Goal: Communication & Community: Answer question/provide support

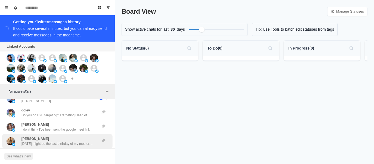
scroll to position [2385, 0]
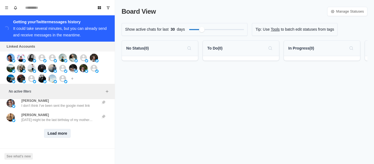
click at [56, 129] on button "Load more" at bounding box center [57, 133] width 27 height 9
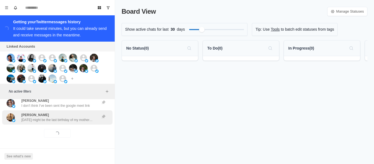
click at [57, 117] on p "[DATE] might be the last birthday of my mother... Things are getting very bad. …" at bounding box center [56, 119] width 71 height 5
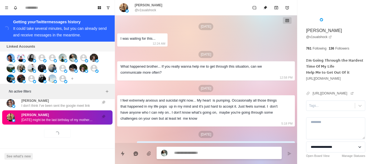
scroll to position [1320, 0]
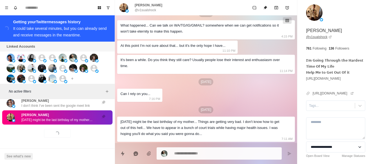
click at [312, 38] on link "@ v1sualshock" at bounding box center [319, 36] width 26 height 5
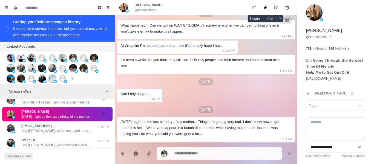
click at [266, 6] on icon "Unpin" at bounding box center [265, 7] width 4 height 4
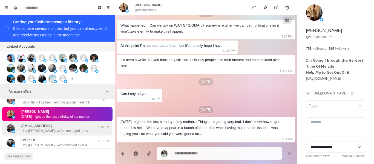
click at [40, 124] on p "[EMAIL_ADDRESS]" at bounding box center [36, 125] width 30 height 5
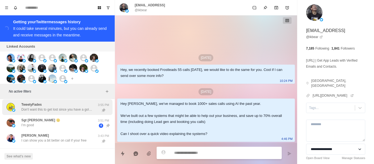
scroll to position [0, 0]
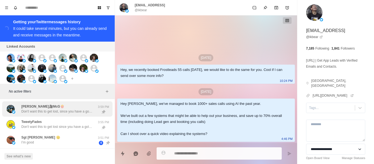
click at [57, 110] on p "Don't want this to get lost, since you have a goldmine here [PERSON_NAME]" at bounding box center [56, 111] width 71 height 5
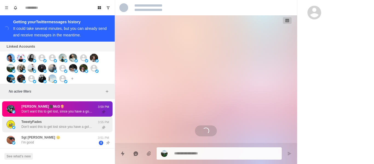
click at [58, 125] on div "TweetyFades Don't want this to get lost since you have a goldmine here [PERSON_…" at bounding box center [56, 124] width 71 height 10
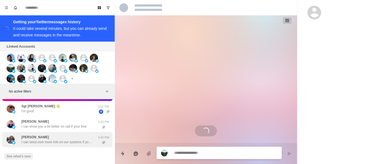
scroll to position [55, 0]
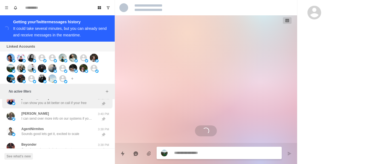
click at [53, 103] on p "I can show you a bit better on call if your free" at bounding box center [53, 102] width 65 height 5
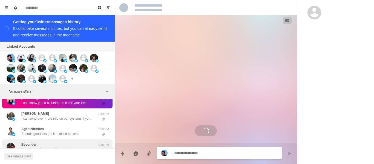
click at [54, 115] on div "[PERSON_NAME] I can send over more info on our systems if you want" at bounding box center [56, 116] width 71 height 10
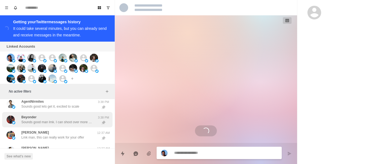
click at [58, 116] on div "Beyonder Sounds good man lmk. I can shoot over more info in the meantime" at bounding box center [56, 120] width 71 height 10
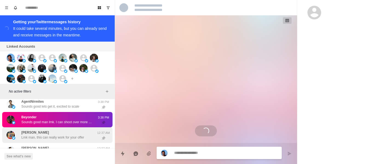
click at [63, 131] on div "[PERSON_NAME] Lmk man, this can really work for your offer" at bounding box center [52, 135] width 63 height 10
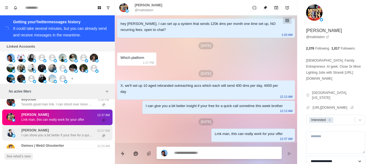
scroll to position [110, 0]
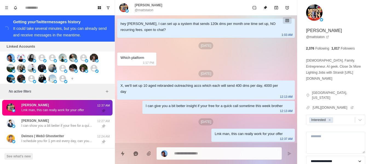
drag, startPoint x: 63, startPoint y: 124, endPoint x: 58, endPoint y: 108, distance: 17.1
click at [63, 124] on p "I can show you a bit better if your free for a quick call sometime this week" at bounding box center [56, 125] width 71 height 5
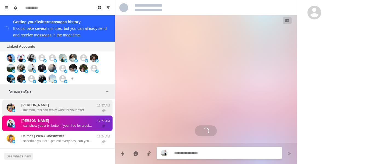
scroll to position [0, 0]
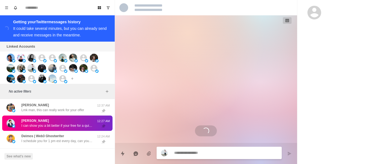
drag, startPoint x: 58, startPoint y: 106, endPoint x: 65, endPoint y: 121, distance: 15.7
click at [58, 106] on div "[PERSON_NAME] Lmk man, this can really work for your offer" at bounding box center [52, 108] width 63 height 10
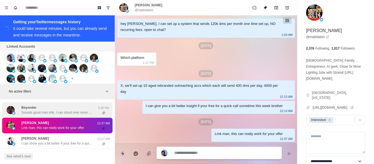
scroll to position [82, 0]
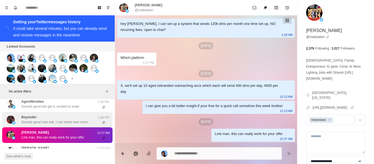
drag, startPoint x: 54, startPoint y: 113, endPoint x: 64, endPoint y: 126, distance: 16.2
click at [54, 113] on div "Beyonder Sounds good man lmk. I can shoot over more info in the meantime 3:38 PM" at bounding box center [57, 120] width 110 height 16
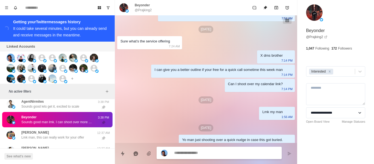
scroll to position [107, 0]
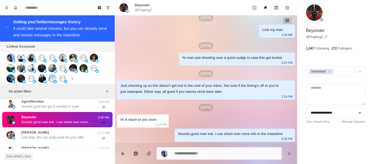
click at [62, 126] on div "Beyonder Sounds good man lmk. I can shoot over more info in the meantime 3:38 PM" at bounding box center [57, 120] width 110 height 16
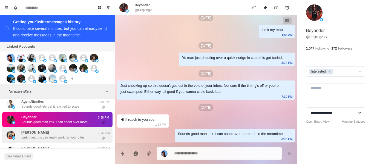
drag, startPoint x: 61, startPoint y: 133, endPoint x: 64, endPoint y: 124, distance: 9.7
click at [62, 133] on div "[PERSON_NAME] Lmk man, this can really work for your offer" at bounding box center [52, 135] width 63 height 10
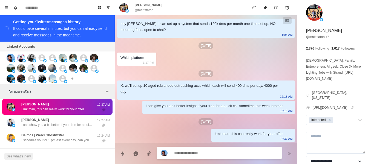
scroll to position [137, 0]
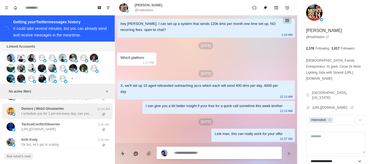
drag, startPoint x: 47, startPoint y: 105, endPoint x: 53, endPoint y: 109, distance: 6.3
click at [48, 105] on div "Deimos | Web3 Ghostwriter I schedule you for 1 pm est every day, can you check …" at bounding box center [57, 111] width 110 height 16
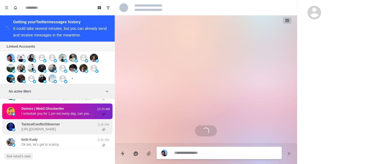
scroll to position [0, 0]
click at [51, 123] on p "TacticalConflictObserver" at bounding box center [40, 124] width 39 height 5
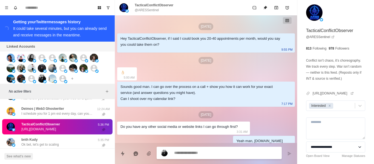
scroll to position [400, 0]
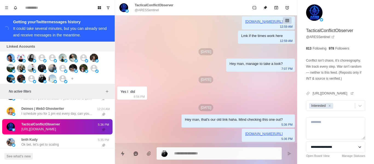
drag, startPoint x: 68, startPoint y: 137, endPoint x: 68, endPoint y: 129, distance: 7.7
click at [67, 137] on div "bnth Kudy Ok bet, let's get to scaling 5:35 PM" at bounding box center [57, 142] width 110 height 16
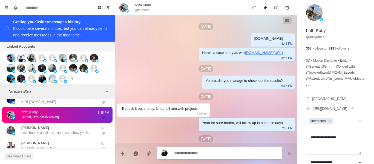
scroll to position [968, 0]
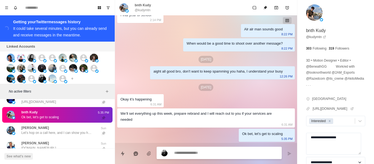
click at [145, 10] on p "@kudymtn" at bounding box center [143, 10] width 16 height 5
copy div "@kudymtn"
drag, startPoint x: 182, startPoint y: 64, endPoint x: 246, endPoint y: 151, distance: 108.4
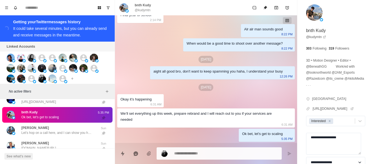
drag, startPoint x: 49, startPoint y: 130, endPoint x: 72, endPoint y: 114, distance: 27.7
click at [50, 129] on div "[PERSON_NAME] Let's hop on a call here, and I can show you how we can completel…" at bounding box center [56, 130] width 71 height 10
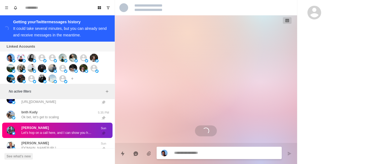
scroll to position [11, 0]
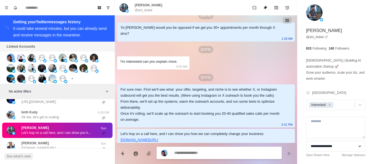
paste textarea "**********"
type textarea "*"
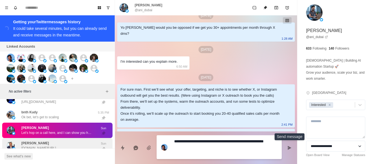
type textarea "**********"
click at [284, 149] on button "Send message" at bounding box center [289, 147] width 11 height 11
type textarea "*"
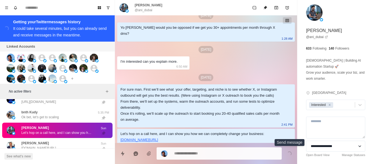
scroll to position [39, 0]
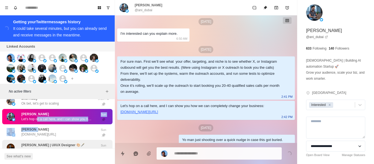
scroll to position [192, 0]
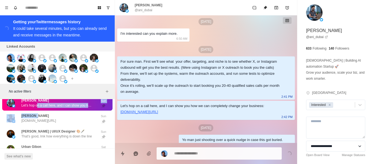
click at [39, 116] on p "[PERSON_NAME]" at bounding box center [35, 115] width 28 height 5
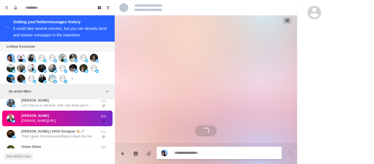
scroll to position [304, 0]
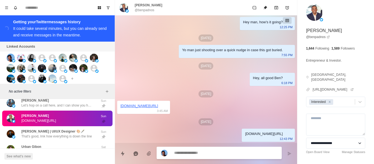
drag, startPoint x: 204, startPoint y: 149, endPoint x: 217, endPoint y: 137, distance: 17.5
click at [187, 149] on textarea at bounding box center [225, 153] width 103 height 8
drag, startPoint x: 74, startPoint y: 130, endPoint x: 78, endPoint y: 113, distance: 17.5
click at [74, 131] on p "[PERSON_NAME] | UI/UX Designer 🎨🖋️" at bounding box center [52, 131] width 63 height 5
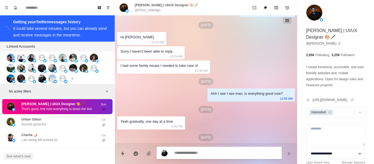
scroll to position [205, 0]
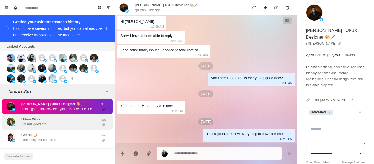
click at [48, 115] on div "Urban Gibon Sounds good bro Sat" at bounding box center [57, 122] width 110 height 16
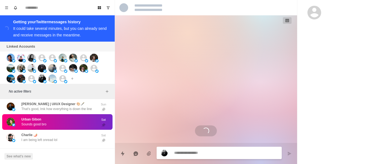
scroll to position [0, 0]
click at [47, 122] on div "Urban Gibon Sounds good bro" at bounding box center [52, 121] width 90 height 11
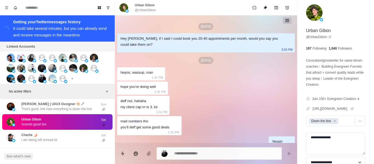
scroll to position [238, 0]
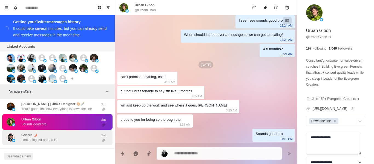
click at [32, 145] on div "[PERSON_NAME] 🌶️ I am being left onread lol Sat" at bounding box center [57, 138] width 110 height 16
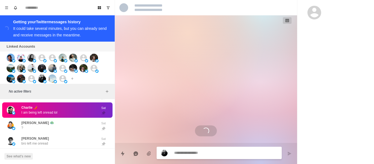
scroll to position [224, 0]
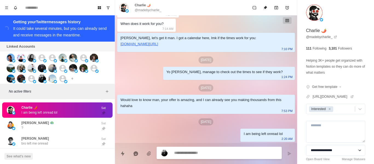
click at [153, 9] on p "@madebycharlie_" at bounding box center [148, 10] width 27 height 5
copy div "@madebycharlie_"
drag, startPoint x: 167, startPoint y: 79, endPoint x: 211, endPoint y: 152, distance: 85.7
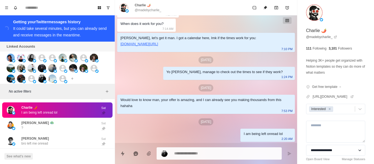
paste textarea "**********"
type textarea "*"
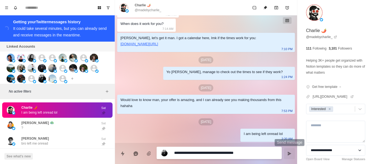
type textarea "**********"
click at [287, 150] on button "Send message" at bounding box center [289, 153] width 11 height 11
type textarea "*"
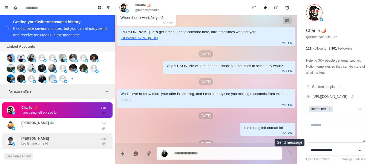
scroll to position [252, 0]
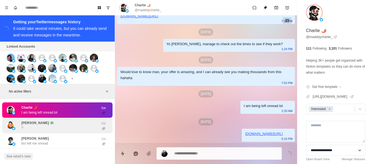
drag, startPoint x: 39, startPoint y: 129, endPoint x: 113, endPoint y: 115, distance: 75.7
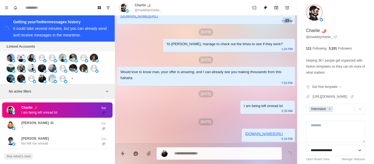
click at [42, 128] on div "[PERSON_NAME] 🦚 ?" at bounding box center [37, 125] width 33 height 10
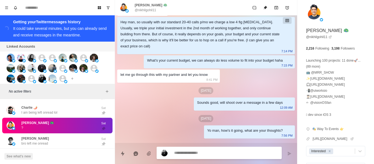
scroll to position [104, 0]
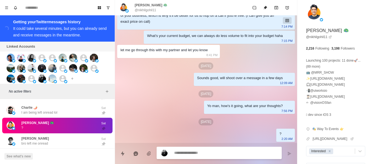
click at [145, 9] on p "@nikhilgohil11" at bounding box center [145, 10] width 21 height 5
copy div "@nikhilgohil11"
click at [223, 93] on div "[DATE]" at bounding box center [206, 93] width 178 height 7
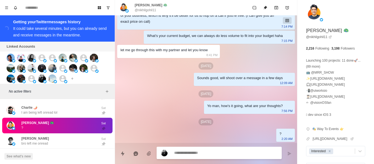
paste textarea "**********"
type textarea "*"
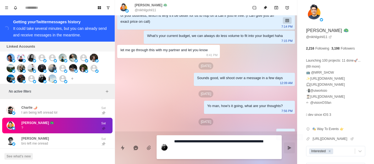
type textarea "**********"
click at [290, 149] on icon "Send message" at bounding box center [289, 148] width 4 height 4
type textarea "*"
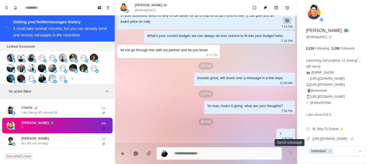
scroll to position [132, 0]
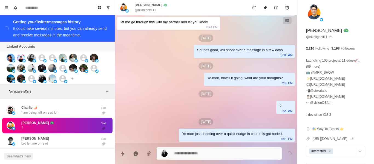
click at [32, 147] on div "[PERSON_NAME] left me onread Sat" at bounding box center [57, 141] width 110 height 16
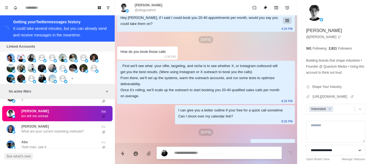
scroll to position [31, 0]
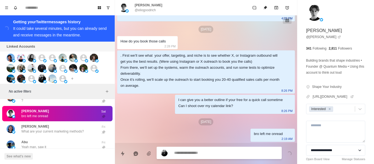
click at [143, 12] on p "@eliogoodrich" at bounding box center [145, 10] width 21 height 5
copy div "@eliogoodrich"
click at [192, 82] on div ". First we’ll see what your offer, targeting, and niche is to see whether X, or…" at bounding box center [201, 71] width 162 height 36
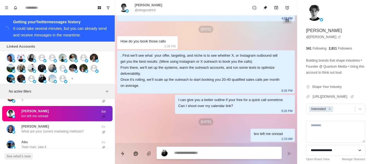
paste textarea "**********"
type textarea "*"
type textarea "**********"
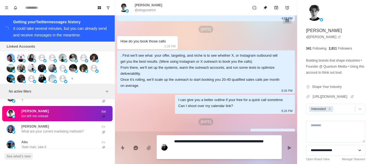
click at [183, 140] on textarea "**********" at bounding box center [225, 146] width 103 height 19
type textarea "*"
type textarea "**********"
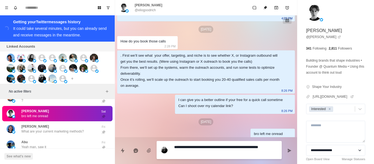
type textarea "*"
type textarea "**********"
type textarea "*"
type textarea "**********"
type textarea "*"
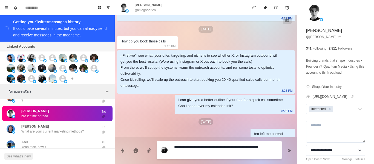
type textarea "**********"
type textarea "*"
type textarea "**********"
type textarea "*"
type textarea "**********"
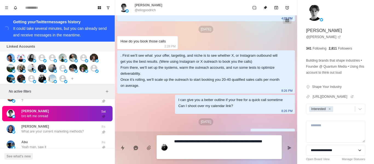
type textarea "*"
type textarea "**********"
click at [243, 144] on textarea "**********" at bounding box center [225, 146] width 103 height 19
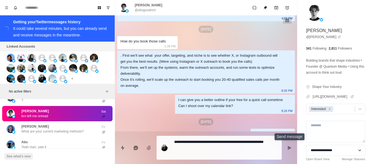
click at [288, 148] on icon "Send message" at bounding box center [290, 148] width 4 height 4
type textarea "*"
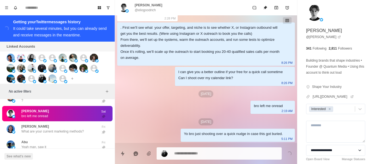
click at [33, 127] on div "[PERSON_NAME] What are your current marketing methods?" at bounding box center [52, 129] width 62 height 10
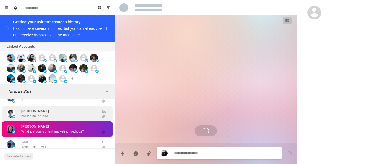
scroll to position [301, 0]
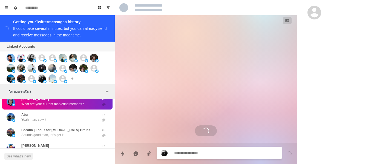
type textarea "*"
select select "**********"
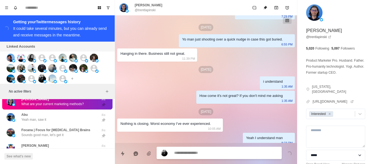
scroll to position [993, 0]
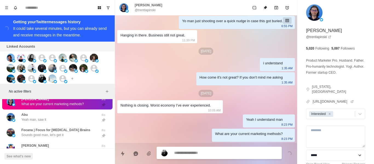
click at [198, 150] on textarea at bounding box center [225, 153] width 103 height 8
type textarea "*"
type textarea "**"
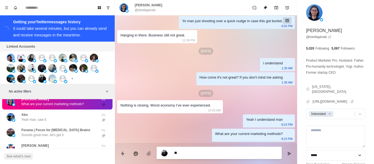
type textarea "*"
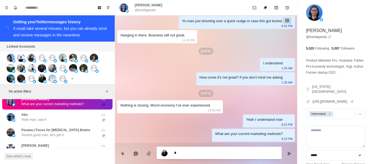
type textarea "*"
type textarea "**"
type textarea "*"
type textarea "***"
type textarea "*"
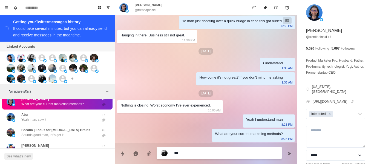
type textarea "***"
type textarea "*"
type textarea "*****"
type textarea "*"
type textarea "******"
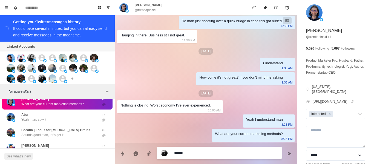
type textarea "*"
type textarea "*****"
type textarea "*"
type textarea "***"
type textarea "*"
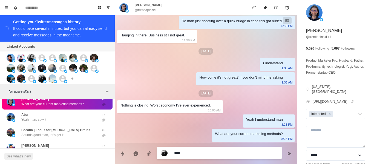
type textarea "*****"
type textarea "*"
type textarea "******"
type textarea "*"
type textarea "*******"
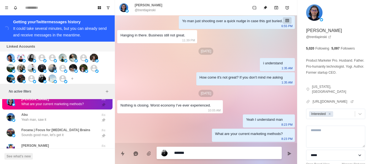
type textarea "*"
type textarea "********"
type textarea "*"
type textarea "*********"
type textarea "*"
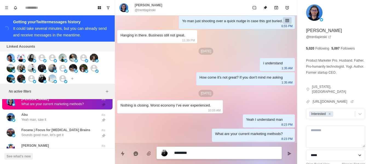
type textarea "*********"
type textarea "*"
type textarea "*********"
type textarea "*"
type textarea "**********"
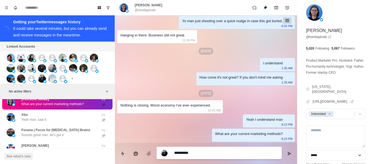
type textarea "*"
type textarea "**********"
type textarea "*"
type textarea "**********"
type textarea "*"
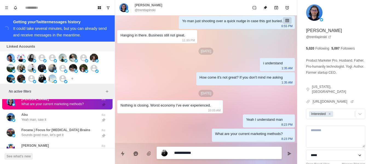
type textarea "**********"
type textarea "*"
type textarea "**********"
type textarea "*"
type textarea "**********"
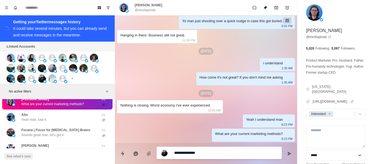
type textarea "*"
type textarea "**********"
type textarea "*"
type textarea "**********"
type textarea "*"
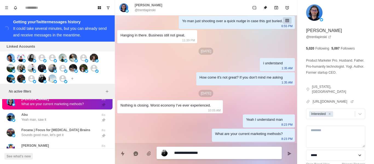
type textarea "**********"
type textarea "*"
type textarea "**********"
type textarea "*"
type textarea "**********"
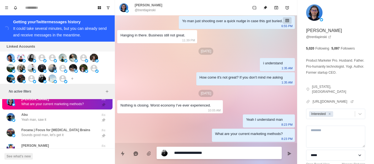
type textarea "*"
type textarea "**********"
type textarea "*"
type textarea "**********"
type textarea "*"
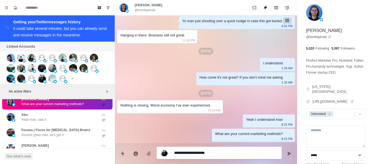
type textarea "**********"
type textarea "*"
type textarea "**********"
type textarea "*"
type textarea "**********"
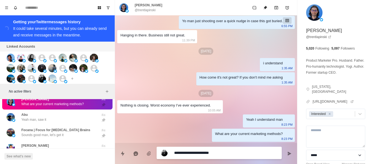
type textarea "*"
type textarea "**********"
type textarea "*"
type textarea "**********"
type textarea "*"
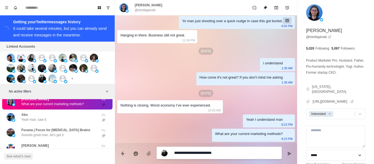
type textarea "**********"
type textarea "*"
type textarea "**********"
type textarea "*"
type textarea "**********"
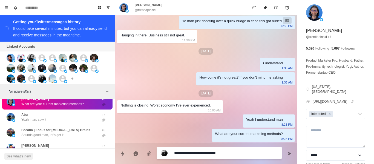
type textarea "*"
type textarea "**********"
type textarea "*"
type textarea "**********"
type textarea "*"
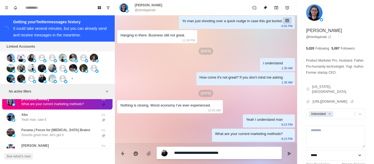
type textarea "**********"
type textarea "*"
type textarea "**********"
type textarea "*"
type textarea "**********"
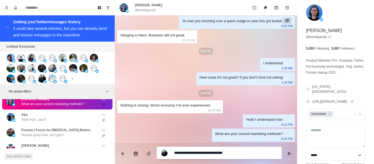
type textarea "*"
type textarea "**********"
type textarea "*"
type textarea "**********"
type textarea "*"
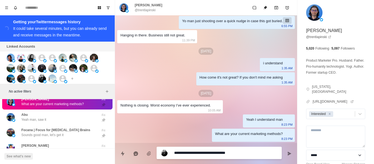
type textarea "**********"
type textarea "*"
type textarea "**********"
type textarea "*"
type textarea "**********"
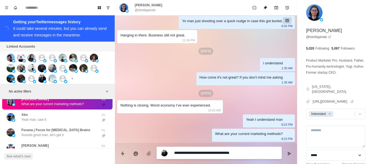
type textarea "*"
type textarea "**********"
type textarea "*"
type textarea "**********"
type textarea "*"
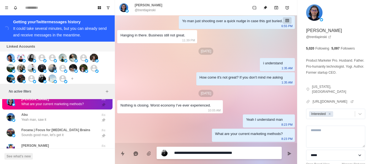
type textarea "**********"
type textarea "*"
type textarea "**********"
type textarea "*"
type textarea "**********"
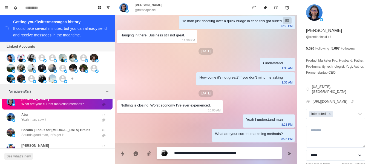
type textarea "*"
type textarea "**********"
type textarea "*"
type textarea "**********"
type textarea "*"
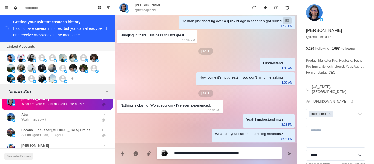
type textarea "**********"
type textarea "*"
type textarea "**********"
type textarea "*"
type textarea "**********"
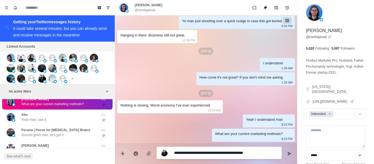
type textarea "*"
type textarea "**********"
type textarea "*"
type textarea "**********"
type textarea "*"
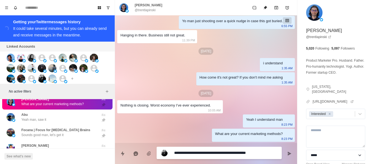
type textarea "**********"
type textarea "*"
type textarea "**********"
type textarea "*"
type textarea "**********"
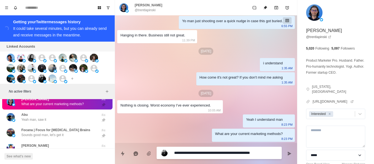
type textarea "*"
type textarea "**********"
type textarea "*"
type textarea "**********"
type textarea "*"
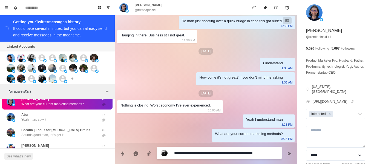
type textarea "**********"
type textarea "*"
type textarea "**********"
type textarea "*"
type textarea "**********"
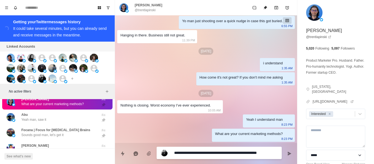
type textarea "*"
type textarea "**********"
type textarea "*"
type textarea "**********"
type textarea "*"
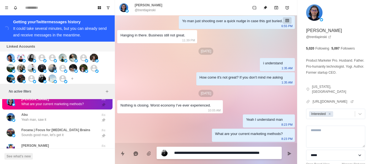
type textarea "**********"
type textarea "*"
type textarea "**********"
type textarea "*"
type textarea "**********"
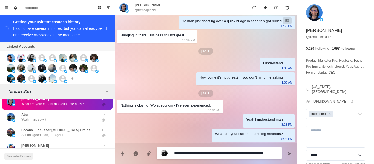
type textarea "*"
type textarea "**********"
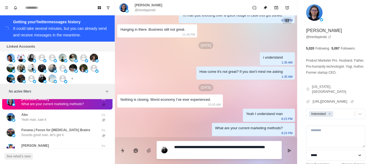
type textarea "*"
type textarea "**********"
type textarea "*"
type textarea "**********"
type textarea "*"
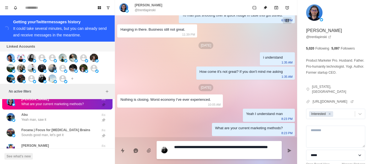
type textarea "**********"
type textarea "*"
type textarea "**********"
type textarea "*"
type textarea "**********"
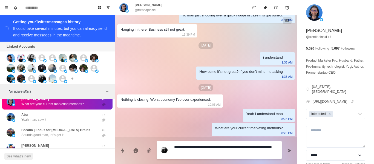
type textarea "*"
type textarea "**********"
type textarea "*"
type textarea "**********"
type textarea "*"
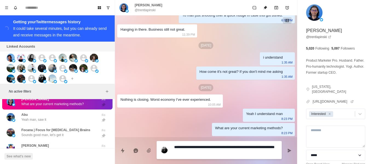
type textarea "**********"
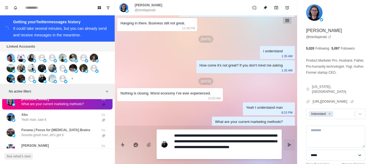
click at [292, 142] on button "Send message" at bounding box center [289, 144] width 11 height 11
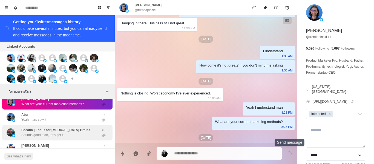
scroll to position [1027, 0]
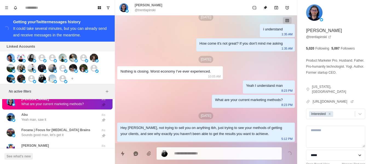
click at [59, 112] on div "Abu Yeah man, saw it" at bounding box center [52, 117] width 90 height 11
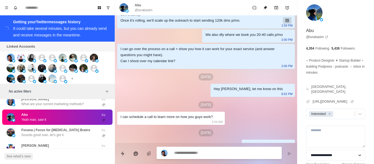
scroll to position [172, 0]
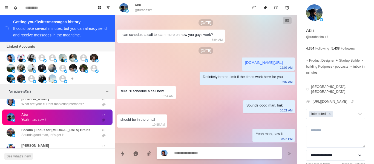
click at [203, 149] on div at bounding box center [219, 153] width 125 height 12
click at [202, 149] on div at bounding box center [219, 153] width 125 height 12
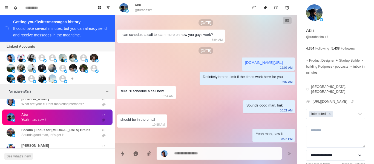
click at [204, 155] on textarea at bounding box center [225, 153] width 103 height 8
click at [239, 154] on textarea "**********" at bounding box center [225, 153] width 103 height 8
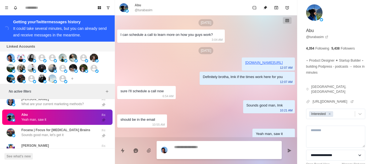
scroll to position [200, 0]
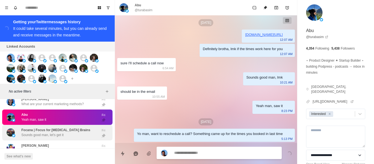
click at [57, 138] on div "Focana | Focus for [MEDICAL_DATA] Brains Sounds good man, let's get it Fri" at bounding box center [57, 133] width 110 height 16
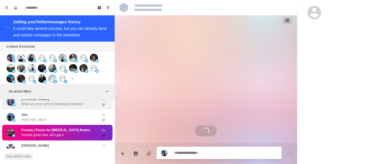
scroll to position [201, 0]
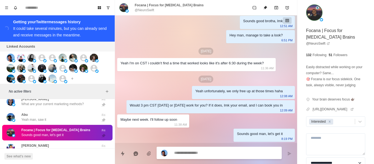
click at [197, 151] on textarea at bounding box center [225, 153] width 103 height 8
drag, startPoint x: 220, startPoint y: 156, endPoint x: 220, endPoint y: 153, distance: 3.3
click at [289, 152] on icon "Send message" at bounding box center [289, 153] width 4 height 4
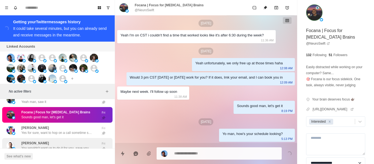
scroll to position [329, 0]
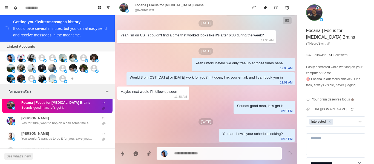
drag, startPoint x: 53, startPoint y: 133, endPoint x: 202, endPoint y: 95, distance: 153.6
click at [54, 133] on div "[PERSON_NAME] You wouldn't want us to do it for you, save you thousands of hour…" at bounding box center [56, 136] width 71 height 10
click at [62, 124] on p "Yes for sure, want to hop on a call sometime so I can explain how this can work…" at bounding box center [56, 123] width 71 height 5
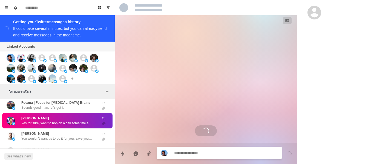
scroll to position [0, 0]
click at [198, 110] on div "Loading..." at bounding box center [206, 79] width 182 height 128
drag, startPoint x: 191, startPoint y: 153, endPoint x: 223, endPoint y: 146, distance: 33.2
click at [193, 152] on textarea at bounding box center [225, 153] width 103 height 8
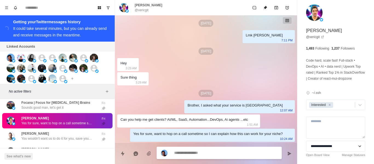
scroll to position [228, 0]
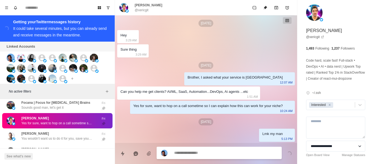
click at [59, 140] on p "You wouldn't want us to do it for you, save you thousands of hours, and complet…" at bounding box center [56, 138] width 71 height 5
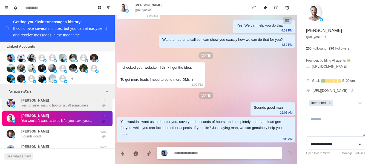
scroll to position [356, 0]
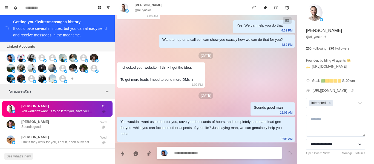
click at [195, 151] on textarea at bounding box center [225, 153] width 103 height 8
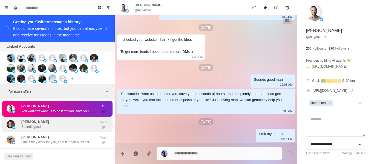
click at [54, 132] on div "[PERSON_NAME] Sounds good Wed" at bounding box center [57, 125] width 110 height 16
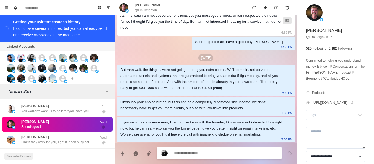
scroll to position [878, 0]
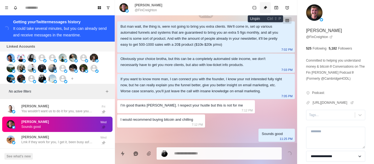
click at [268, 8] on button "Unpin" at bounding box center [265, 7] width 11 height 11
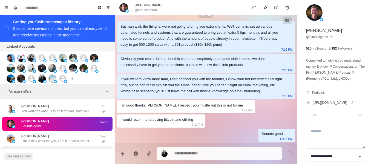
scroll to position [383, 0]
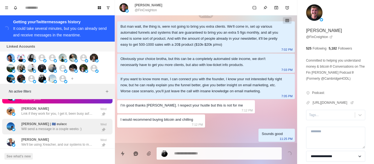
click at [48, 107] on div "[PERSON_NAME] Lmk if they work for you, I get it, been busy asf as well lol" at bounding box center [56, 111] width 71 height 10
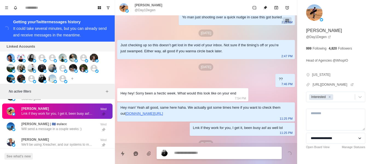
scroll to position [124, 0]
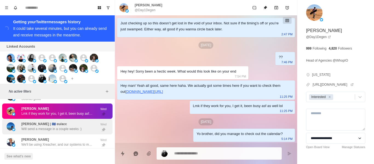
drag, startPoint x: 46, startPoint y: 131, endPoint x: 63, endPoint y: 126, distance: 18.1
click at [46, 131] on p "Will send a message in a couple weeks :)" at bounding box center [51, 128] width 60 height 5
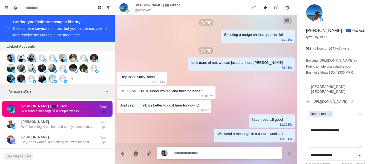
scroll to position [411, 0]
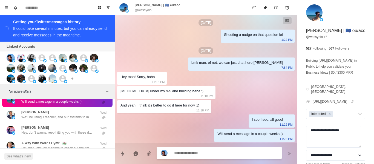
click at [149, 11] on p "@wessyolo" at bounding box center [143, 10] width 17 height 5
click at [148, 11] on p "@wessyolo" at bounding box center [143, 10] width 17 height 5
click at [146, 11] on p "@wessyolo" at bounding box center [143, 10] width 17 height 5
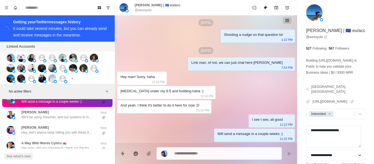
drag, startPoint x: 156, startPoint y: 56, endPoint x: 223, endPoint y: 151, distance: 116.4
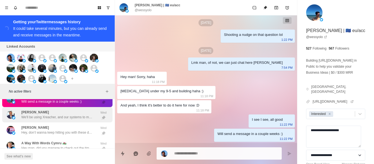
click at [43, 114] on div "[PERSON_NAME] We'll be using Xreacher, and our systems to make sure we get 20-4…" at bounding box center [56, 115] width 71 height 10
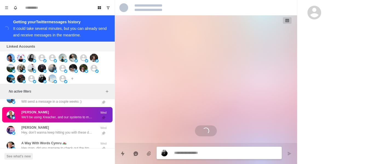
scroll to position [0, 0]
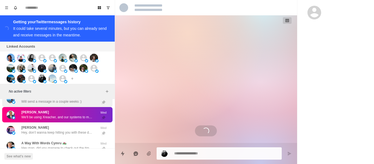
click at [48, 100] on p "Will send a message in a couple weeks :)" at bounding box center [51, 101] width 60 height 5
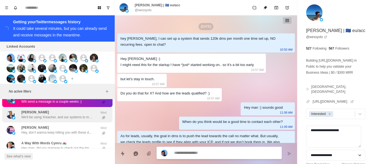
scroll to position [354, 0]
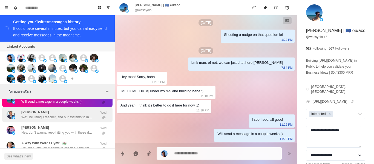
click at [56, 111] on div "[PERSON_NAME] We'll be using Xreacher, and our systems to make sure we get 20-4…" at bounding box center [56, 115] width 71 height 10
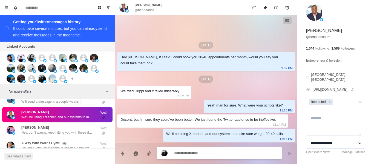
scroll to position [0, 0]
click at [137, 7] on p "[PERSON_NAME]" at bounding box center [149, 5] width 28 height 5
click at [140, 8] on p "@benpadnos" at bounding box center [145, 10] width 20 height 5
click at [141, 9] on p "@benpadnos" at bounding box center [145, 10] width 20 height 5
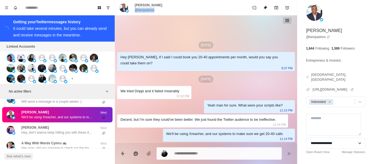
copy div "@benpadnos"
click at [204, 87] on div "[DATE] Hey [PERSON_NAME], if I said I could book you 20-40 appointments per mon…" at bounding box center [206, 79] width 182 height 128
drag, startPoint x: 232, startPoint y: 40, endPoint x: 250, endPoint y: 73, distance: 37.2
click at [232, 40] on div "[DATE] Hey [PERSON_NAME], if I said I could book you 20-40 appointments per mon…" at bounding box center [206, 79] width 182 height 128
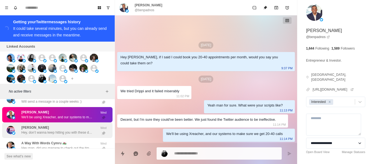
click at [74, 125] on div "[PERSON_NAME] Hey, don’t wanna keep hitting you with these dumb follow-ups lol.…" at bounding box center [57, 130] width 110 height 16
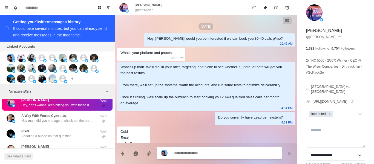
scroll to position [725, 0]
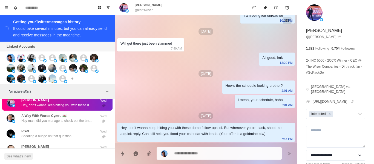
drag, startPoint x: 189, startPoint y: 115, endPoint x: 203, endPoint y: 140, distance: 28.1
click at [189, 116] on div "[DATE]" at bounding box center [206, 115] width 178 height 7
drag, startPoint x: 203, startPoint y: 140, endPoint x: 213, endPoint y: 123, distance: 19.3
click at [203, 140] on div "Hey, don’t wanna keep hitting you with these dumb follow-ups lol. But whenever …" at bounding box center [206, 132] width 178 height 19
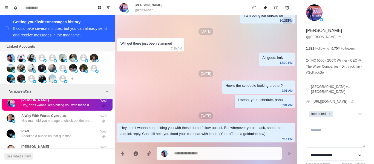
click at [140, 11] on p "@chriswiser" at bounding box center [144, 10] width 18 height 5
copy div "@chriswiser"
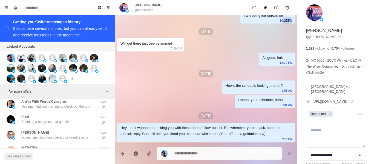
scroll to position [424, 0]
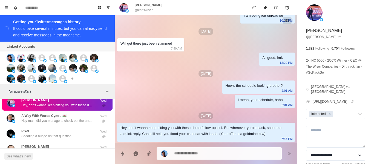
drag, startPoint x: 53, startPoint y: 120, endPoint x: 85, endPoint y: 107, distance: 34.2
click at [53, 120] on p "Hey man, did you manage to check out the times if they work for you?" at bounding box center [56, 120] width 71 height 5
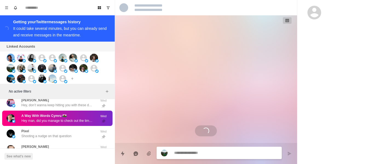
scroll to position [36, 0]
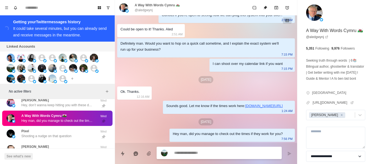
click at [198, 152] on textarea at bounding box center [225, 153] width 103 height 8
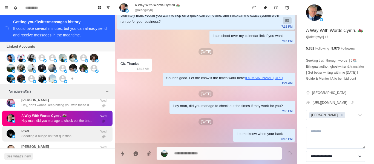
drag, startPoint x: 87, startPoint y: 145, endPoint x: 91, endPoint y: 130, distance: 15.6
click at [86, 143] on div "[PERSON_NAME] man just shooting over a quick nudge in case this got buried. Wed" at bounding box center [57, 150] width 110 height 16
click at [84, 140] on div "Pixel Shooting a nudge on that question Wed" at bounding box center [57, 134] width 110 height 16
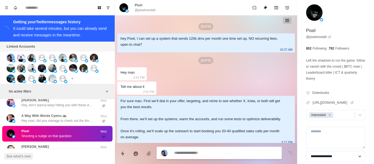
scroll to position [162, 0]
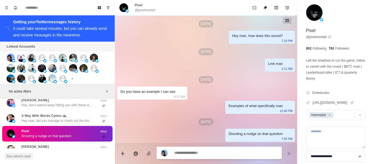
click at [140, 10] on p "@pixelmoolah" at bounding box center [145, 10] width 21 height 5
copy div "@pixelmoolah"
drag, startPoint x: 176, startPoint y: 144, endPoint x: 178, endPoint y: 149, distance: 5.8
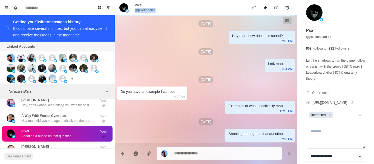
drag, startPoint x: 178, startPoint y: 149, endPoint x: 180, endPoint y: 152, distance: 3.6
click at [178, 150] on textarea at bounding box center [225, 153] width 103 height 8
paste textarea "**********"
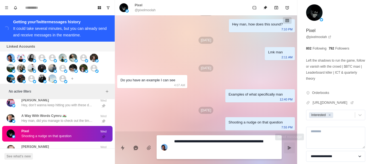
drag, startPoint x: 292, startPoint y: 148, endPoint x: 273, endPoint y: 155, distance: 20.5
click at [291, 148] on button "Send message" at bounding box center [289, 147] width 11 height 11
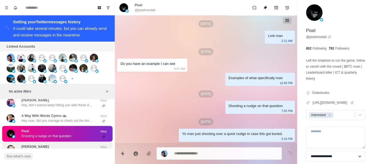
click at [41, 144] on div "[PERSON_NAME] man just shooting over a quick nudge in case this got buried." at bounding box center [52, 149] width 90 height 11
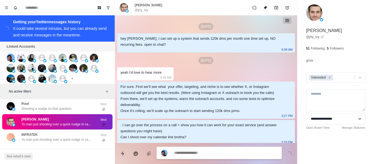
scroll to position [59, 0]
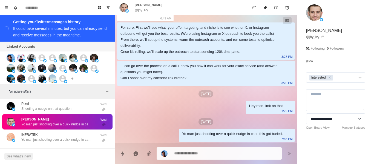
drag, startPoint x: 189, startPoint y: 146, endPoint x: 189, endPoint y: 149, distance: 3.3
drag, startPoint x: 189, startPoint y: 149, endPoint x: 188, endPoint y: 152, distance: 2.9
paste textarea "**********"
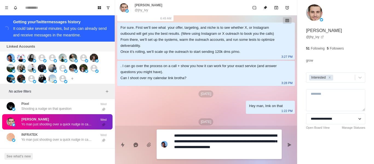
scroll to position [4, 0]
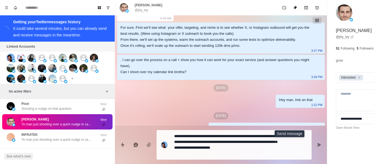
drag, startPoint x: 293, startPoint y: 141, endPoint x: 117, endPoint y: 145, distance: 176.1
click at [314, 141] on button "Send message" at bounding box center [319, 144] width 11 height 11
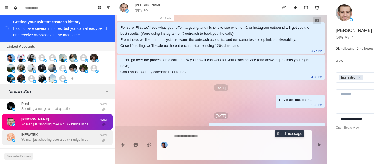
scroll to position [0, 0]
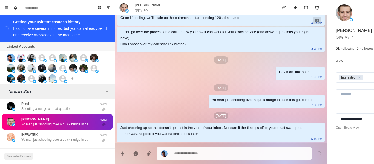
click at [58, 139] on p "Yo man just shooting over a quick nudge in case this got buried." at bounding box center [56, 139] width 71 height 5
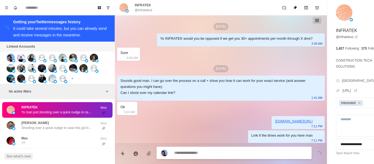
scroll to position [57, 0]
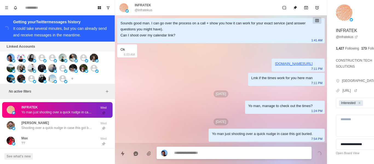
click at [185, 152] on textarea at bounding box center [225, 153] width 103 height 8
paste textarea "**********"
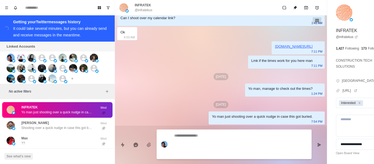
scroll to position [0, 0]
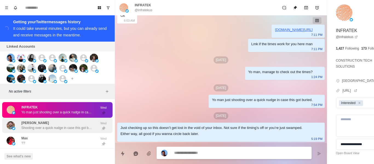
click at [57, 117] on div "INFRATEK Yo man just shooting over a quick nudge in case this got buried. Wed" at bounding box center [57, 110] width 110 height 16
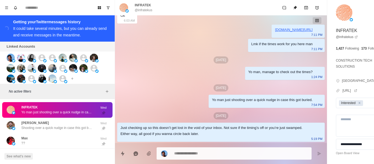
drag, startPoint x: 55, startPoint y: 125, endPoint x: 117, endPoint y: 128, distance: 61.4
click at [56, 125] on div "[PERSON_NAME] Shooting over a quick nudge in case this got buried." at bounding box center [56, 125] width 71 height 10
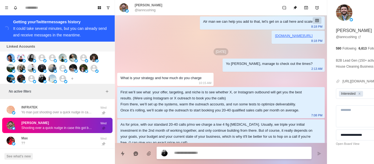
scroll to position [148, 0]
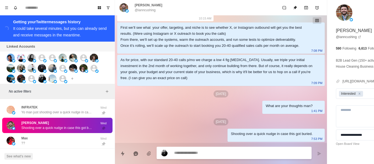
paste textarea "**********"
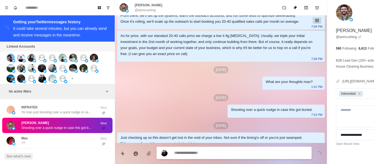
scroll to position [182, 0]
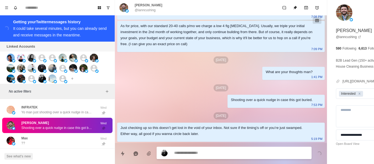
click at [46, 143] on div "Max ??" at bounding box center [52, 140] width 90 height 11
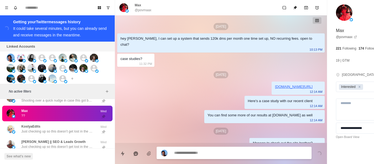
scroll to position [66, 0]
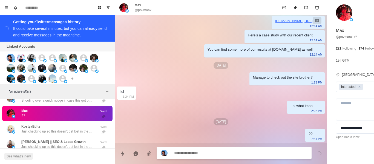
paste textarea "**********"
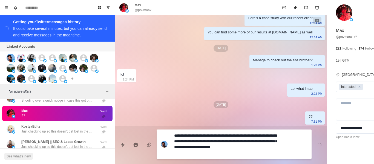
click at [191, 139] on textarea "**********" at bounding box center [225, 144] width 103 height 25
click at [192, 150] on textarea "**********" at bounding box center [225, 144] width 103 height 25
drag, startPoint x: 191, startPoint y: 151, endPoint x: 110, endPoint y: 42, distance: 135.3
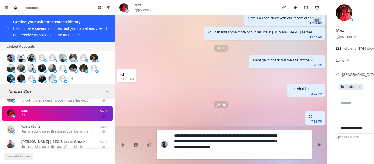
click at [122, 69] on div "**********" at bounding box center [221, 82] width 212 height 164
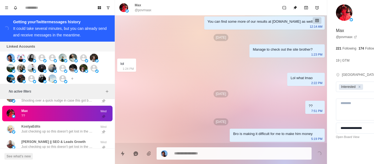
drag, startPoint x: 52, startPoint y: 127, endPoint x: 162, endPoint y: 100, distance: 113.5
click at [54, 126] on div "KostyaEdits Just checking up so this doesn’t get lost in the void of your inbox…" at bounding box center [56, 129] width 71 height 10
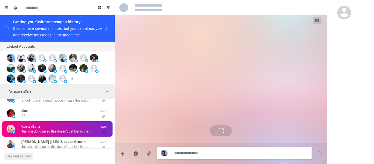
click at [231, 108] on div "Loading..." at bounding box center [221, 79] width 212 height 128
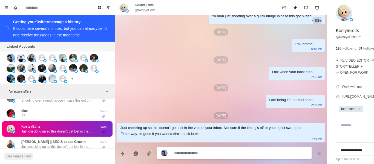
paste textarea "**********"
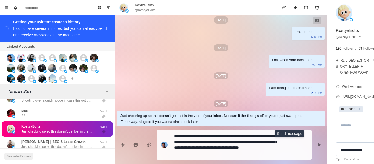
drag, startPoint x: 289, startPoint y: 145, endPoint x: 333, endPoint y: 126, distance: 47.8
click at [318, 145] on icon "Send message" at bounding box center [320, 145] width 4 height 4
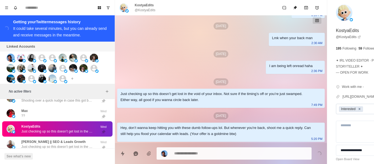
drag, startPoint x: 329, startPoint y: 110, endPoint x: 281, endPoint y: 37, distance: 87.9
click at [358, 110] on icon "Remove Interested" at bounding box center [360, 109] width 4 height 4
click at [290, 7] on button "Unpin" at bounding box center [295, 7] width 11 height 11
click at [339, 107] on div at bounding box center [362, 109] width 46 height 6
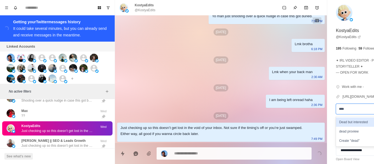
click at [336, 123] on div "Dead but interested" at bounding box center [367, 121] width 62 height 9
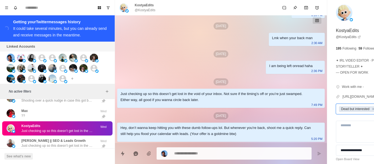
click at [60, 133] on p "Just checking up so this doesn’t get lost in the void of your inbox. Not sure i…" at bounding box center [56, 130] width 71 height 5
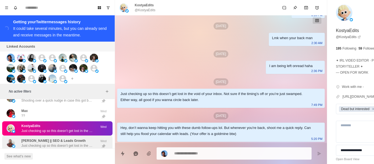
click at [50, 138] on div "[PERSON_NAME] || SEO & Leads Growth Just checking up so this doesn’t get lost i…" at bounding box center [52, 143] width 90 height 11
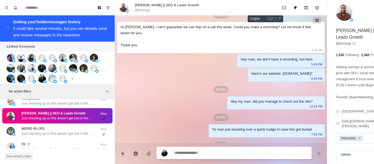
click at [293, 7] on icon "Unpin" at bounding box center [295, 7] width 4 height 4
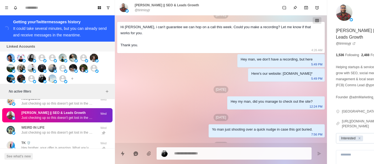
click at [356, 136] on div "Remove Interested" at bounding box center [359, 139] width 6 height 6
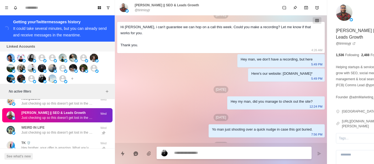
click at [242, 156] on textarea at bounding box center [225, 153] width 103 height 8
drag, startPoint x: 240, startPoint y: 153, endPoint x: 208, endPoint y: 93, distance: 68.5
click at [191, 95] on div "[DATE] Hey [PERSON_NAME], if I said I could book you 20-40 appointments per mon…" at bounding box center [221, 98] width 212 height 385
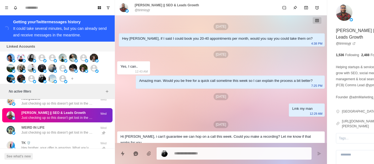
drag, startPoint x: 44, startPoint y: 119, endPoint x: 42, endPoint y: 123, distance: 4.4
click at [44, 119] on p "Just checking up so this doesn’t get lost in the void of your inbox. Not sure i…" at bounding box center [56, 117] width 71 height 5
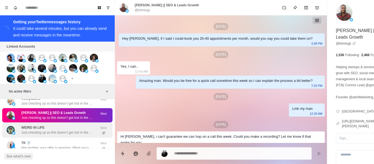
drag, startPoint x: 42, startPoint y: 123, endPoint x: 49, endPoint y: 130, distance: 10.1
click at [42, 124] on div "WEIRD IN LIFE Just checking up so this doesn’t get lost in the void of your inb…" at bounding box center [57, 130] width 110 height 16
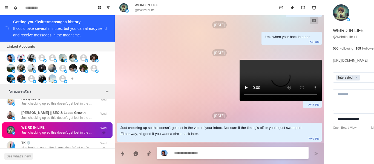
paste textarea "**********"
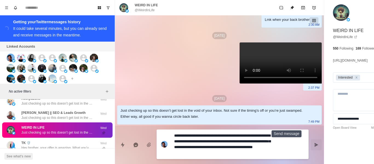
click at [311, 142] on button "Send message" at bounding box center [316, 144] width 11 height 11
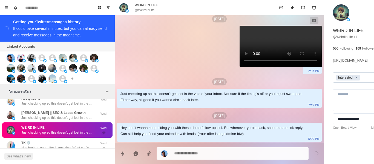
click at [353, 76] on div "Remove Interested" at bounding box center [356, 78] width 6 height 6
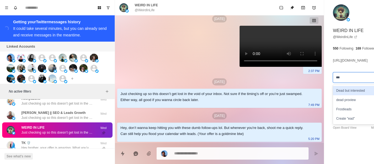
click at [333, 85] on div "Dead but interested dead proview Frostleads Create "ead"" at bounding box center [364, 104] width 62 height 39
click at [333, 89] on div "Dead but interested" at bounding box center [364, 90] width 62 height 9
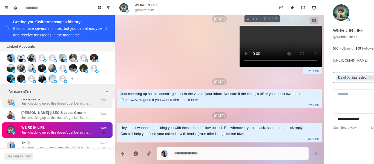
drag, startPoint x: 262, startPoint y: 8, endPoint x: 63, endPoint y: 100, distance: 219.5
click at [290, 8] on icon "Unpin" at bounding box center [292, 8] width 4 height 4
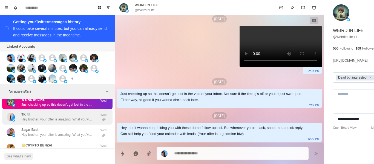
click at [55, 118] on p "Hey brother, your offer is amazing. What you’ve built is a goldmine. Would hate…" at bounding box center [56, 119] width 71 height 5
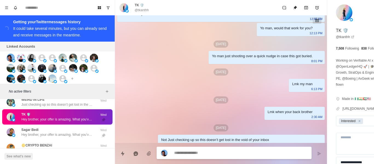
drag, startPoint x: 248, startPoint y: 88, endPoint x: 248, endPoint y: 82, distance: 5.5
click at [247, 59] on div "Yo man just shooting over a quick nudge in case this got buried." at bounding box center [262, 56] width 100 height 6
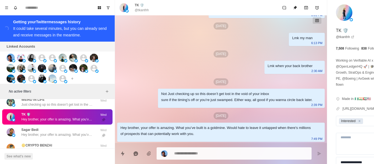
drag, startPoint x: 260, startPoint y: 31, endPoint x: 262, endPoint y: 69, distance: 37.8
drag, startPoint x: 259, startPoint y: 71, endPoint x: 191, endPoint y: 120, distance: 84.2
click at [264, 72] on div "Lmk when your back brother [DEMOGRAPHIC_DATA]:30 AM" at bounding box center [294, 67] width 60 height 13
drag, startPoint x: 194, startPoint y: 102, endPoint x: 194, endPoint y: 113, distance: 10.7
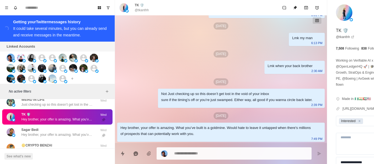
click at [194, 103] on div "Not Just checking up so this doesn’t get lost in the void of your inbox sure if…" at bounding box center [241, 98] width 167 height 19
click at [188, 129] on div "Hey brother, your offer is amazing. What you’ve built is a goldmine. Would hate…" at bounding box center [216, 131] width 192 height 12
paste textarea "**********"
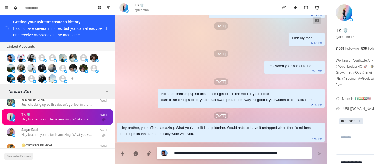
scroll to position [4, 0]
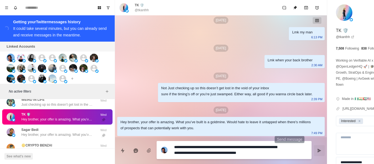
click at [314, 153] on button "Send message" at bounding box center [319, 150] width 11 height 11
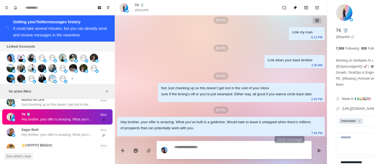
scroll to position [0, 0]
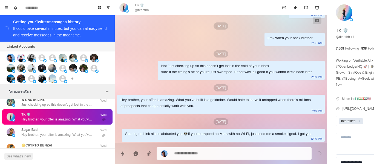
drag, startPoint x: 55, startPoint y: 133, endPoint x: 86, endPoint y: 116, distance: 35.2
click at [56, 133] on div "[PERSON_NAME] Hey brother, your offer is amazing. What you’ve built is a goldmi…" at bounding box center [56, 132] width 71 height 10
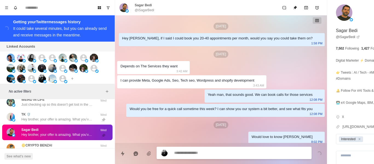
scroll to position [145, 0]
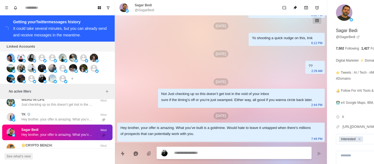
paste textarea "**********"
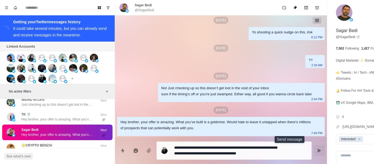
click at [317, 152] on icon "Send message" at bounding box center [319, 150] width 4 height 4
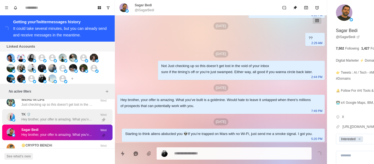
scroll to position [615, 0]
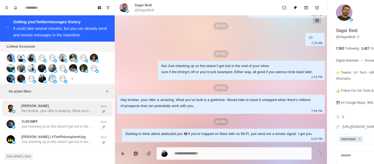
click at [32, 105] on p "[PERSON_NAME]" at bounding box center [35, 105] width 28 height 5
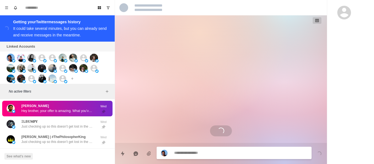
scroll to position [0, 0]
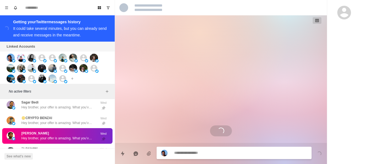
drag, startPoint x: 39, startPoint y: 119, endPoint x: 156, endPoint y: 28, distance: 148.5
click at [39, 120] on p "🪙CRYPTO BENZAI" at bounding box center [36, 118] width 31 height 5
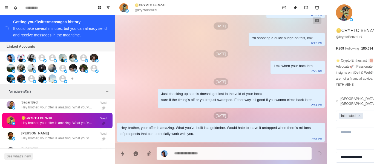
drag, startPoint x: 201, startPoint y: 158, endPoint x: 184, endPoint y: 154, distance: 17.3
click at [184, 154] on textarea at bounding box center [225, 153] width 103 height 8
paste textarea "**********"
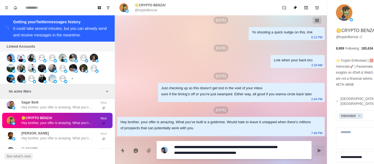
click at [317, 150] on icon "Send message" at bounding box center [319, 150] width 4 height 4
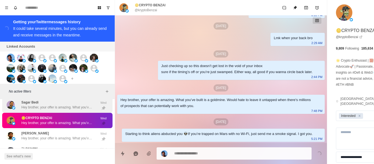
click at [56, 137] on p "Hey brother, your offer is amazing. What you’ve built is a goldmine. Would hate…" at bounding box center [56, 138] width 71 height 5
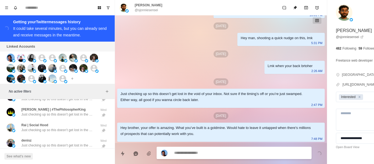
paste textarea "**********"
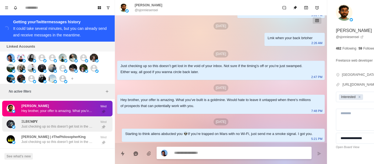
click at [51, 119] on div "ΞLB𝐔𝐌𝐏𝐘 Just checking up so this doesn’t get lost in the void of your inbox. No…" at bounding box center [52, 124] width 90 height 11
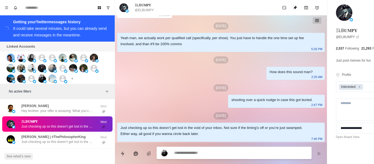
paste textarea "**********"
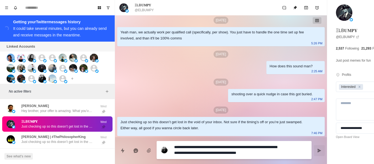
click at [211, 151] on textarea "**********" at bounding box center [225, 150] width 103 height 14
click at [211, 150] on textarea "**********" at bounding box center [225, 150] width 103 height 14
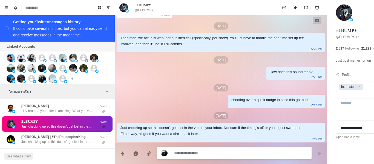
drag, startPoint x: 192, startPoint y: 151, endPoint x: 191, endPoint y: 154, distance: 3.6
paste textarea "**********"
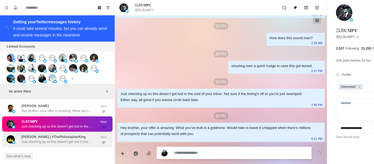
click at [62, 142] on p "Just checking up so this doesn’t get lost in the void of your inbox. Not sure i…" at bounding box center [56, 141] width 71 height 5
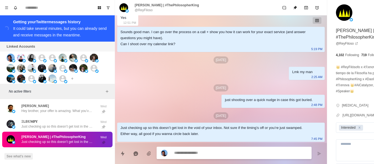
drag, startPoint x: 192, startPoint y: 156, endPoint x: 189, endPoint y: 148, distance: 8.7
drag, startPoint x: 189, startPoint y: 148, endPoint x: 185, endPoint y: 150, distance: 5.4
click at [185, 150] on textarea at bounding box center [225, 153] width 103 height 8
paste textarea "**********"
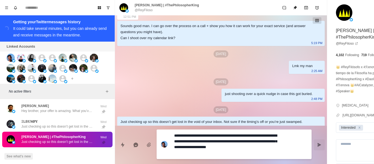
click at [314, 142] on button "Send message" at bounding box center [319, 144] width 11 height 11
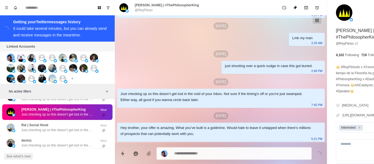
click at [67, 125] on div "Rai | Social Hood Just checking up so this doesn’t get lost in the void of your…" at bounding box center [56, 128] width 71 height 10
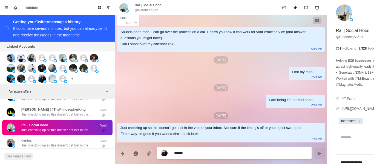
scroll to position [47, 0]
click at [203, 152] on textarea "**********" at bounding box center [225, 153] width 103 height 8
click at [250, 155] on textarea "**********" at bounding box center [225, 153] width 103 height 8
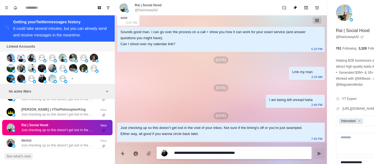
click at [258, 153] on textarea "**********" at bounding box center [225, 153] width 103 height 8
click at [314, 151] on button "Send message" at bounding box center [319, 153] width 11 height 11
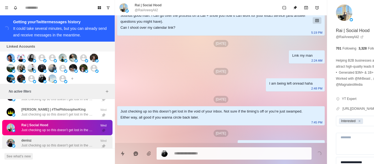
scroll to position [75, 0]
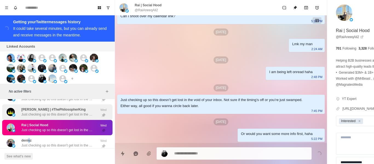
drag, startPoint x: 29, startPoint y: 142, endPoint x: 33, endPoint y: 118, distance: 24.4
click at [30, 142] on p "denisz" at bounding box center [26, 140] width 10 height 5
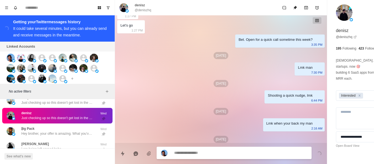
scroll to position [0, 0]
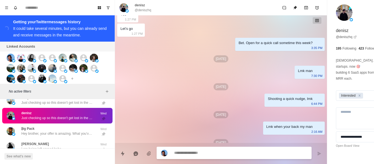
click at [295, 76] on div "Lmk man [DEMOGRAPHIC_DATA]:30 PM" at bounding box center [310, 72] width 30 height 13
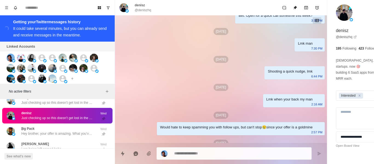
click at [268, 71] on div "Shooting a quick nudge, lmk" at bounding box center [290, 71] width 45 height 6
click at [263, 105] on div "Lmk when your back my man [DEMOGRAPHIC_DATA]:16 AM" at bounding box center [294, 100] width 62 height 13
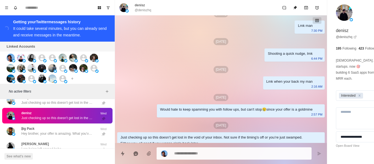
scroll to position [107, 0]
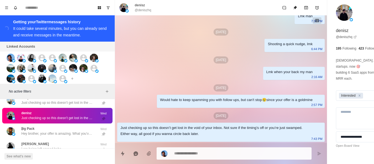
drag, startPoint x: 168, startPoint y: 79, endPoint x: 200, endPoint y: 136, distance: 65.2
click at [168, 80] on div "[DATE][DEMOGRAPHIC_DATA] denisz would you be opposed if we get you 30+ appointm…" at bounding box center [221, 26] width 212 height 234
click at [200, 139] on div "Just checking up so this doesn’t get lost in the void of your inbox. Not sure i…" at bounding box center [221, 132] width 208 height 19
drag, startPoint x: 149, startPoint y: 8, endPoint x: 144, endPoint y: 11, distance: 5.9
click at [149, 8] on p "@deniszhq" at bounding box center [143, 10] width 16 height 5
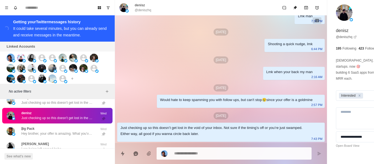
click at [144, 11] on p "@deniszhq" at bounding box center [143, 10] width 16 height 5
copy div "@deniszhq"
drag, startPoint x: 157, startPoint y: 53, endPoint x: 218, endPoint y: 159, distance: 122.4
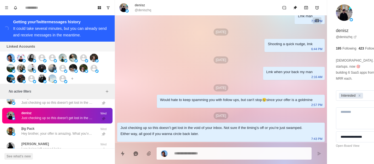
click at [160, 55] on div "[DATE][DEMOGRAPHIC_DATA] denisz would you be opposed if we get you 30+ appointm…" at bounding box center [221, 26] width 212 height 234
paste textarea "**********"
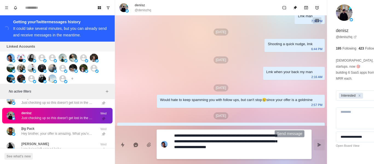
click at [318, 144] on icon "Send message" at bounding box center [320, 145] width 4 height 4
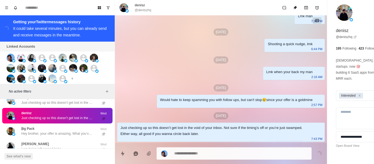
scroll to position [141, 0]
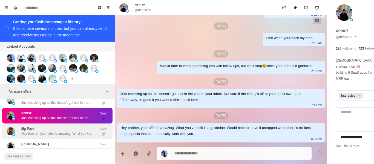
drag, startPoint x: 77, startPoint y: 129, endPoint x: 59, endPoint y: 105, distance: 30.0
click at [77, 129] on div "₿ig Pack Hey brother, your offer is amazing. What you’ve built is a goldmine. W…" at bounding box center [56, 131] width 71 height 10
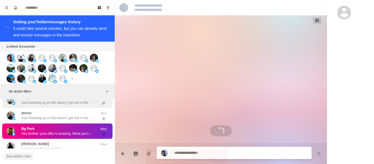
scroll to position [0, 0]
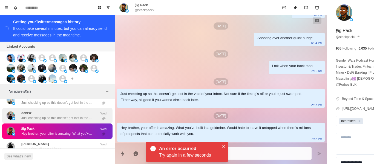
click at [48, 111] on div "[PERSON_NAME] Just checking up so this doesn’t get lost in the void of your inb…" at bounding box center [52, 115] width 90 height 11
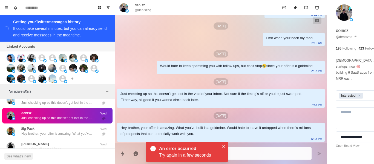
drag, startPoint x: 222, startPoint y: 143, endPoint x: 218, endPoint y: 147, distance: 5.8
click at [222, 143] on div "An error occurred Try again in a few seconds" at bounding box center [187, 152] width 82 height 20
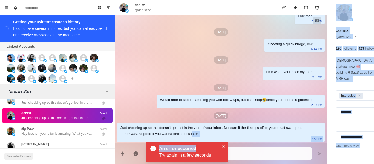
click at [224, 143] on body "Board View Tools Archived Chats Mark many as read Keyboard shortcuts Team Setti…" at bounding box center [187, 82] width 374 height 164
click at [223, 145] on icon "Close" at bounding box center [223, 146] width 3 height 3
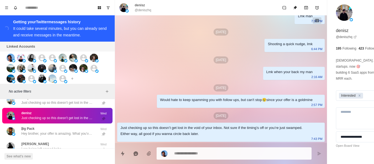
click at [167, 128] on div "Just checking up so this doesn’t get lost in the void of your inbox. Not sure i…" at bounding box center [216, 131] width 192 height 12
click at [59, 131] on p "Hey brother, your offer is amazing. What you’ve built is a goldmine. Would hate…" at bounding box center [56, 133] width 71 height 5
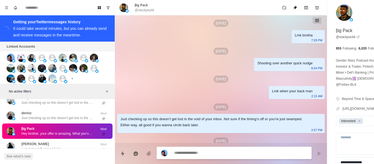
scroll to position [115, 0]
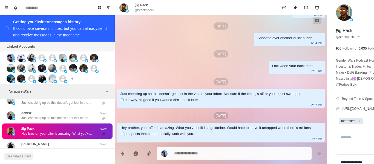
click at [151, 9] on p "@stackpackk" at bounding box center [145, 10] width 20 height 5
copy div "@stackpackk"
drag, startPoint x: 193, startPoint y: 104, endPoint x: 216, endPoint y: 163, distance: 63.6
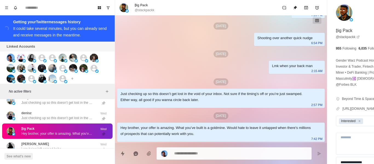
click at [193, 105] on div "Just checking up so this doesn’t get lost in the void of your inbox. Not sure i…" at bounding box center [221, 98] width 208 height 19
drag, startPoint x: 185, startPoint y: 148, endPoint x: 186, endPoint y: 152, distance: 4.1
paste textarea "**********"
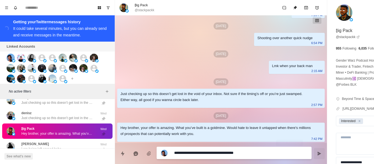
click at [314, 159] on button "Send message" at bounding box center [319, 153] width 11 height 11
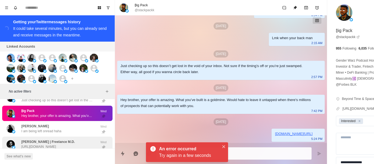
scroll to position [698, 0]
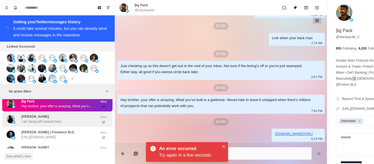
drag, startPoint x: 42, startPoint y: 122, endPoint x: 133, endPoint y: 129, distance: 91.2
click at [44, 122] on p "I am being left onread haha" at bounding box center [41, 121] width 40 height 5
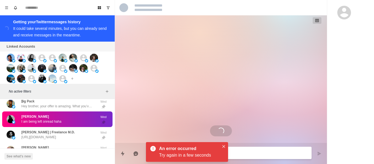
scroll to position [0, 0]
click at [54, 104] on p "Hey brother, your offer is amazing. What you’ve built is a goldmine. Would hate…" at bounding box center [56, 106] width 71 height 5
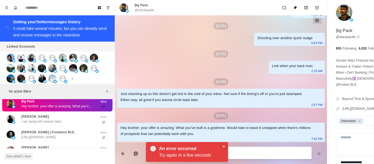
click at [223, 147] on icon "Close" at bounding box center [223, 146] width 3 height 3
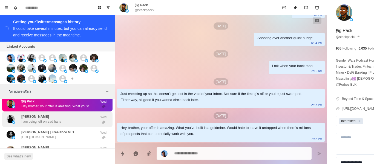
click at [52, 114] on div "[PERSON_NAME] I am being left onread haha" at bounding box center [52, 119] width 90 height 11
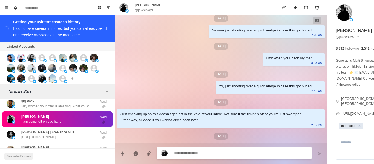
scroll to position [159, 0]
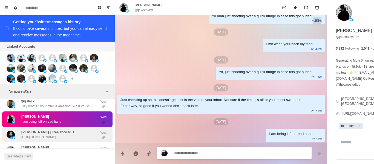
click at [61, 133] on div "[PERSON_NAME] | Freelance M.D. [URL][DOMAIN_NAME]" at bounding box center [47, 135] width 53 height 10
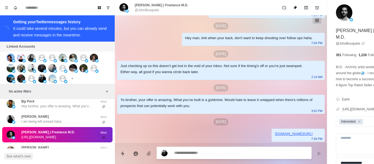
scroll to position [187, 0]
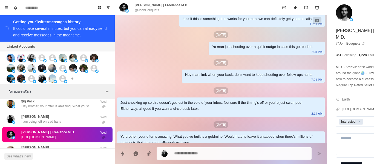
click at [217, 55] on div "Yo man just shooting over a quick nudge in case this got buried. 7:25 PM" at bounding box center [267, 48] width 116 height 13
click at [194, 78] on div "Hey man, lmk when your back, don't want to keep shooting over follow ups haha." at bounding box center [249, 75] width 128 height 6
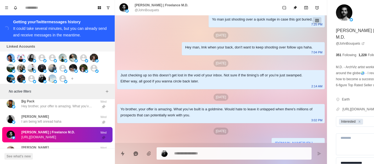
drag, startPoint x: 154, startPoint y: 87, endPoint x: 207, endPoint y: 90, distance: 52.9
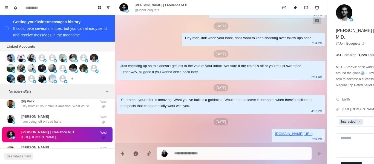
drag, startPoint x: 171, startPoint y: 122, endPoint x: 175, endPoint y: 122, distance: 3.9
click at [172, 122] on div "[DATE]" at bounding box center [221, 121] width 208 height 7
paste textarea "**********"
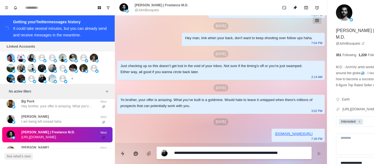
scroll to position [4, 0]
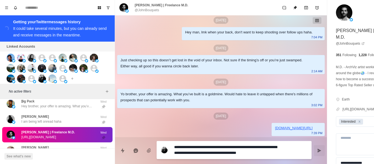
click at [314, 151] on button "Send message" at bounding box center [319, 150] width 11 height 11
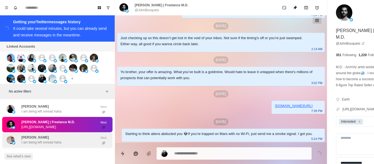
scroll to position [725, 0]
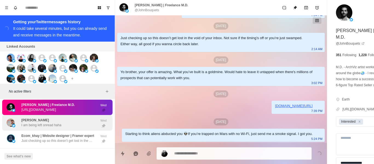
click at [48, 128] on p "I am being left onread haha" at bounding box center [41, 125] width 40 height 5
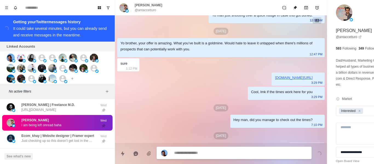
scroll to position [168, 0]
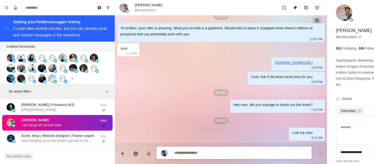
click at [235, 102] on div "Hey man, did you manage to check out the times? 7:10 PM" at bounding box center [277, 106] width 94 height 13
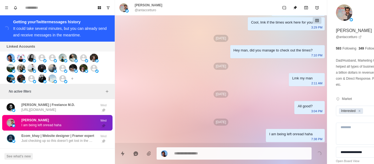
scroll to position [223, 0]
paste textarea "**********"
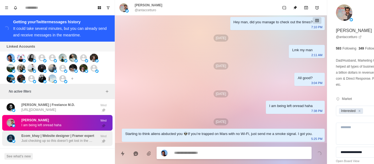
scroll to position [252, 0]
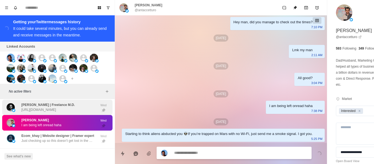
drag, startPoint x: 38, startPoint y: 140, endPoint x: 46, endPoint y: 114, distance: 27.3
click at [39, 138] on p "Ecom_khay | Website designer | Framer expert" at bounding box center [57, 135] width 73 height 5
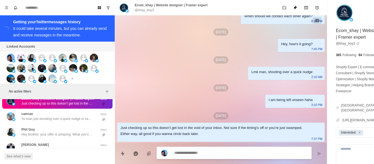
scroll to position [476, 0]
paste textarea "**********"
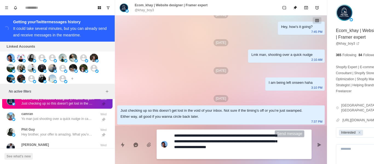
drag, startPoint x: 290, startPoint y: 144, endPoint x: 233, endPoint y: 146, distance: 57.0
click at [317, 143] on icon "Send message" at bounding box center [319, 145] width 4 height 4
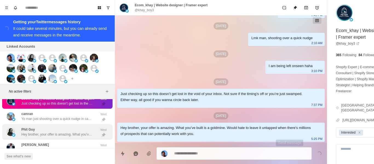
scroll to position [510, 0]
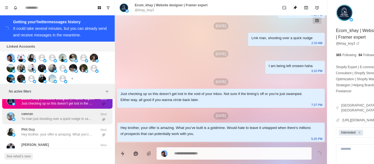
drag, startPoint x: 44, startPoint y: 117, endPoint x: 100, endPoint y: 103, distance: 57.9
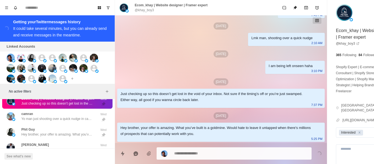
click at [44, 117] on div "camran Yo man just shooting over a quick nudge in case this got buried." at bounding box center [56, 116] width 71 height 10
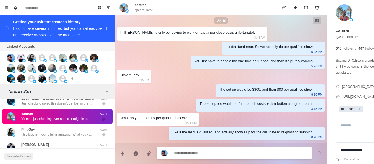
scroll to position [17, 0]
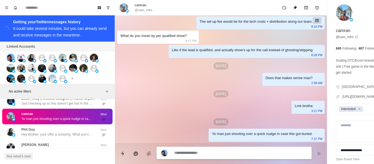
paste textarea "**********"
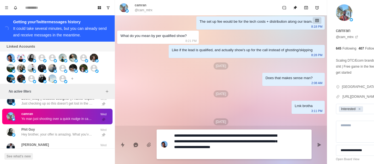
scroll to position [4, 0]
drag, startPoint x: 284, startPoint y: 144, endPoint x: 249, endPoint y: 154, distance: 36.5
click at [314, 144] on button "Send message" at bounding box center [319, 144] width 11 height 11
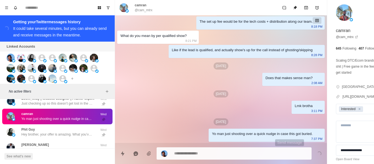
scroll to position [150, 0]
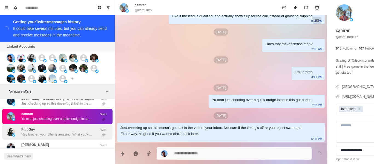
click at [49, 140] on div "Phit Guy Hey brother, your offer is amazing. What you’ve built is a goldmine. W…" at bounding box center [57, 132] width 110 height 16
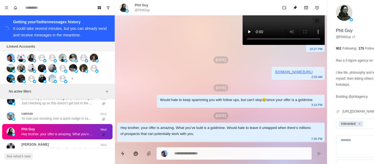
click at [141, 10] on p "@PhitGuy" at bounding box center [142, 10] width 15 height 5
copy div "@PhitGuy"
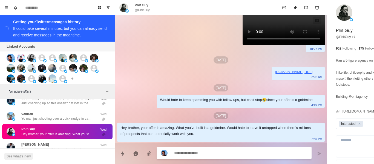
paste textarea "**********"
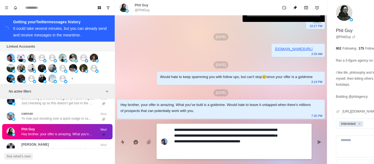
click at [183, 135] on textarea "**********" at bounding box center [225, 141] width 103 height 31
drag, startPoint x: 177, startPoint y: 146, endPoint x: 254, endPoint y: 140, distance: 76.9
click at [254, 140] on textarea "**********" at bounding box center [225, 141] width 103 height 31
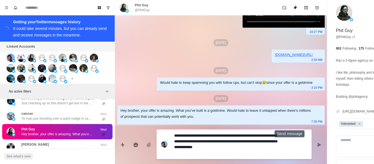
click at [314, 146] on button "Send message" at bounding box center [319, 144] width 11 height 11
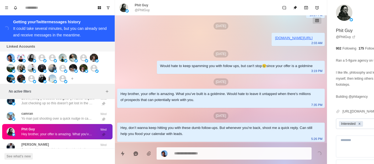
scroll to position [0, 0]
click at [358, 123] on icon "Remove Interested" at bounding box center [360, 124] width 4 height 4
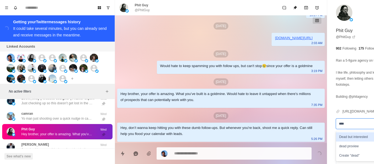
click at [336, 139] on div "Dead but interested" at bounding box center [367, 136] width 62 height 9
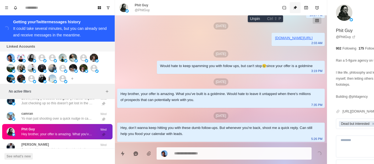
click at [293, 6] on icon "Unpin" at bounding box center [295, 7] width 4 height 4
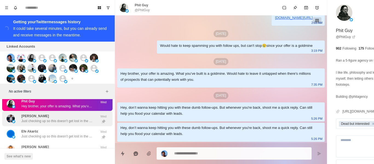
scroll to position [491, 0]
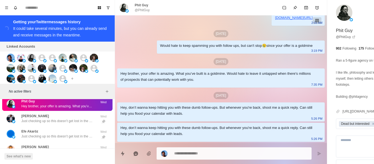
drag, startPoint x: 46, startPoint y: 124, endPoint x: 194, endPoint y: 106, distance: 148.6
click at [47, 123] on p "Just checking up so this doesn’t get lost in the void of your inbox. Not sure i…" at bounding box center [56, 121] width 71 height 5
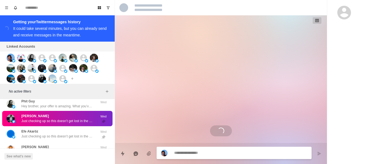
scroll to position [0, 0]
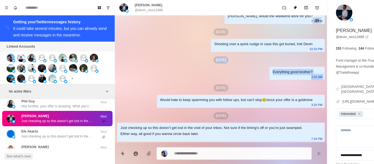
drag, startPoint x: 188, startPoint y: 67, endPoint x: 189, endPoint y: 79, distance: 11.3
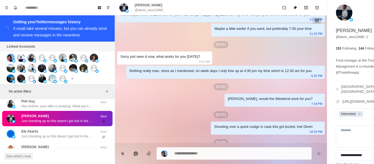
click at [211, 37] on div "Maybe a little earlier if you want, but preferably 7:30 your time. 11:15 PM" at bounding box center [267, 30] width 113 height 13
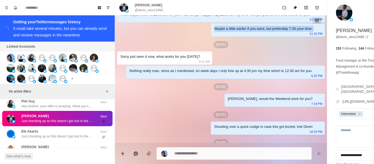
click at [211, 37] on div "Maybe a little earlier if you want, but preferably 7:30 your time. 11:15 PM" at bounding box center [267, 30] width 113 height 13
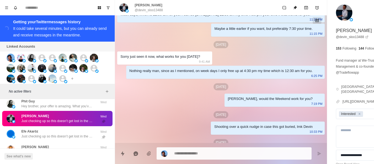
click at [178, 48] on div "[DATE]" at bounding box center [221, 44] width 208 height 7
drag, startPoint x: 178, startPoint y: 86, endPoint x: 174, endPoint y: 85, distance: 4.7
click at [175, 48] on div "[DATE]" at bounding box center [221, 44] width 208 height 7
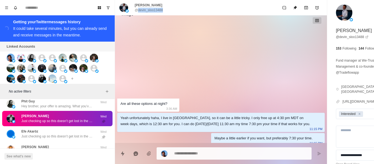
click at [156, 10] on p "@devin_sloo13488" at bounding box center [149, 10] width 28 height 5
click at [179, 96] on div "[DATE] hey [PERSON_NAME], I can set up a system that sends 120k dms per month o…" at bounding box center [221, 44] width 212 height 582
drag, startPoint x: 203, startPoint y: 148, endPoint x: 217, endPoint y: 152, distance: 14.2
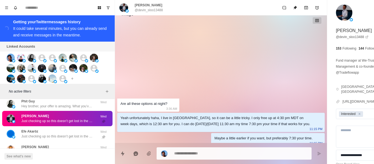
drag, startPoint x: 217, startPoint y: 152, endPoint x: 228, endPoint y: 162, distance: 15.1
click at [231, 159] on div at bounding box center [234, 153] width 155 height 12
click at [227, 164] on html "Board View Tools Archived Chats Mark many as read Keyboard shortcuts Team Setti…" at bounding box center [187, 82] width 374 height 164
drag, startPoint x: 209, startPoint y: 144, endPoint x: 205, endPoint y: 146, distance: 3.8
click at [207, 144] on div at bounding box center [221, 151] width 212 height 17
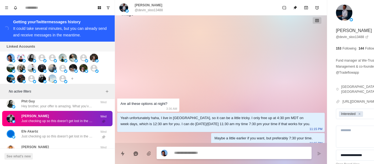
paste textarea "**********"
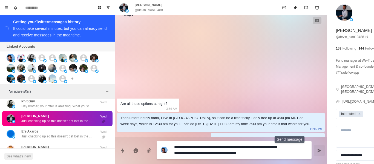
click at [314, 150] on button "Send message" at bounding box center [319, 150] width 11 height 11
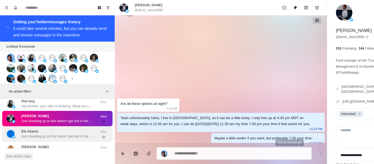
scroll to position [0, 0]
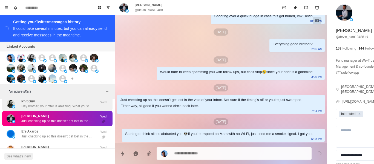
drag, startPoint x: 64, startPoint y: 140, endPoint x: 45, endPoint y: 113, distance: 32.7
click at [64, 139] on p "Just checking up so this doesn’t get lost in the void of your inbox. Not sure i…" at bounding box center [56, 136] width 71 height 5
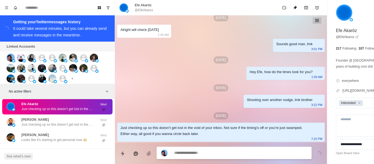
scroll to position [355, 0]
click at [137, 9] on p "@EfeAkaroz" at bounding box center [144, 10] width 19 height 5
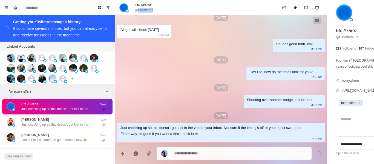
click at [137, 9] on p "@EfeAkaroz" at bounding box center [144, 10] width 19 height 5
drag, startPoint x: 162, startPoint y: 77, endPoint x: 208, endPoint y: 163, distance: 96.6
click at [247, 99] on div "Shooting over another nudge, lmk brother" at bounding box center [280, 100] width 66 height 6
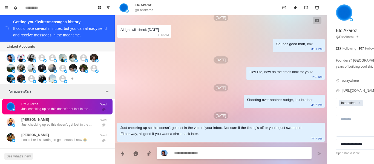
paste textarea "**********"
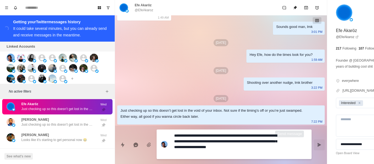
click at [314, 145] on button "Send message" at bounding box center [319, 144] width 11 height 11
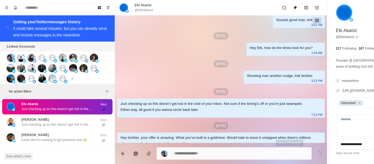
scroll to position [389, 0]
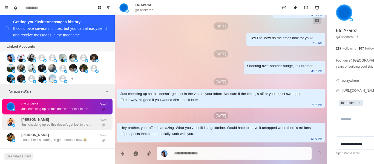
drag, startPoint x: 45, startPoint y: 132, endPoint x: 52, endPoint y: 120, distance: 14.5
click at [45, 130] on div "[PERSON_NAME] Just checking up so this doesn’t get lost in the void of your inb…" at bounding box center [57, 122] width 110 height 16
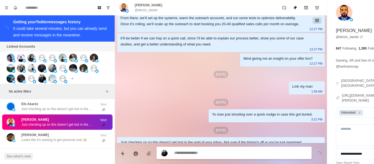
scroll to position [114, 0]
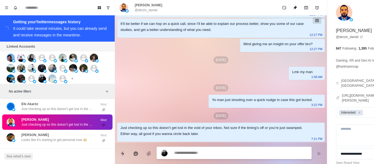
paste textarea "**********"
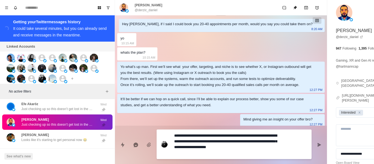
scroll to position [131, 0]
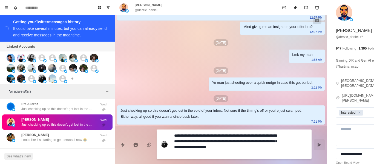
drag, startPoint x: 297, startPoint y: 154, endPoint x: 293, endPoint y: 148, distance: 7.3
click at [327, 154] on div "**********" at bounding box center [366, 94] width 79 height 189
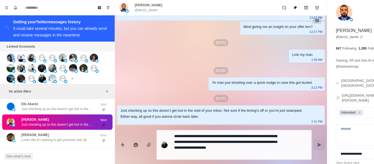
click at [317, 145] on icon "Send message" at bounding box center [319, 145] width 4 height 4
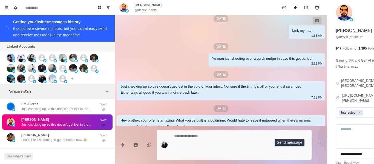
scroll to position [148, 0]
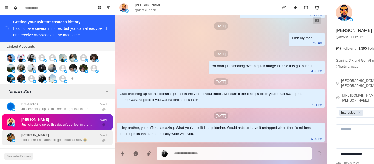
click at [52, 142] on p "Looks like it's starting to get personal now 😂" at bounding box center [54, 139] width 66 height 5
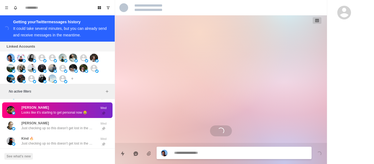
scroll to position [516, 0]
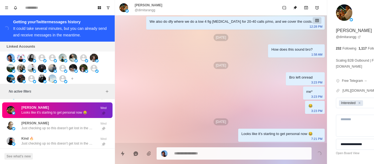
click at [148, 7] on p "[PERSON_NAME]" at bounding box center [149, 5] width 28 height 5
click at [148, 8] on div "[PERSON_NAME] @dimitarangg" at bounding box center [149, 8] width 28 height 10
click at [148, 9] on p "@dimitarangg" at bounding box center [145, 10] width 21 height 5
click at [148, 10] on p "@dimitarangg" at bounding box center [145, 10] width 21 height 5
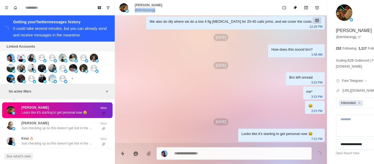
click at [148, 10] on p "@dimitarangg" at bounding box center [145, 10] width 21 height 5
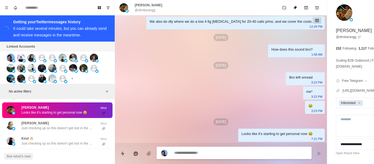
paste textarea "**********"
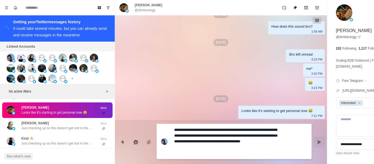
click at [186, 134] on textarea "**********" at bounding box center [225, 141] width 103 height 31
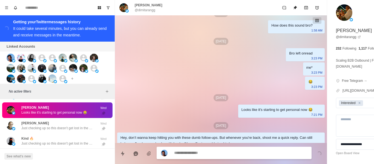
scroll to position [550, 0]
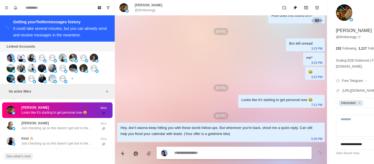
drag, startPoint x: 40, startPoint y: 132, endPoint x: 110, endPoint y: 99, distance: 76.9
click at [40, 131] on p "Just checking up so this doesn’t get lost in the void of your inbox. Not sure i…" at bounding box center [56, 128] width 71 height 5
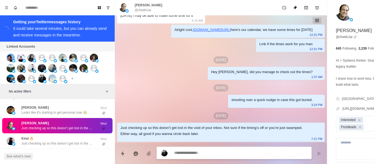
scroll to position [250, 0]
click at [143, 10] on p "@AIwithJai" at bounding box center [143, 10] width 16 height 5
drag, startPoint x: 166, startPoint y: 84, endPoint x: 195, endPoint y: 162, distance: 83.2
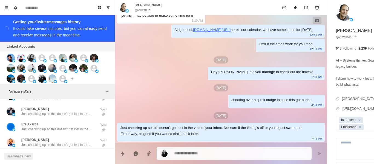
scroll to position [869, 0]
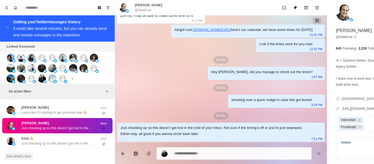
click at [193, 156] on textarea at bounding box center [225, 153] width 103 height 8
paste textarea "**********"
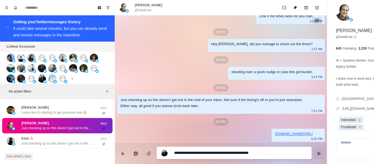
click at [217, 152] on textarea "**********" at bounding box center [225, 153] width 103 height 8
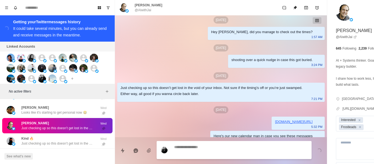
scroll to position [292, 0]
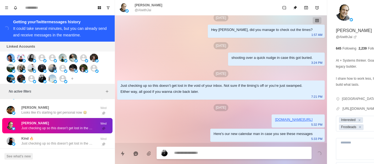
drag, startPoint x: 48, startPoint y: 145, endPoint x: 217, endPoint y: 97, distance: 175.0
click at [54, 145] on div "Kind 🔥 Just checking up so this doesn’t get lost in the void of your inbox. Not…" at bounding box center [56, 141] width 71 height 10
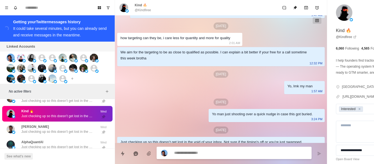
scroll to position [49, 0]
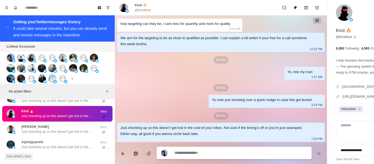
paste textarea "**********"
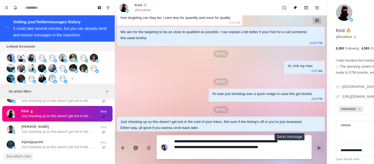
click at [318, 149] on icon "Send message" at bounding box center [320, 148] width 4 height 4
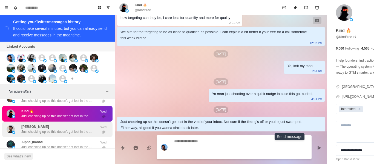
scroll to position [83, 0]
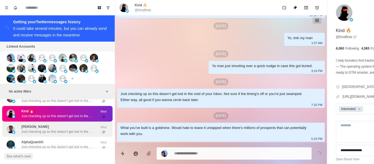
click at [50, 134] on p "Just checking up so this doesn’t get lost in the void of your inbox. Not sure i…" at bounding box center [56, 131] width 71 height 5
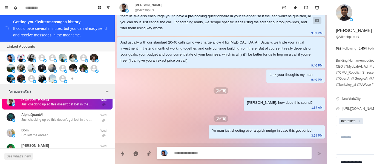
scroll to position [178, 0]
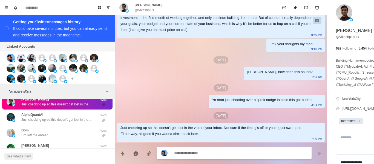
paste textarea "**********"
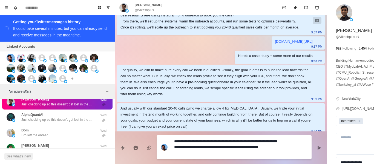
scroll to position [0, 0]
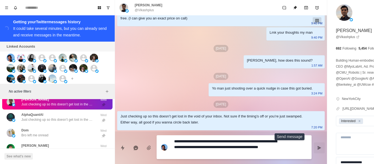
click at [318, 146] on icon "Send message" at bounding box center [320, 148] width 4 height 4
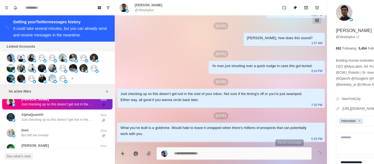
scroll to position [212, 0]
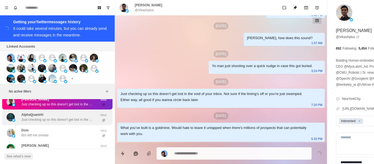
drag, startPoint x: 76, startPoint y: 120, endPoint x: 74, endPoint y: 122, distance: 2.9
click at [76, 120] on div "AlphaQuantAI Just checking up so this doesn’t get lost in the void of your inbo…" at bounding box center [56, 117] width 71 height 10
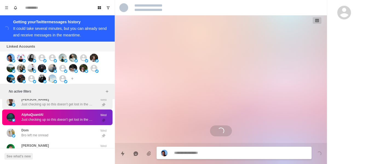
scroll to position [116, 0]
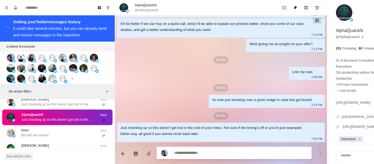
paste textarea "**********"
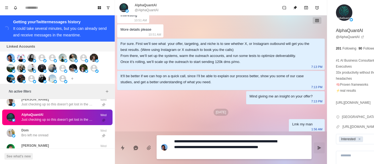
scroll to position [0, 0]
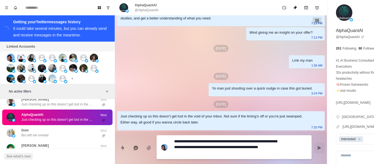
click at [317, 148] on icon "Send message" at bounding box center [319, 148] width 4 height 4
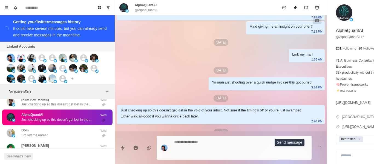
scroll to position [149, 0]
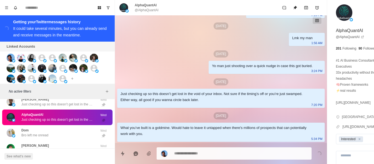
click at [48, 125] on div "AlphaQuantAI Just checking up so this doesn’t get lost in the void of your inbo…" at bounding box center [57, 118] width 110 height 16
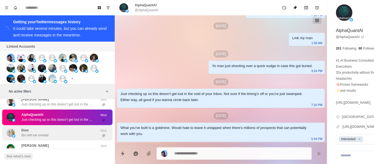
drag, startPoint x: 44, startPoint y: 130, endPoint x: 82, endPoint y: 143, distance: 39.5
click at [45, 130] on div "[PERSON_NAME] left me onread Wed" at bounding box center [57, 133] width 110 height 16
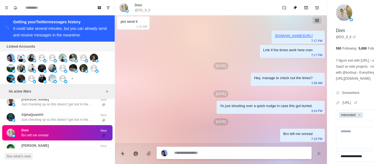
scroll to position [5, 0]
click at [144, 11] on p "@DG_9_6" at bounding box center [143, 10] width 16 height 5
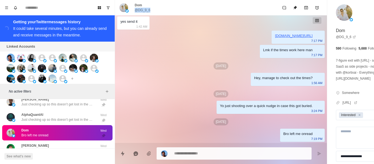
click at [144, 11] on p "@DG_9_6" at bounding box center [143, 10] width 16 height 5
drag, startPoint x: 178, startPoint y: 90, endPoint x: 262, endPoint y: 163, distance: 111.8
click at [178, 90] on div "[DATE] Hey, [PERSON_NAME] would you be interested if we can book you 30-40 call…" at bounding box center [221, 8] width 212 height 269
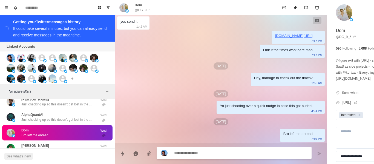
paste textarea "**********"
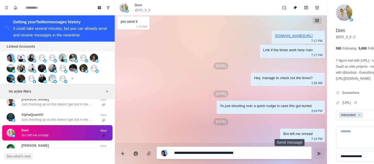
click at [314, 150] on button "Send message" at bounding box center [319, 153] width 11 height 11
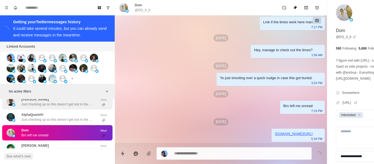
scroll to position [951, 0]
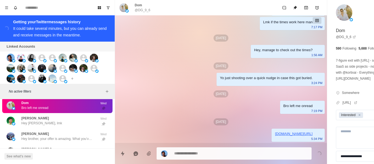
click at [55, 111] on div "[PERSON_NAME] left me onread" at bounding box center [52, 105] width 90 height 11
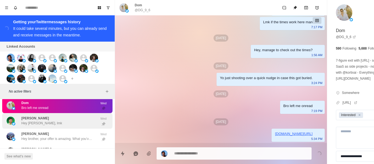
drag, startPoint x: 57, startPoint y: 120, endPoint x: 63, endPoint y: 123, distance: 6.4
click at [57, 120] on div "[PERSON_NAME] Hey [PERSON_NAME], lmk Wed" at bounding box center [57, 121] width 110 height 16
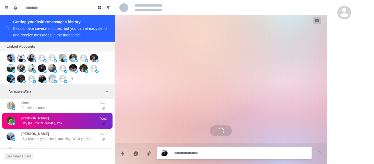
scroll to position [607, 0]
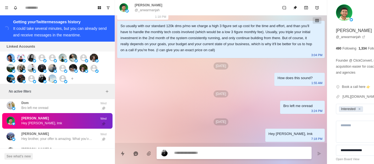
click at [150, 10] on p "@_anwarmanjah" at bounding box center [147, 10] width 25 height 5
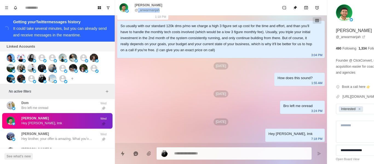
click at [150, 10] on p "@_anwarmanjah" at bounding box center [147, 10] width 25 height 5
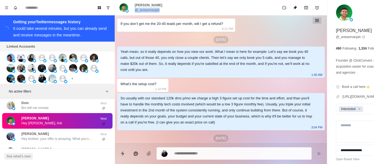
scroll to position [602, 0]
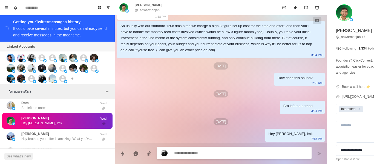
paste textarea "**********"
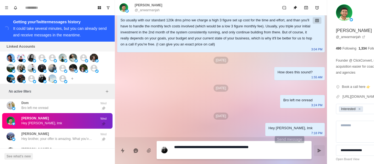
click at [314, 149] on button "Send message" at bounding box center [319, 150] width 11 height 11
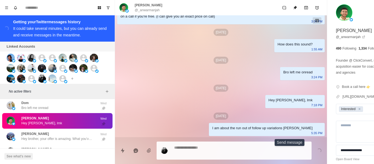
scroll to position [635, 0]
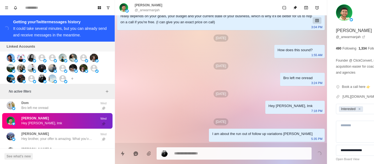
click at [82, 137] on div "[PERSON_NAME] Hey brother, your offer is amazing. What you’ve built is a goldmi…" at bounding box center [56, 136] width 71 height 10
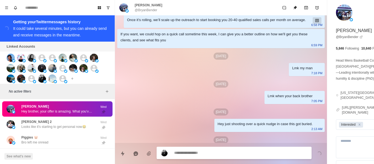
scroll to position [99, 0]
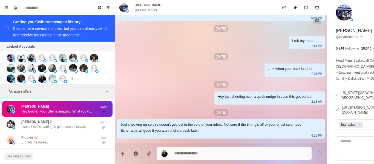
click at [292, 44] on div "Lmk my man" at bounding box center [302, 41] width 20 height 6
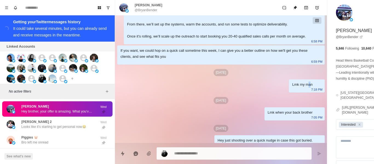
scroll to position [153, 0]
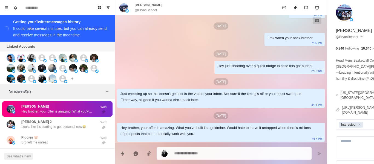
click at [142, 11] on p "@BryanBender" at bounding box center [146, 10] width 22 height 5
click at [169, 61] on div "[DATE] Hey [PERSON_NAME], if I said I could book you 20-40 appointments per mon…" at bounding box center [221, 14] width 212 height 257
paste textarea "**********"
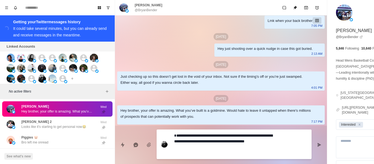
scroll to position [4, 0]
click at [314, 145] on button "Send message" at bounding box center [319, 144] width 11 height 11
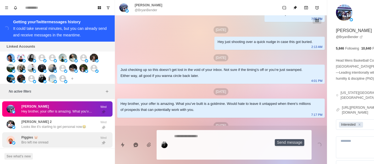
scroll to position [0, 0]
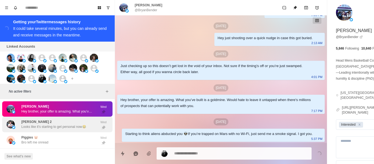
click at [63, 132] on div "[PERSON_NAME] 2 Looks like it's starting to get personal now😂 Wed" at bounding box center [57, 125] width 110 height 16
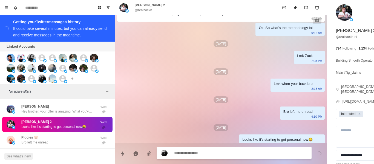
scroll to position [496, 0]
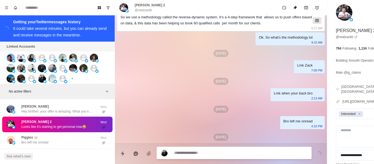
click at [142, 10] on p "@realzackb" at bounding box center [144, 10] width 18 height 5
drag, startPoint x: 167, startPoint y: 59, endPoint x: 201, endPoint y: 143, distance: 90.8
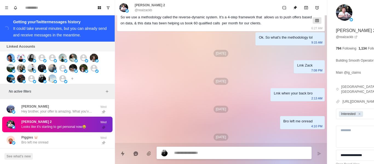
paste textarea "**********"
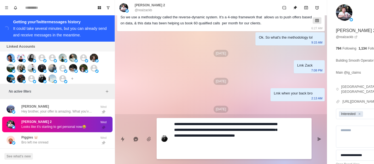
click at [174, 131] on div "**********" at bounding box center [234, 138] width 155 height 41
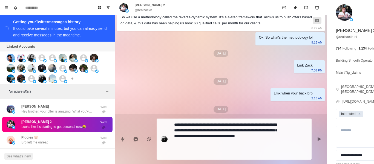
click at [176, 130] on textarea "**********" at bounding box center [225, 139] width 103 height 37
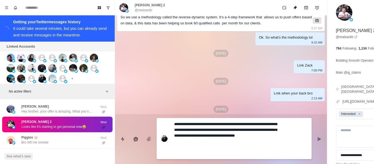
click at [177, 130] on textarea "**********" at bounding box center [225, 138] width 103 height 37
click at [178, 129] on textarea "**********" at bounding box center [225, 138] width 103 height 37
click at [274, 123] on textarea "**********" at bounding box center [225, 138] width 103 height 37
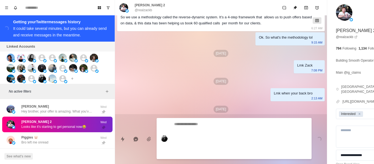
scroll to position [563, 0]
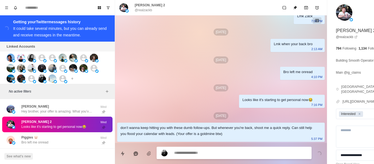
click at [57, 146] on div "Piggies 🐷 Bro left me onread" at bounding box center [52, 139] width 90 height 11
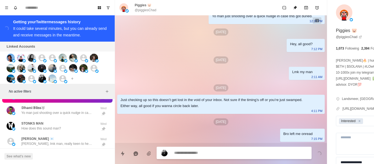
scroll to position [1006, 0]
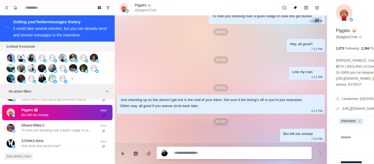
click at [147, 6] on p "Piggies 🐷" at bounding box center [143, 5] width 17 height 5
click at [146, 9] on p "@piggiesChad" at bounding box center [146, 10] width 22 height 5
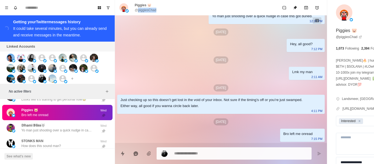
click at [146, 9] on p "@piggiesChad" at bounding box center [146, 10] width 22 height 5
click at [146, 10] on p "@piggiesChad" at bounding box center [146, 10] width 22 height 5
drag, startPoint x: 175, startPoint y: 79, endPoint x: 229, endPoint y: 162, distance: 98.5
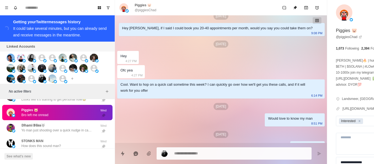
scroll to position [0, 0]
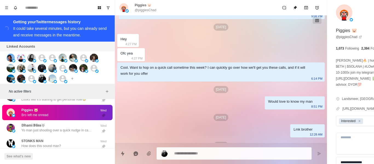
click at [265, 110] on div "Would love to know my man [DEMOGRAPHIC_DATA]:51 PM" at bounding box center [295, 102] width 60 height 13
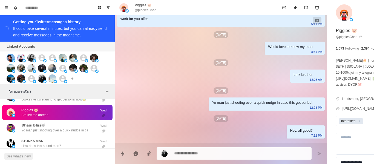
click at [293, 78] on div "Lmk brother" at bounding box center [302, 75] width 19 height 6
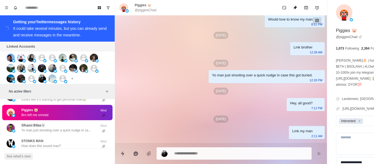
click at [227, 76] on div "Yo man just shooting over a quick nudge in case this got buried. 12:28 PM" at bounding box center [267, 76] width 116 height 13
click at [269, 95] on div "[DATE]" at bounding box center [221, 91] width 208 height 7
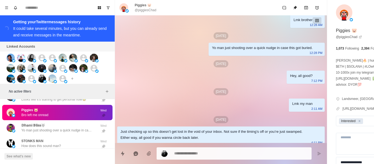
click at [292, 107] on div "Lmk my man" at bounding box center [302, 104] width 20 height 6
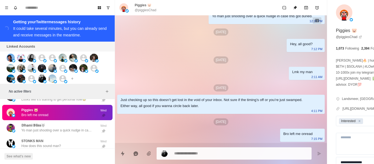
scroll to position [175, 0]
click at [227, 100] on div "Just checking up so this doesn’t get lost in the void of your inbox. Not sure i…" at bounding box center [216, 103] width 192 height 12
click at [283, 136] on div "Bro left me onread" at bounding box center [297, 134] width 29 height 6
paste textarea "**********"
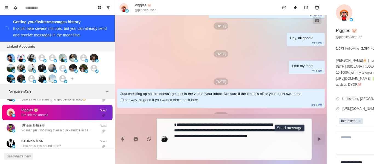
click at [317, 141] on icon "Send message" at bounding box center [319, 139] width 4 height 4
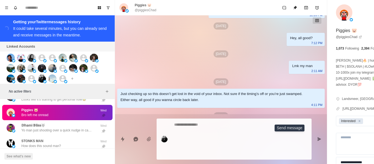
scroll to position [215, 0]
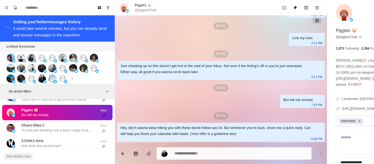
click at [358, 120] on icon "Remove Interested" at bounding box center [360, 121] width 4 height 4
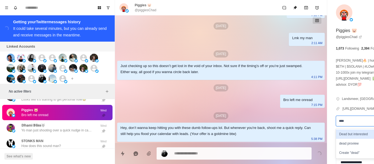
click at [336, 135] on div "Dead but interested" at bounding box center [367, 133] width 62 height 9
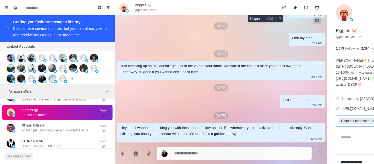
click at [290, 11] on button "Unpin" at bounding box center [295, 7] width 11 height 11
click at [66, 132] on p "Yo man just shooting over a quick nudge in case this got buried." at bounding box center [56, 130] width 71 height 5
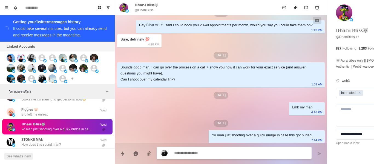
scroll to position [21, 0]
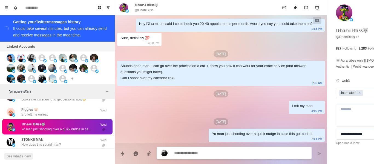
paste textarea "**********"
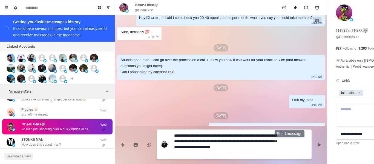
drag, startPoint x: 288, startPoint y: 145, endPoint x: 211, endPoint y: 160, distance: 78.8
click at [317, 145] on icon "Send message" at bounding box center [319, 145] width 4 height 4
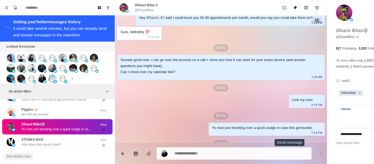
scroll to position [0, 0]
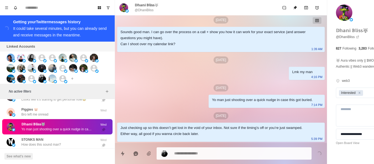
drag, startPoint x: 51, startPoint y: 140, endPoint x: 53, endPoint y: 134, distance: 6.2
click at [51, 140] on div "STONKS MAN How does this sound man? Wed" at bounding box center [57, 142] width 110 height 16
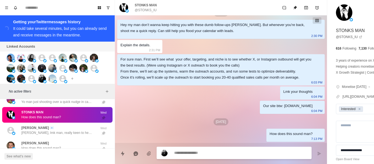
scroll to position [292, 0]
click at [140, 9] on p "@STONKS_IU" at bounding box center [146, 10] width 22 height 5
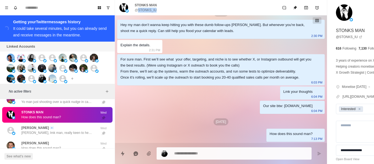
click at [140, 9] on p "@STONKS_IU" at bounding box center [146, 10] width 22 height 5
click at [141, 10] on p "@STONKS_IU" at bounding box center [146, 10] width 22 height 5
drag, startPoint x: 185, startPoint y: 115, endPoint x: 226, endPoint y: 159, distance: 60.2
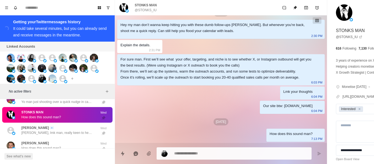
click at [206, 150] on textarea at bounding box center [225, 153] width 103 height 8
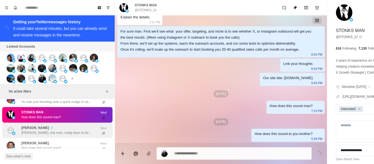
click at [77, 129] on div "[PERSON_NAME] 📧 [PERSON_NAME], lmk man, really keen to help you out" at bounding box center [56, 130] width 71 height 10
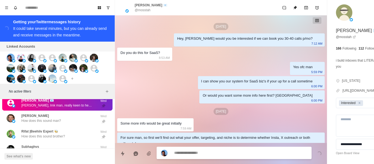
scroll to position [630, 0]
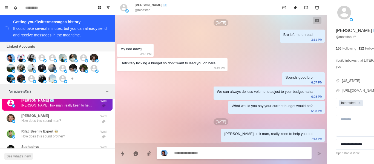
click at [138, 11] on p "@mosstah" at bounding box center [143, 10] width 16 height 5
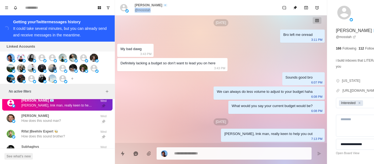
click at [138, 11] on p "@mosstah" at bounding box center [143, 10] width 16 height 5
drag, startPoint x: 185, startPoint y: 77, endPoint x: 221, endPoint y: 161, distance: 91.6
click at [191, 153] on textarea at bounding box center [225, 153] width 103 height 8
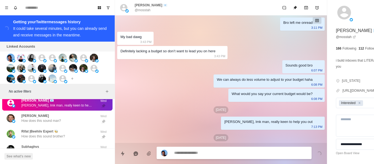
scroll to position [664, 0]
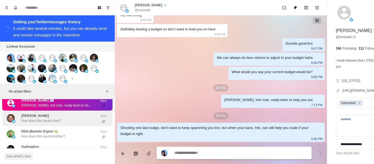
click at [63, 123] on div "[PERSON_NAME] How does this sound man?" at bounding box center [52, 118] width 90 height 11
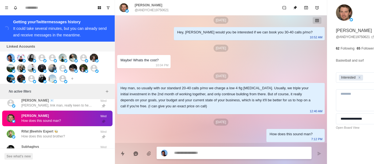
scroll to position [13, 0]
paste textarea "**********"
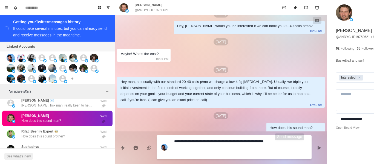
click at [317, 148] on icon "Send message" at bounding box center [319, 148] width 4 height 4
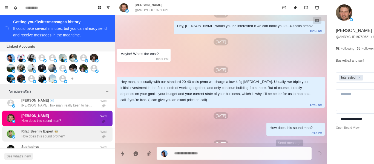
scroll to position [41, 0]
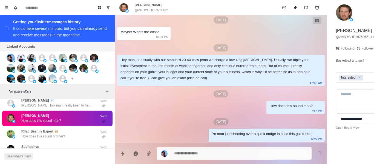
click at [77, 137] on div "Rifat |[PERSON_NAME] Expert 🐝 How does this sound brother?" at bounding box center [52, 133] width 90 height 11
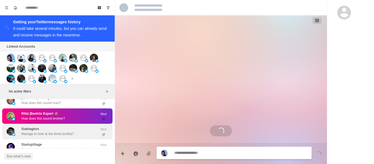
scroll to position [1088, 0]
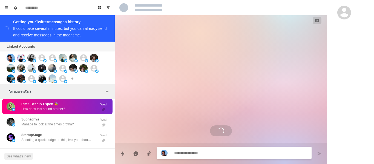
paste textarea "**********"
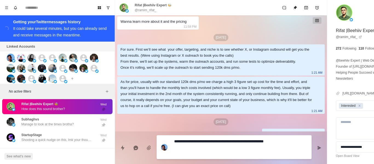
scroll to position [61, 0]
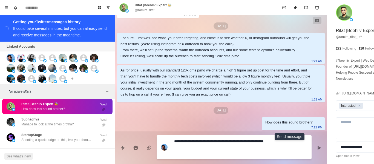
drag, startPoint x: 288, startPoint y: 148, endPoint x: 202, endPoint y: 128, distance: 88.7
click at [318, 148] on icon "Send message" at bounding box center [320, 148] width 4 height 4
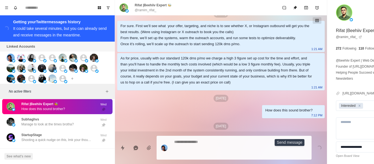
scroll to position [77, 0]
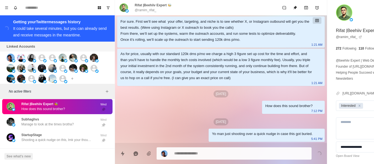
drag, startPoint x: 59, startPoint y: 123, endPoint x: 70, endPoint y: 111, distance: 15.9
click at [59, 124] on div "Subhaghvs Manage to look at the times brotha?" at bounding box center [47, 122] width 52 height 10
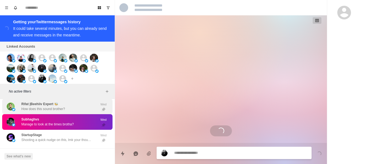
scroll to position [0, 0]
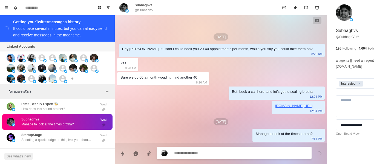
drag, startPoint x: 219, startPoint y: 162, endPoint x: 199, endPoint y: 153, distance: 21.6
paste textarea "**********"
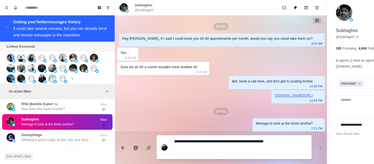
scroll to position [7, 0]
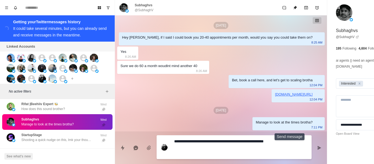
drag, startPoint x: 286, startPoint y: 146, endPoint x: 273, endPoint y: 146, distance: 12.9
click at [314, 146] on button "Send message" at bounding box center [319, 147] width 11 height 11
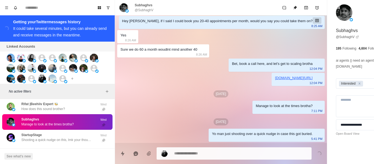
drag, startPoint x: 79, startPoint y: 142, endPoint x: 54, endPoint y: 122, distance: 32.5
click at [79, 142] on p "Shooting a quick nudge on this, lmk your thoughts on this" at bounding box center [56, 139] width 71 height 5
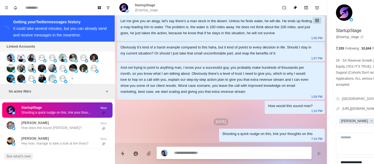
scroll to position [517, 0]
click at [151, 11] on p "@startup_stage" at bounding box center [146, 10] width 23 height 5
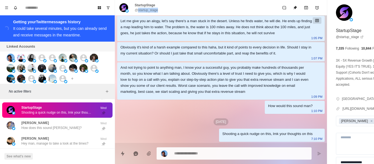
click at [150, 11] on p "@startup_stage" at bounding box center [146, 10] width 23 height 5
drag, startPoint x: 167, startPoint y: 39, endPoint x: 198, endPoint y: 95, distance: 63.7
click at [168, 44] on div "Obviously it's kind of a harsh example compared to this haha, but it kind of po…" at bounding box center [216, 50] width 192 height 12
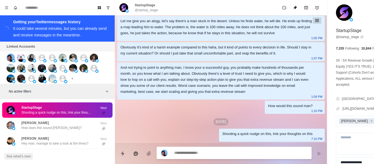
paste textarea "**********"
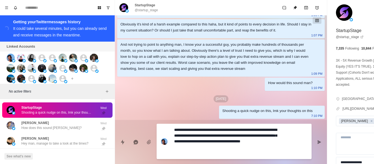
drag, startPoint x: 203, startPoint y: 141, endPoint x: 256, endPoint y: 140, distance: 52.8
click at [256, 140] on textarea "**********" at bounding box center [225, 141] width 103 height 31
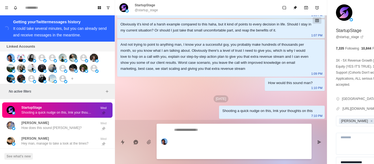
scroll to position [551, 0]
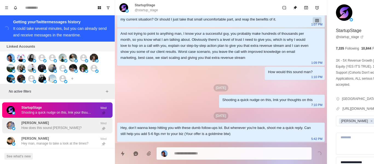
click at [44, 129] on div "[PERSON_NAME] How does this sound [PERSON_NAME]?" at bounding box center [51, 125] width 60 height 10
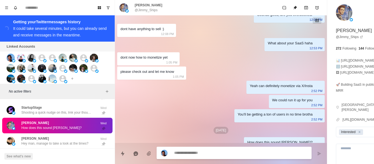
scroll to position [67, 0]
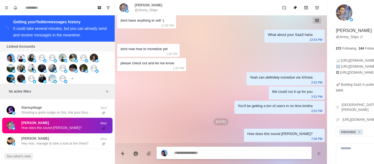
paste textarea "**********"
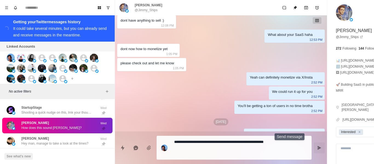
click at [318, 148] on icon "Send message" at bounding box center [320, 148] width 4 height 4
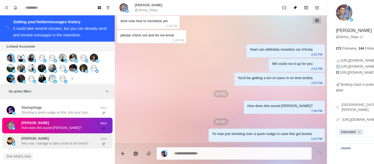
click at [58, 143] on div "[PERSON_NAME] Hey man, manage to take a look at the times?" at bounding box center [54, 141] width 67 height 10
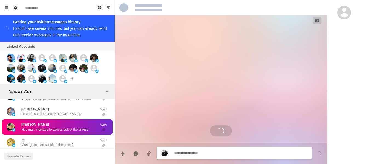
scroll to position [1142, 0]
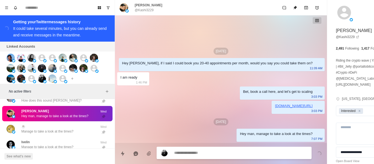
paste textarea "**********"
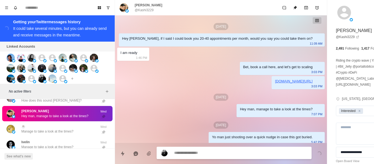
scroll to position [9, 0]
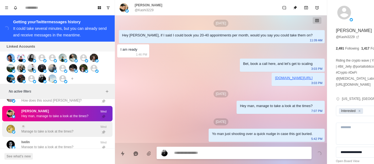
click at [49, 134] on p "Manage to take a look at the times?" at bounding box center [47, 131] width 52 height 5
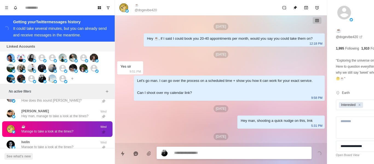
scroll to position [165, 0]
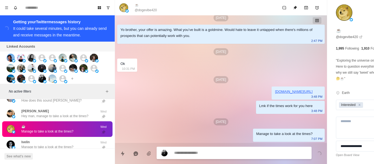
paste textarea "**********"
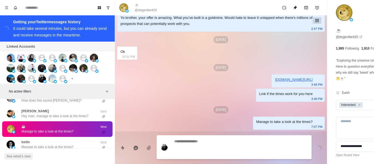
scroll to position [193, 0]
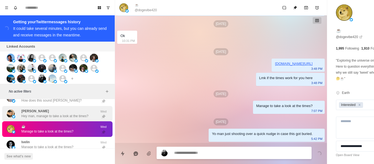
drag, startPoint x: 67, startPoint y: 144, endPoint x: 65, endPoint y: 117, distance: 27.4
click at [67, 144] on div "Ivelin Manage to take a look at the times?" at bounding box center [47, 145] width 52 height 10
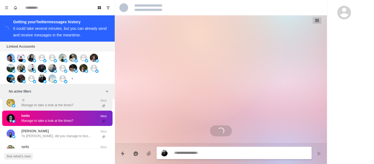
scroll to position [1170, 0]
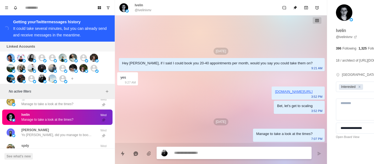
paste textarea "**********"
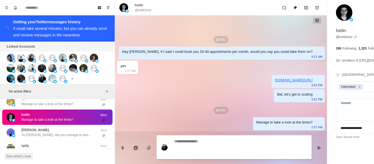
scroll to position [9, 0]
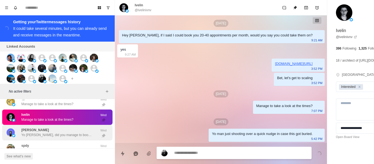
click at [64, 137] on p "Yo [PERSON_NAME], did you manage to book a call?" at bounding box center [56, 135] width 71 height 5
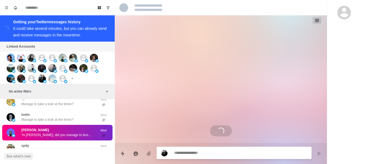
scroll to position [0, 0]
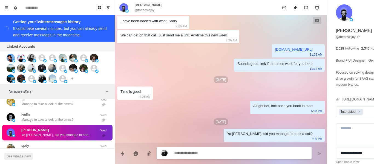
paste textarea "**********"
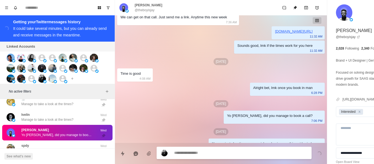
scroll to position [262, 0]
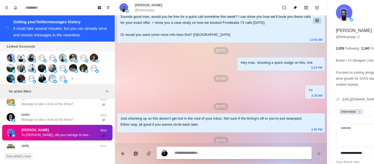
click at [253, 105] on div "[DATE] Hey [PERSON_NAME], if I said I could book you 20-40 appointments per mon…" at bounding box center [221, 130] width 212 height 371
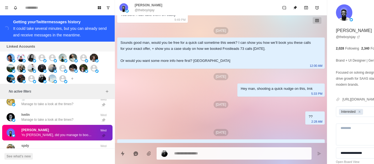
click at [253, 105] on div "[DATE] Hey [PERSON_NAME], if I said I could book you 20-40 appointments per mon…" at bounding box center [221, 156] width 212 height 371
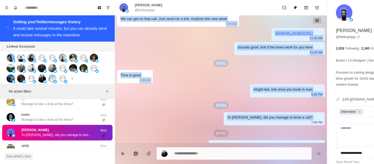
scroll to position [262, 0]
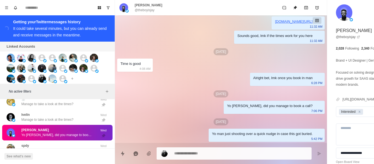
drag, startPoint x: 188, startPoint y: 103, endPoint x: 213, endPoint y: 106, distance: 25.4
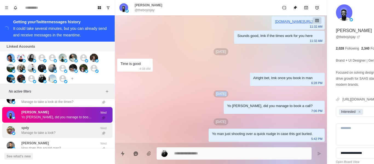
scroll to position [1197, 0]
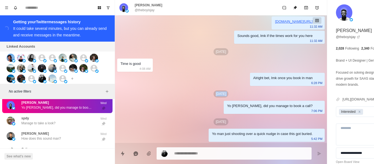
click at [59, 124] on div "spdy Manage to take a look?" at bounding box center [52, 120] width 90 height 11
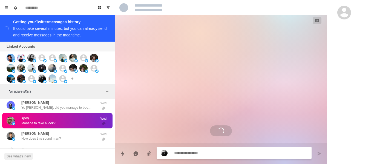
scroll to position [0, 0]
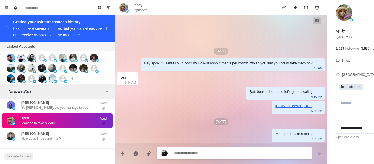
paste textarea "**********"
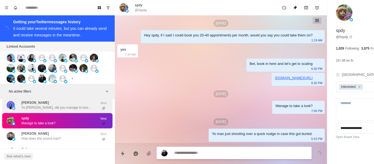
scroll to position [1225, 0]
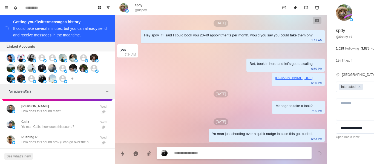
click at [74, 108] on div "[PERSON_NAME] How does this sound man?" at bounding box center [52, 108] width 90 height 11
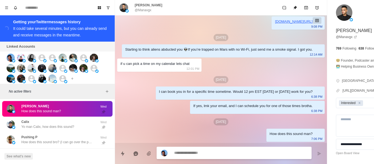
scroll to position [373, 0]
click at [197, 148] on div at bounding box center [234, 153] width 155 height 12
click at [192, 155] on textarea at bounding box center [225, 153] width 103 height 8
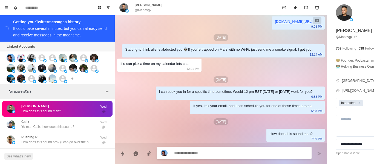
click at [192, 155] on textarea at bounding box center [225, 153] width 103 height 8
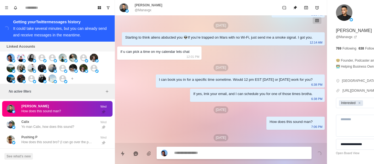
scroll to position [401, 0]
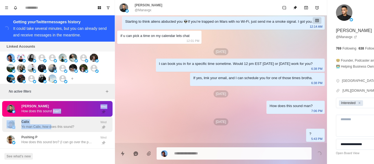
click at [50, 122] on div "Calix Yo man Calix, how does this sound? Wed" at bounding box center [57, 125] width 110 height 16
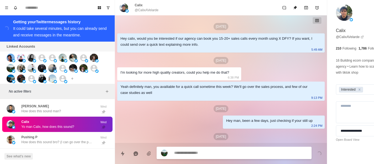
scroll to position [540, 0]
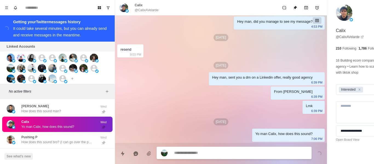
click at [198, 155] on textarea at bounding box center [225, 153] width 103 height 8
click at [193, 152] on textarea at bounding box center [225, 153] width 103 height 8
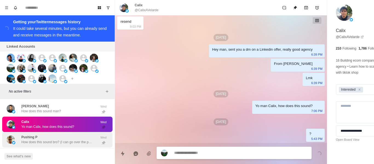
click at [39, 145] on p "How does this sound bro? (I can go over the process on a call + show you how it…" at bounding box center [56, 142] width 71 height 5
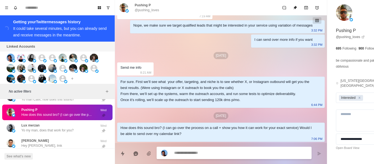
click at [188, 149] on textarea at bounding box center [225, 153] width 103 height 8
click at [111, 164] on html "Board View Tools Archived Chats Mark many as read Keyboard shortcuts Team Setti…" at bounding box center [187, 82] width 374 height 164
paste textarea "**********"
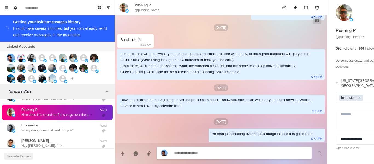
drag, startPoint x: 39, startPoint y: 131, endPoint x: 66, endPoint y: 114, distance: 31.5
click at [40, 131] on div "Lux merzan Yo my man, does that work for you?" at bounding box center [47, 128] width 52 height 10
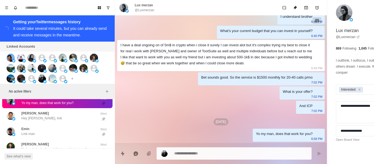
click at [148, 9] on p "@Luxmerzan" at bounding box center [145, 10] width 20 height 5
drag, startPoint x: 166, startPoint y: 90, endPoint x: 214, endPoint y: 159, distance: 84.6
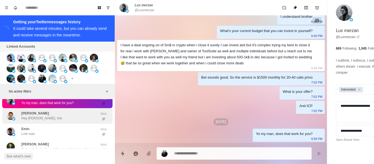
click at [60, 116] on div "[PERSON_NAME] Hey [PERSON_NAME], lmk" at bounding box center [52, 115] width 90 height 11
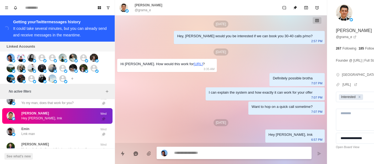
scroll to position [3, 0]
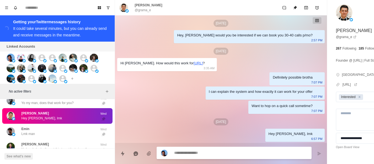
paste textarea "**********"
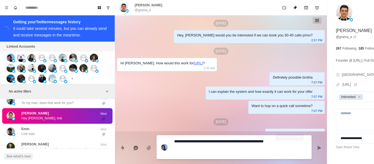
drag, startPoint x: 288, startPoint y: 142, endPoint x: 157, endPoint y: 152, distance: 131.0
click at [288, 142] on div "**********" at bounding box center [221, 145] width 212 height 28
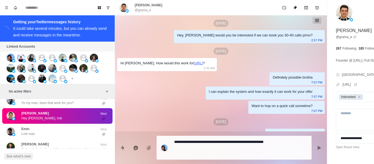
click at [317, 149] on icon "Send message" at bounding box center [319, 148] width 4 height 4
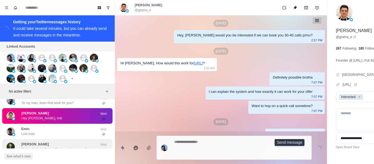
scroll to position [31, 0]
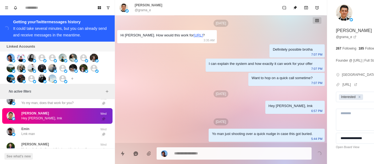
drag, startPoint x: 40, startPoint y: 135, endPoint x: 98, endPoint y: 123, distance: 59.1
click at [42, 134] on div "Emin Lmk man" at bounding box center [52, 131] width 90 height 11
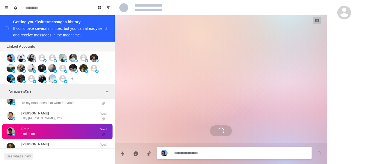
scroll to position [0, 0]
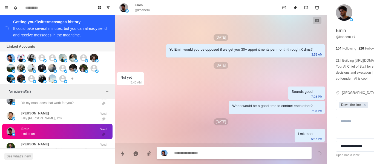
drag, startPoint x: 201, startPoint y: 150, endPoint x: 199, endPoint y: 154, distance: 3.9
paste textarea "**********"
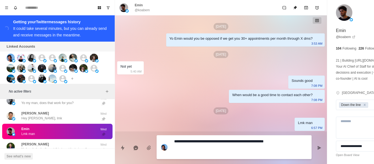
click at [229, 99] on div "When would be a good time to contact each other? 7:08 PM" at bounding box center [277, 96] width 96 height 13
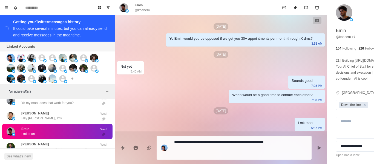
scroll to position [1, 0]
click at [210, 149] on textarea "**********" at bounding box center [225, 147] width 103 height 19
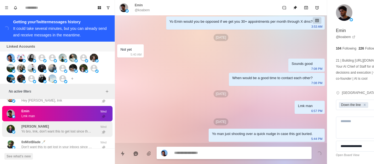
scroll to position [1292, 0]
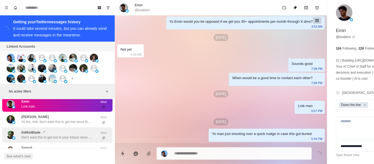
drag, startPoint x: 39, startPoint y: 120, endPoint x: 98, endPoint y: 135, distance: 61.0
click at [39, 120] on div "[PERSON_NAME] Yo bro, lmk, don't want this to get lost since there's millions o…" at bounding box center [56, 119] width 71 height 10
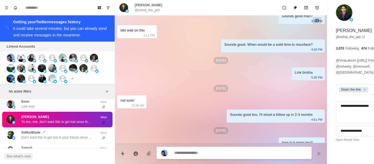
scroll to position [303, 0]
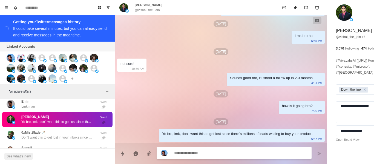
paste textarea "**********"
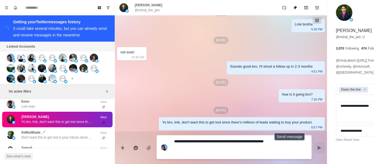
drag, startPoint x: 291, startPoint y: 150, endPoint x: 134, endPoint y: 151, distance: 157.4
click at [314, 150] on button "Send message" at bounding box center [319, 147] width 11 height 11
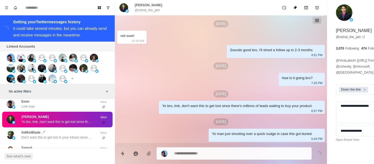
click at [78, 127] on div "[PERSON_NAME] Yo bro, lmk, don't want this to get lost since there's millions o…" at bounding box center [57, 120] width 110 height 16
click at [73, 136] on div "0xMistBlade 🗡️ Don't want this to get lost in your inboxs since you've got a bi…" at bounding box center [56, 135] width 71 height 10
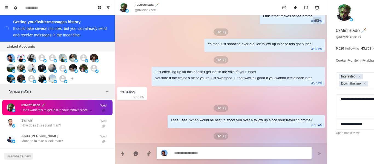
scroll to position [290, 0]
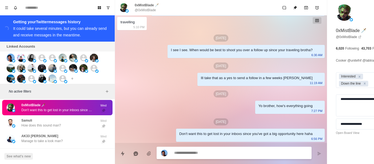
drag, startPoint x: 204, startPoint y: 151, endPoint x: 230, endPoint y: 151, distance: 25.7
paste textarea "**********"
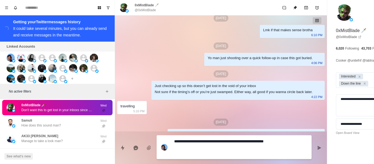
scroll to position [301, 0]
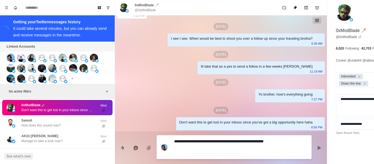
drag, startPoint x: 178, startPoint y: 143, endPoint x: 120, endPoint y: 136, distance: 58.8
click at [120, 136] on div "**********" at bounding box center [221, 145] width 212 height 28
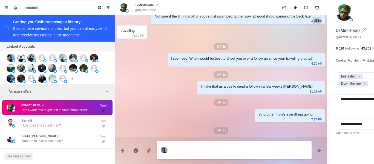
scroll to position [295, 0]
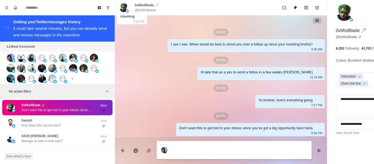
paste textarea "**********"
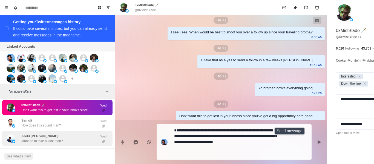
drag, startPoint x: 287, startPoint y: 143, endPoint x: 58, endPoint y: 136, distance: 229.0
click at [317, 143] on icon "Send message" at bounding box center [319, 142] width 4 height 4
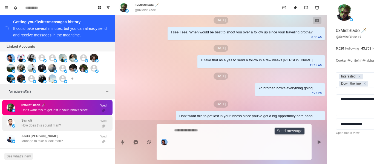
scroll to position [330, 0]
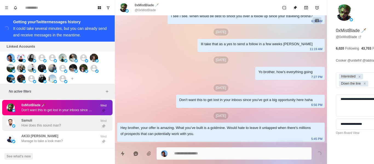
click at [33, 128] on p "How does this sound man?" at bounding box center [41, 125] width 40 height 5
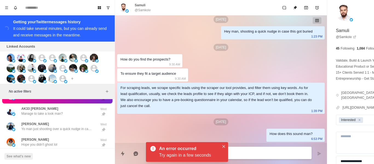
scroll to position [1320, 0]
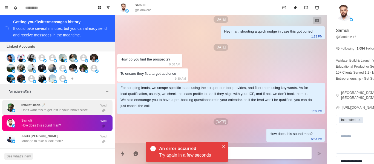
click at [41, 108] on p "0xMistBlade 🗡️" at bounding box center [33, 105] width 24 height 5
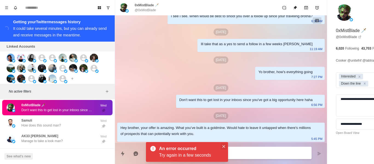
click at [225, 144] on button "Close" at bounding box center [223, 146] width 7 height 7
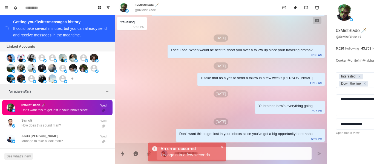
scroll to position [290, 0]
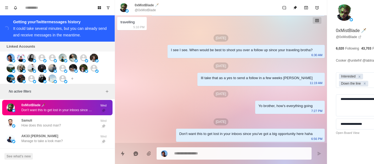
click at [137, 8] on p "@0xMistBlade" at bounding box center [145, 10] width 21 height 5
click at [138, 9] on p "@0xMistBlade" at bounding box center [145, 10] width 21 height 5
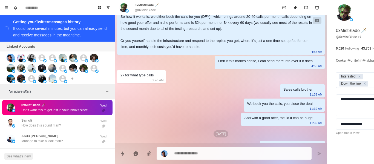
scroll to position [110, 0]
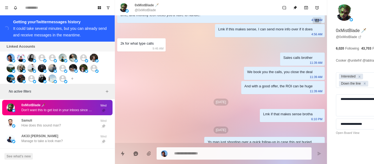
click at [363, 84] on icon "Remove Down the line" at bounding box center [365, 84] width 4 height 4
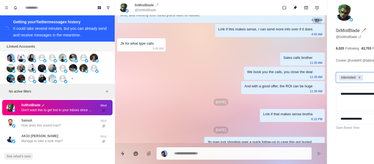
click at [356, 78] on div "Remove Interested" at bounding box center [359, 78] width 6 height 6
click at [336, 97] on textarea "**********" at bounding box center [363, 100] width 55 height 22
click at [336, 94] on textarea "**********" at bounding box center [363, 100] width 55 height 22
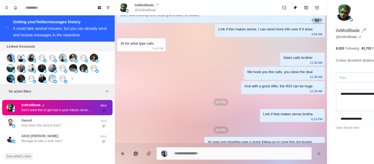
click at [336, 94] on textarea "**********" at bounding box center [363, 100] width 55 height 22
click at [290, 10] on button "Unpin" at bounding box center [295, 7] width 11 height 11
click at [45, 125] on div "[PERSON_NAME] How does this sound man?" at bounding box center [41, 123] width 40 height 10
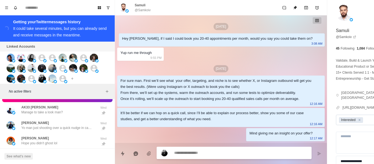
scroll to position [148, 0]
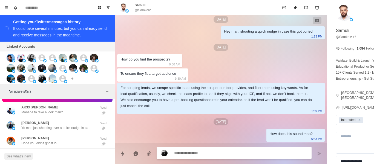
paste textarea "**********"
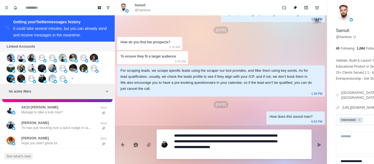
click at [314, 143] on button "Send message" at bounding box center [319, 144] width 11 height 11
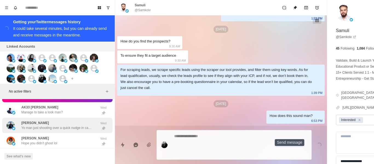
scroll to position [0, 0]
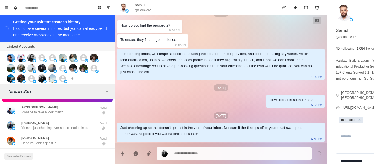
drag, startPoint x: 59, startPoint y: 112, endPoint x: 175, endPoint y: 86, distance: 118.4
click at [59, 109] on div "AK33 [PERSON_NAME] to take a look man?" at bounding box center [41, 110] width 41 height 10
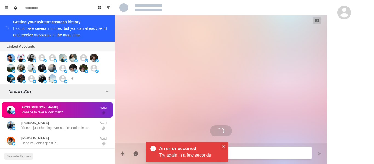
scroll to position [36, 0]
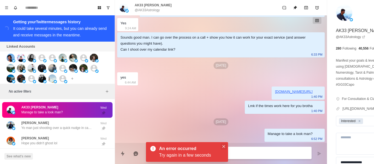
click at [224, 146] on icon "Close" at bounding box center [223, 146] width 3 height 3
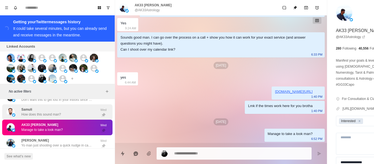
scroll to position [1320, 0]
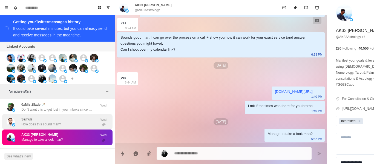
click at [30, 122] on p "Samuli" at bounding box center [26, 119] width 11 height 5
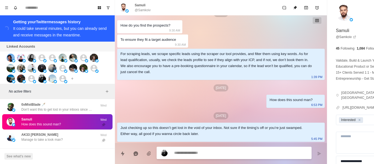
scroll to position [148, 0]
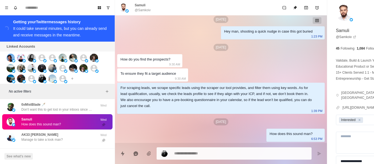
click at [140, 12] on p "@Samkoiv" at bounding box center [143, 10] width 16 height 5
click at [140, 11] on p "@Samkoiv" at bounding box center [143, 10] width 16 height 5
drag, startPoint x: 180, startPoint y: 86, endPoint x: 231, endPoint y: 164, distance: 92.8
click at [181, 86] on div "For scraping leads, we scrape specific leads using the scraper our tool provide…" at bounding box center [216, 97] width 192 height 24
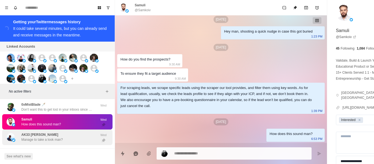
click at [48, 140] on div "AK33 [PERSON_NAME] to take a look man?" at bounding box center [41, 137] width 41 height 10
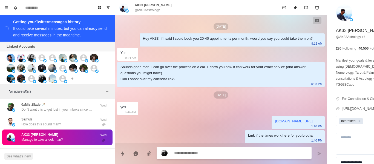
scroll to position [36, 0]
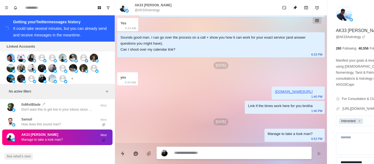
click at [212, 151] on textarea at bounding box center [225, 153] width 103 height 8
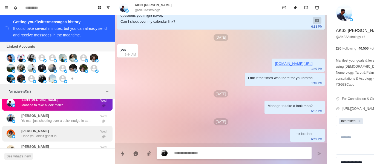
scroll to position [1375, 0]
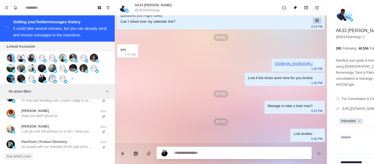
click at [52, 103] on p "Yo man just shooting over a quick nudge in case this got buried." at bounding box center [56, 100] width 71 height 5
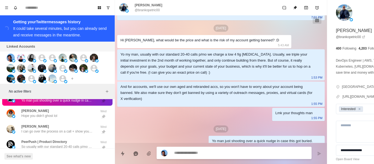
scroll to position [45, 0]
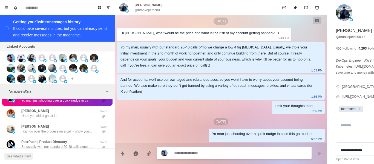
paste textarea "**********"
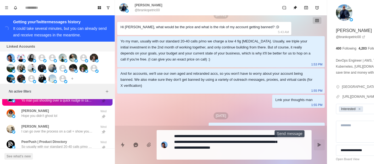
drag, startPoint x: 293, startPoint y: 148, endPoint x: 207, endPoint y: 146, distance: 86.5
click at [314, 148] on button "Send message" at bounding box center [319, 144] width 11 height 11
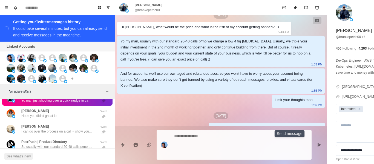
scroll to position [0, 0]
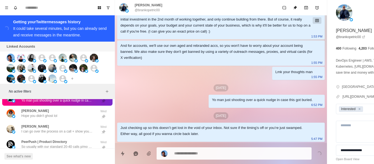
click at [64, 106] on div "[PERSON_NAME] man just shooting over a quick nudge in case this got buried. Wed" at bounding box center [57, 98] width 110 height 16
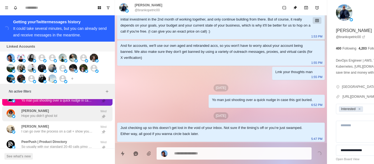
click at [48, 118] on p "Hope you didn't ghost lol" at bounding box center [39, 115] width 36 height 5
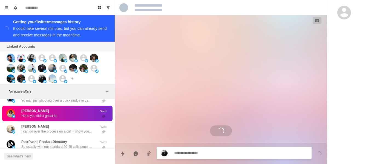
scroll to position [977, 0]
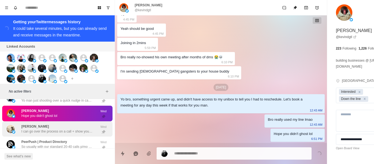
click at [62, 129] on div "[PERSON_NAME] I can go over the process on a call + show you how it can work fo…" at bounding box center [52, 128] width 90 height 11
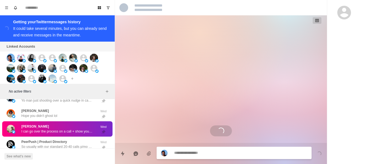
scroll to position [0, 0]
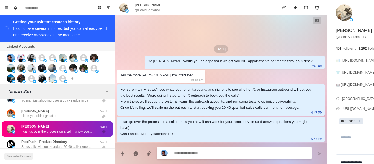
click at [192, 155] on textarea at bounding box center [225, 153] width 103 height 8
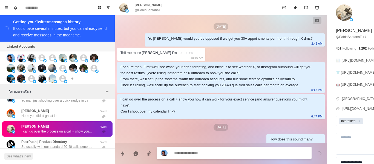
scroll to position [18, 0]
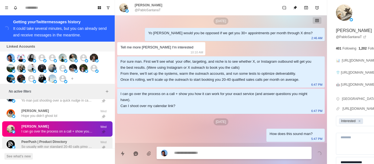
click at [62, 144] on p "PeerPush | Product Directory" at bounding box center [44, 141] width 46 height 5
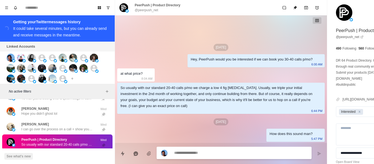
scroll to position [1347, 0]
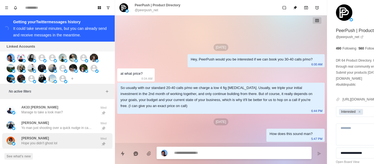
click at [52, 140] on div "[PERSON_NAME] you didn't ghost lol" at bounding box center [39, 141] width 36 height 10
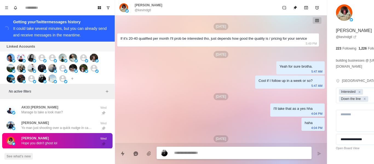
scroll to position [977, 0]
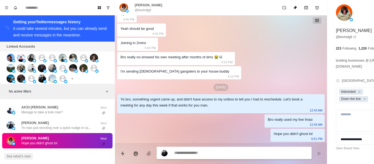
click at [145, 9] on p "@kevindgtl" at bounding box center [143, 10] width 16 height 5
drag, startPoint x: 173, startPoint y: 78, endPoint x: 203, endPoint y: 146, distance: 74.8
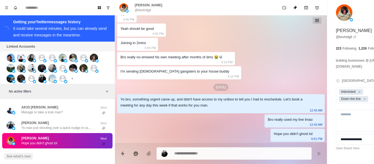
click at [196, 154] on textarea at bounding box center [225, 153] width 103 height 8
paste textarea "**********"
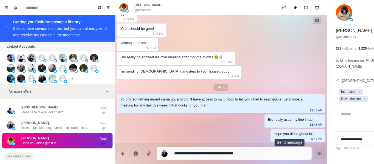
drag, startPoint x: 287, startPoint y: 153, endPoint x: 167, endPoint y: 105, distance: 129.0
click at [317, 152] on icon "Send message" at bounding box center [319, 153] width 4 height 4
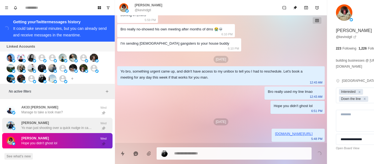
scroll to position [1375, 0]
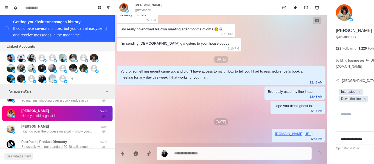
drag, startPoint x: 54, startPoint y: 130, endPoint x: 54, endPoint y: 120, distance: 10.7
click at [54, 130] on div "[PERSON_NAME] I can go over the process on a call + show you how it can work fo…" at bounding box center [56, 129] width 71 height 10
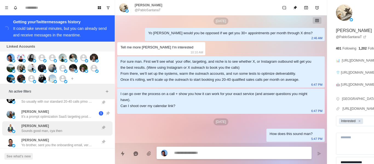
scroll to position [1429, 0]
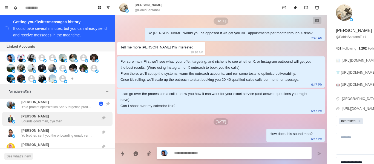
drag, startPoint x: 52, startPoint y: 115, endPoint x: 52, endPoint y: 126, distance: 11.5
click at [52, 112] on div "[PERSON_NAME] It's a prompt optimization SaaS targeting product managers, found…" at bounding box center [57, 104] width 110 height 14
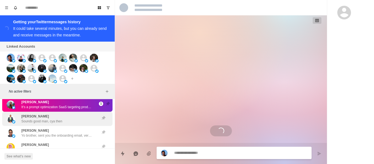
scroll to position [0, 0]
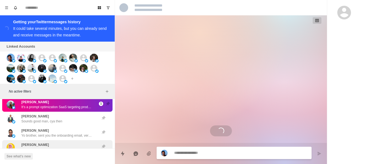
click at [49, 124] on p "Sounds good man, cya then" at bounding box center [41, 121] width 41 height 5
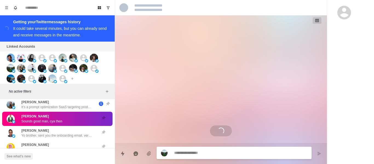
click at [64, 138] on p "Yo brother, sent you the onboarding email, very happy to have you onboard" at bounding box center [56, 135] width 71 height 5
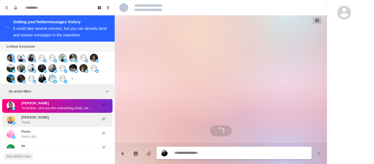
scroll to position [215, 0]
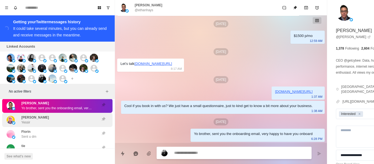
click at [63, 125] on div "[PERSON_NAME] Yessir" at bounding box center [52, 120] width 90 height 10
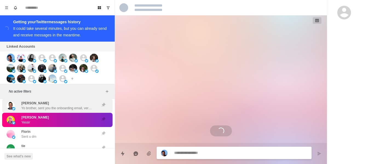
scroll to position [0, 0]
drag, startPoint x: 56, startPoint y: 113, endPoint x: 61, endPoint y: 115, distance: 5.3
click at [56, 111] on p "Yo brother, sent you the onboarding email, very happy to have you onboard" at bounding box center [56, 108] width 71 height 5
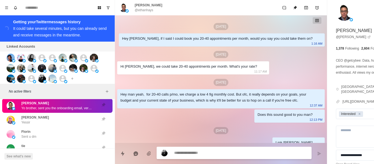
scroll to position [215, 0]
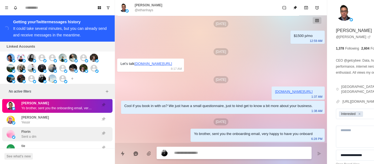
drag, startPoint x: 37, startPoint y: 138, endPoint x: 39, endPoint y: 133, distance: 5.6
click at [37, 138] on div "Florin Sent u dm" at bounding box center [52, 134] width 90 height 10
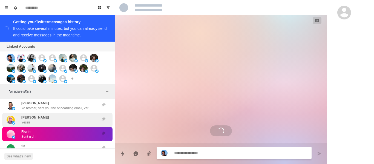
scroll to position [1484, 0]
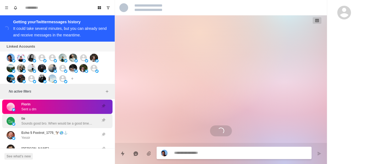
click at [35, 122] on div "tie Sounds good bro. When would be a good time to start cooking?" at bounding box center [56, 121] width 71 height 10
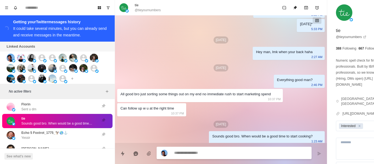
scroll to position [432, 0]
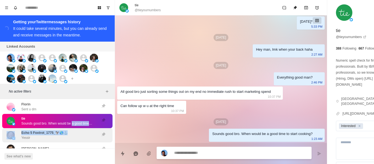
click at [70, 133] on div "[PERSON_NAME] I can show you a bit better if your free for a quick call sometim…" at bounding box center [57, 21] width 115 height 2808
click at [58, 135] on p "Echo 5 Foxtrot_1775_🦅🌎⚓" at bounding box center [44, 132] width 46 height 5
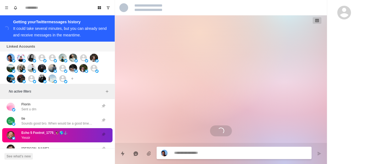
scroll to position [491, 0]
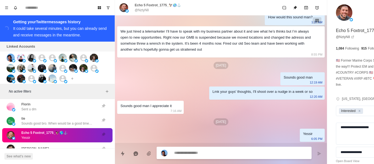
click at [224, 147] on div at bounding box center [234, 153] width 155 height 12
click at [205, 150] on textarea at bounding box center [225, 153] width 103 height 8
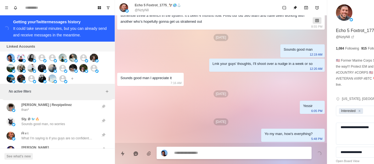
scroll to position [1511, 0]
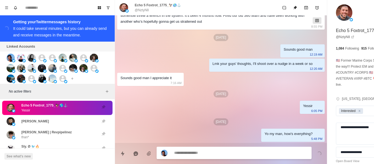
click at [46, 125] on div "[PERSON_NAME]" at bounding box center [52, 121] width 90 height 8
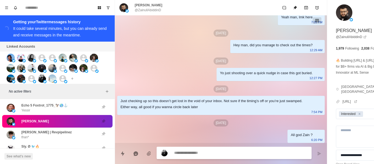
scroll to position [257, 0]
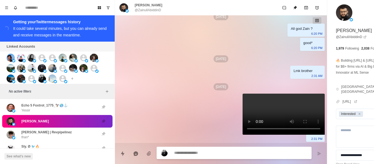
paste textarea "**********"
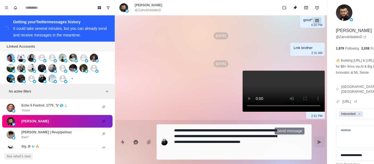
click at [314, 142] on button "Send message" at bounding box center [319, 142] width 11 height 11
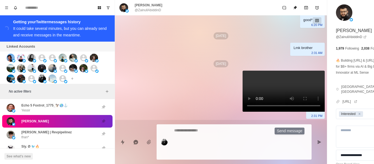
scroll to position [291, 0]
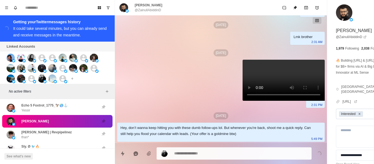
click at [358, 116] on icon "Remove Interested" at bounding box center [360, 114] width 4 height 4
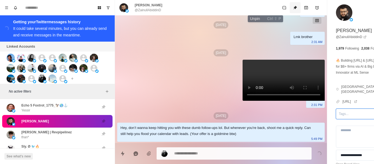
click at [290, 11] on button "Unpin" at bounding box center [295, 7] width 11 height 11
click at [54, 135] on p "[PERSON_NAME] | Revpipelinez" at bounding box center [46, 132] width 50 height 5
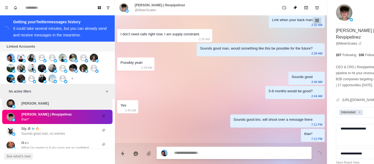
scroll to position [1539, 0]
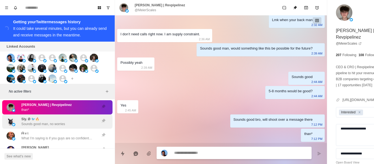
click at [34, 126] on p "Sounds good man, no worries" at bounding box center [43, 124] width 44 height 5
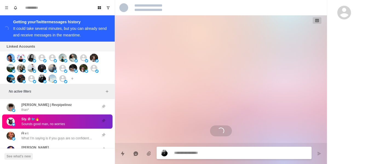
scroll to position [373, 0]
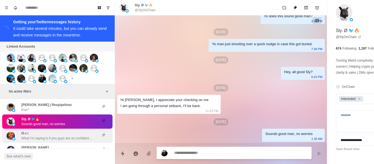
click at [24, 141] on p "What I’m saying is if you guys are so confident, why don’t I give you a higher …" at bounding box center [56, 138] width 71 height 5
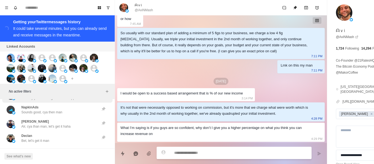
scroll to position [1594, 0]
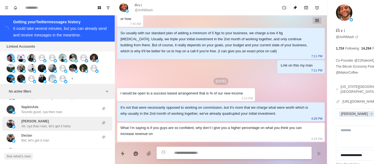
click at [71, 127] on div "[PERSON_NAME] Alr, cya than man, let's get it haha" at bounding box center [52, 124] width 90 height 10
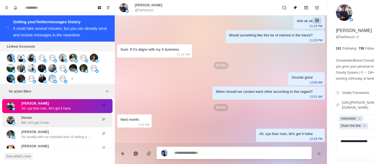
scroll to position [1621, 0]
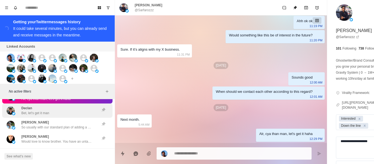
click at [82, 116] on div "Declan Bet, let's get it man" at bounding box center [52, 111] width 90 height 10
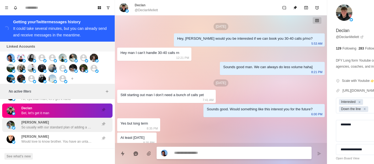
scroll to position [286, 0]
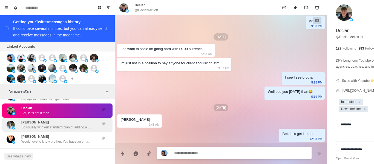
click at [73, 127] on div "[PERSON_NAME] So usually with our standard plan of adding a minimum of 5 figs t…" at bounding box center [56, 125] width 71 height 10
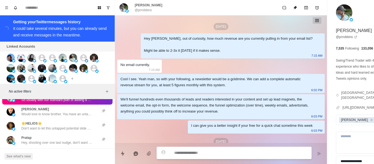
scroll to position [296, 0]
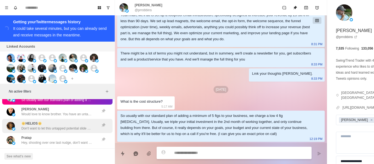
click at [60, 117] on p "Would love to know brother. You have an untapped goldmine here haha." at bounding box center [56, 114] width 71 height 5
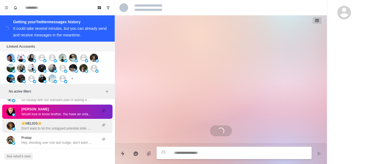
scroll to position [0, 0]
click at [54, 131] on p "Don't want to let this untapped potential slide man, lmk when your back" at bounding box center [56, 128] width 71 height 5
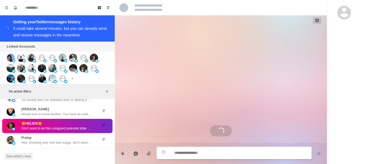
drag, startPoint x: 47, startPoint y: 144, endPoint x: 47, endPoint y: 136, distance: 8.8
click at [47, 144] on div "Pratap Hey, shooting over one last nudge, don't want to keep spamming you with …" at bounding box center [56, 140] width 71 height 10
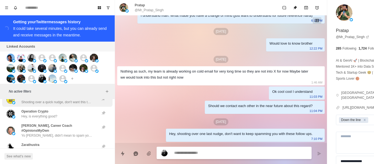
click at [49, 105] on p "Shooting over a quick nudge, don't want this to get lost in your inbox" at bounding box center [56, 102] width 71 height 5
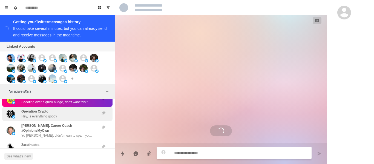
click at [48, 114] on p "Operation Crypto" at bounding box center [34, 111] width 27 height 5
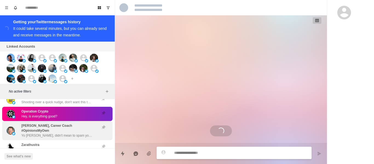
click at [45, 138] on p "Yo [PERSON_NAME], didn't mean to spam you with these follow ups haha. Is everyt…" at bounding box center [56, 135] width 71 height 5
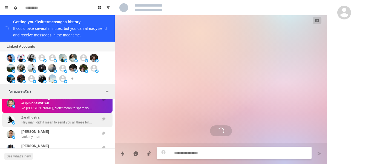
click at [36, 125] on p "Hey man, didn't mean to send you all these follow ups haha. Is everything good?" at bounding box center [56, 122] width 71 height 5
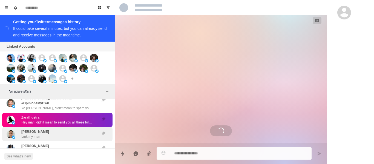
click at [36, 139] on p "Lmk my man" at bounding box center [30, 136] width 19 height 5
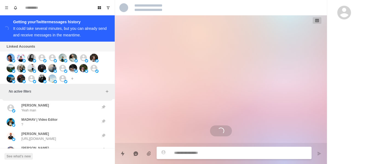
click at [42, 107] on div "[PERSON_NAME] man" at bounding box center [52, 108] width 90 height 10
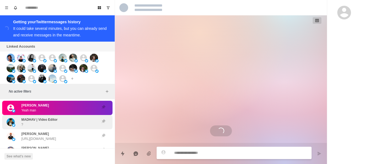
click at [41, 99] on p "Alr alr haha, all good man" at bounding box center [40, 96] width 38 height 5
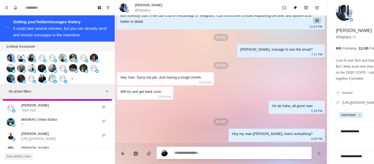
click at [27, 101] on div "[PERSON_NAME] Alr alr haha, all good man" at bounding box center [57, 94] width 110 height 14
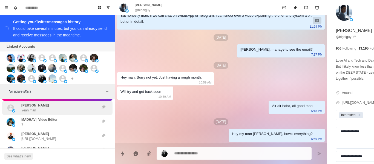
click at [47, 113] on div "[PERSON_NAME] man" at bounding box center [52, 108] width 90 height 10
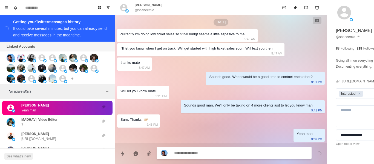
scroll to position [376, 0]
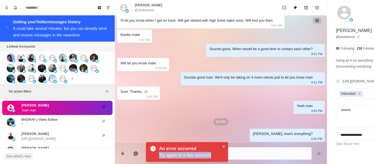
click at [225, 144] on div "An error occurred Try again in a few seconds" at bounding box center [187, 152] width 82 height 20
click at [225, 147] on button "Close" at bounding box center [223, 146] width 7 height 7
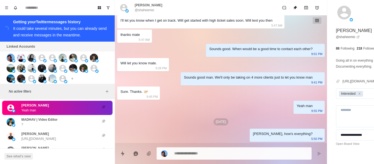
click at [145, 11] on p "@shaheemio" at bounding box center [144, 10] width 19 height 5
drag, startPoint x: 190, startPoint y: 130, endPoint x: 187, endPoint y: 125, distance: 5.3
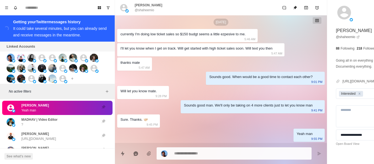
scroll to position [348, 0]
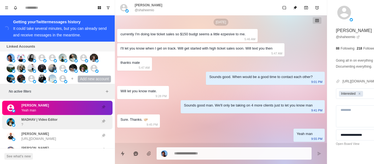
click at [49, 122] on p "MADHAV | Video Editor" at bounding box center [39, 119] width 36 height 5
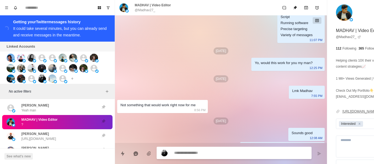
scroll to position [773, 0]
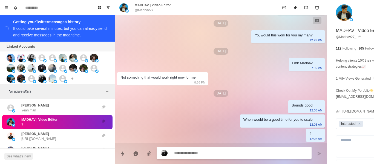
click at [180, 151] on textarea at bounding box center [225, 153] width 103 height 8
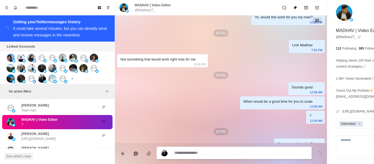
scroll to position [800, 0]
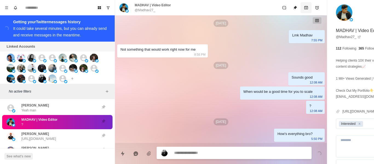
drag, startPoint x: 330, startPoint y: 129, endPoint x: 271, endPoint y: 11, distance: 131.7
click at [358, 126] on icon "Remove Interested" at bounding box center [360, 124] width 4 height 4
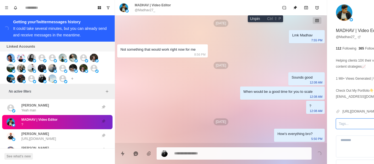
click at [290, 3] on button "Unpin" at bounding box center [295, 7] width 11 height 11
click at [76, 134] on div "[PERSON_NAME] [URL][DOMAIN_NAME]" at bounding box center [57, 136] width 110 height 14
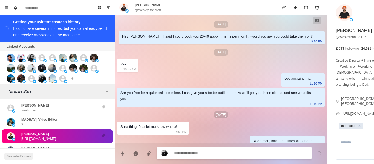
scroll to position [0, 0]
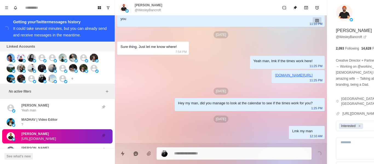
click at [237, 102] on div "[DATE] Hey [PERSON_NAME], if I said I could book you 20-40 appointments per mon…" at bounding box center [221, 101] width 212 height 337
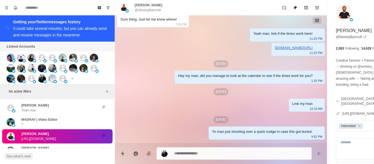
drag, startPoint x: 238, startPoint y: 73, endPoint x: 241, endPoint y: 73, distance: 3.0
click at [238, 67] on div "[DATE]" at bounding box center [221, 63] width 208 height 7
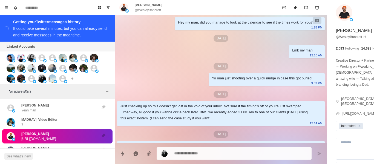
scroll to position [164, 0]
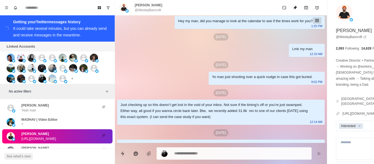
click at [289, 54] on div "Lmk my man [DEMOGRAPHIC_DATA]:10 AM" at bounding box center [307, 50] width 36 height 13
click at [209, 85] on div "Yo man just shooting over a quick nudge in case this got buried. 9:02 PM" at bounding box center [267, 78] width 116 height 13
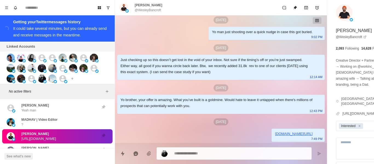
click at [202, 98] on div "Yo brother, your offer is amazing. What you’ve built is a goldmine. Would hate …" at bounding box center [216, 103] width 192 height 12
paste textarea "**********"
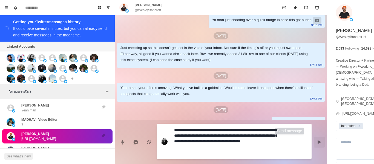
click at [314, 143] on button "Send message" at bounding box center [319, 142] width 11 height 11
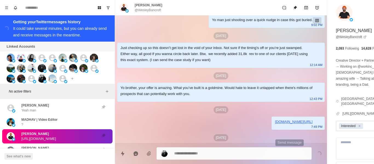
scroll to position [255, 0]
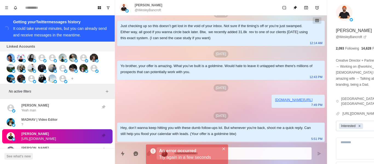
click at [358, 124] on icon "Remove Interested" at bounding box center [360, 126] width 4 height 4
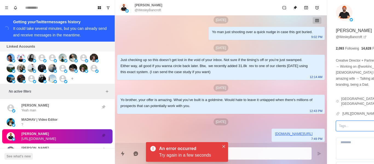
scroll to position [221, 0]
click at [224, 149] on button "Close" at bounding box center [223, 146] width 7 height 7
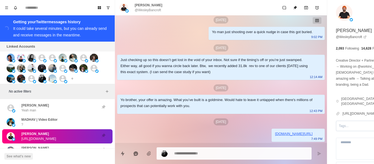
click at [150, 10] on p "@WesleyBancroft" at bounding box center [148, 10] width 26 height 5
drag, startPoint x: 186, startPoint y: 111, endPoint x: 188, endPoint y: 131, distance: 20.3
click at [186, 112] on div "Yo brother, your offer is amazing. What you’ve built is a goldmine. Would hate …" at bounding box center [221, 104] width 208 height 19
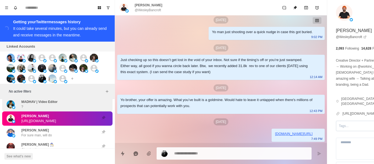
scroll to position [1813, 0]
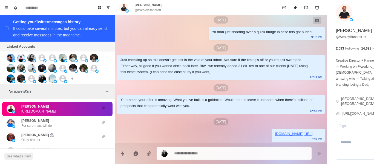
click at [41, 124] on div "[PERSON_NAME] For sure man, will do" at bounding box center [36, 123] width 30 height 10
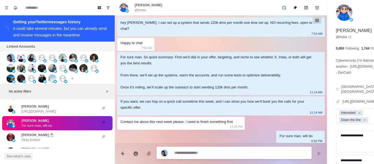
scroll to position [24, 0]
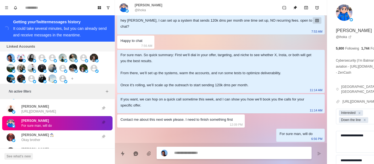
click at [203, 153] on textarea at bounding box center [225, 153] width 103 height 8
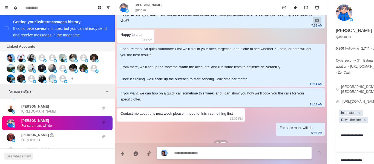
scroll to position [52, 0]
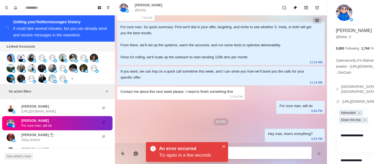
click at [75, 128] on div "[PERSON_NAME] For sure man, will do" at bounding box center [52, 123] width 90 height 10
click at [223, 145] on button "Close" at bounding box center [223, 146] width 7 height 7
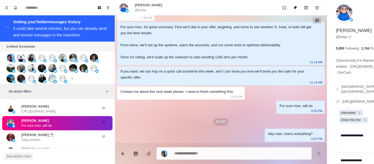
drag, startPoint x: 223, startPoint y: 145, endPoint x: 162, endPoint y: 78, distance: 89.9
click at [180, 126] on div "[DATE] hey [PERSON_NAME], I can set up a system that sends 120k dms per month o…" at bounding box center [221, 56] width 212 height 174
click at [142, 12] on p "@ihoka" at bounding box center [140, 10] width 11 height 5
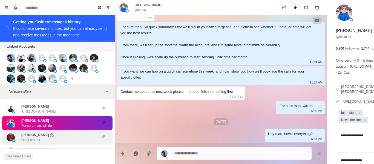
drag, startPoint x: 46, startPoint y: 142, endPoint x: 52, endPoint y: 118, distance: 24.9
click at [46, 142] on div "[PERSON_NAME] 🧙‍♂️ Okay brother" at bounding box center [52, 138] width 90 height 10
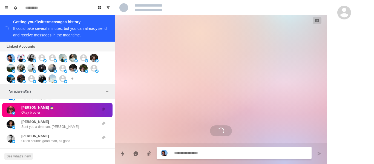
scroll to position [128, 0]
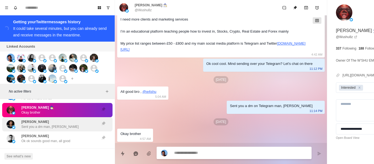
click at [52, 125] on div "[PERSON_NAME] Sent you a dm man, [PERSON_NAME]" at bounding box center [49, 124] width 57 height 10
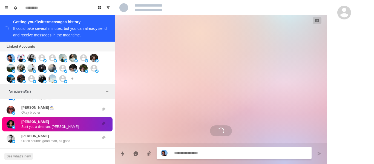
scroll to position [460, 0]
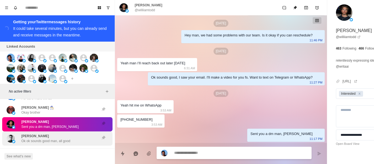
drag, startPoint x: 47, startPoint y: 147, endPoint x: 52, endPoint y: 139, distance: 10.3
click at [46, 143] on p "Ok ok sounds good man, all good" at bounding box center [45, 141] width 49 height 5
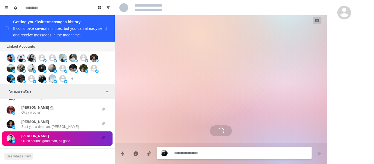
scroll to position [0, 0]
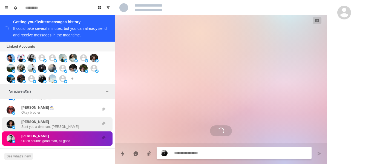
click at [50, 131] on div "[PERSON_NAME] Sent you a dm man, [PERSON_NAME]" at bounding box center [57, 124] width 110 height 14
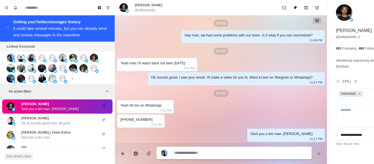
scroll to position [1867, 0]
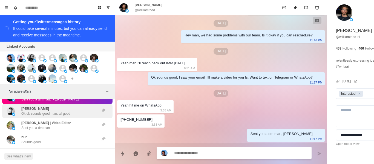
click at [48, 118] on div "[PERSON_NAME] ok sounds good man, all good" at bounding box center [57, 111] width 110 height 14
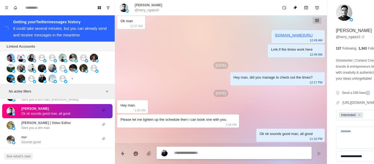
scroll to position [180, 0]
click at [42, 102] on p "Sent you a dm man, [PERSON_NAME]" at bounding box center [49, 99] width 57 height 5
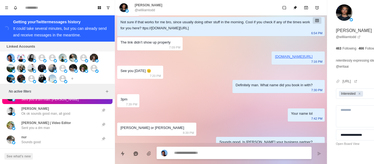
scroll to position [460, 0]
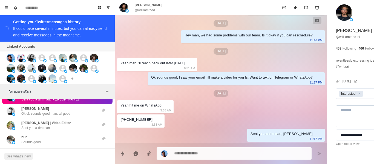
click at [336, 116] on textarea at bounding box center [367, 116] width 62 height 22
drag, startPoint x: 334, startPoint y: 121, endPoint x: 315, endPoint y: 123, distance: 19.0
click at [336, 121] on textarea "**********" at bounding box center [363, 116] width 55 height 22
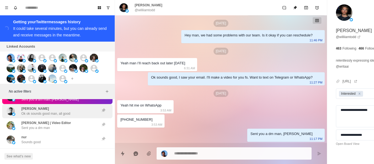
click at [53, 116] on p "Ok ok sounds good man, all good" at bounding box center [45, 113] width 49 height 5
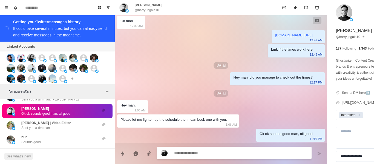
scroll to position [180, 0]
click at [205, 152] on textarea at bounding box center [225, 153] width 103 height 8
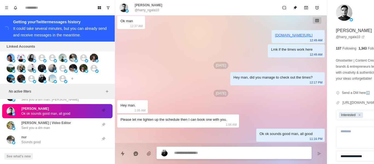
click at [205, 152] on textarea at bounding box center [225, 153] width 103 height 8
click at [314, 150] on button "Send message" at bounding box center [319, 153] width 11 height 11
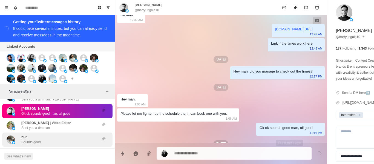
scroll to position [208, 0]
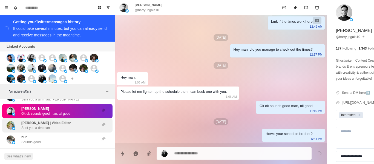
drag, startPoint x: 47, startPoint y: 130, endPoint x: 54, endPoint y: 128, distance: 7.4
click at [49, 130] on p "Sent you a dm man" at bounding box center [35, 127] width 28 height 5
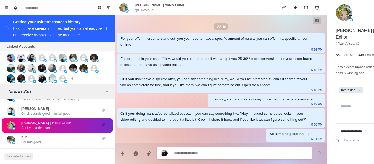
scroll to position [861, 0]
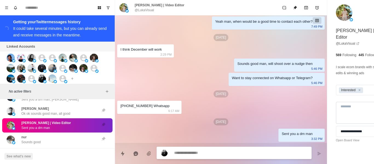
click at [336, 108] on textarea at bounding box center [367, 113] width 62 height 22
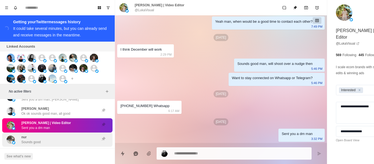
click at [43, 141] on div "nur Sounds good" at bounding box center [52, 140] width 90 height 10
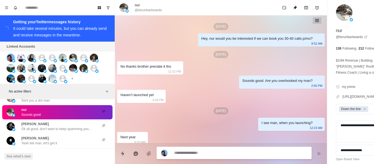
scroll to position [74, 0]
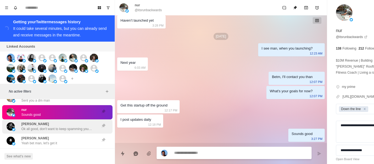
click at [33, 131] on p "Ok all good, don't want to keep spamming you haha, lmk when your back." at bounding box center [56, 128] width 71 height 5
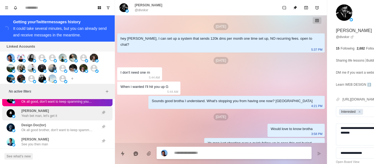
scroll to position [728, 0]
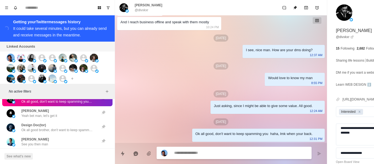
click at [80, 118] on div "[PERSON_NAME] bet man, let's get it" at bounding box center [52, 113] width 90 height 10
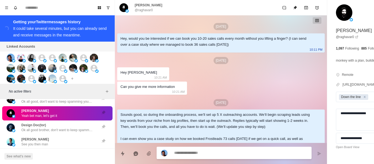
scroll to position [728, 0]
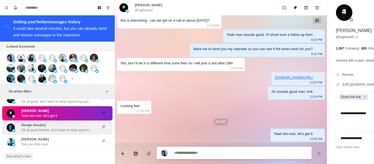
click at [28, 126] on div "Design Doc(tor) Ok all good brother, don't want to keep spamming you with follo…" at bounding box center [57, 127] width 110 height 14
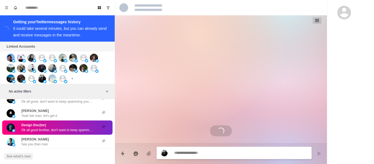
scroll to position [0, 0]
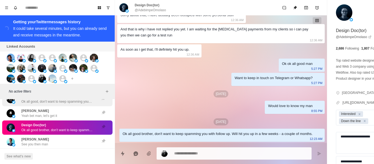
click at [56, 106] on div "[PERSON_NAME] Ok all good, don't want to keep spamming you haha, lmk when your …" at bounding box center [57, 99] width 110 height 14
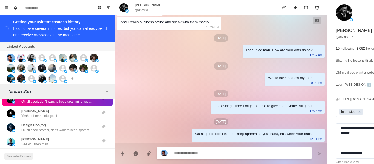
scroll to position [728, 0]
click at [74, 118] on div "[PERSON_NAME] bet man, let's get it" at bounding box center [52, 113] width 90 height 10
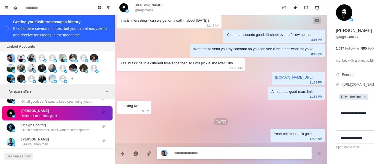
scroll to position [728, 0]
click at [215, 150] on textarea at bounding box center [225, 153] width 103 height 8
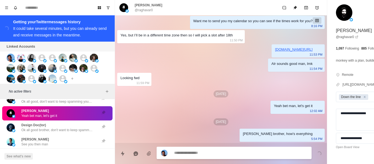
scroll to position [756, 0]
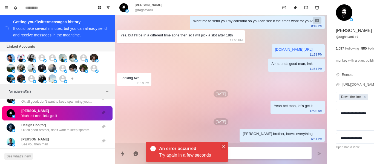
click at [224, 148] on button "Close" at bounding box center [223, 146] width 7 height 7
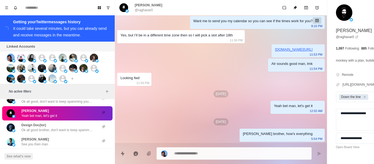
click at [152, 11] on p "@raghavar0" at bounding box center [144, 10] width 18 height 5
click at [151, 11] on p "@raghavar0" at bounding box center [144, 10] width 18 height 5
click at [150, 11] on p "@raghavar0" at bounding box center [144, 10] width 18 height 5
drag, startPoint x: 150, startPoint y: 11, endPoint x: 146, endPoint y: 10, distance: 3.4
click at [146, 10] on p "@raghavar0" at bounding box center [144, 10] width 18 height 5
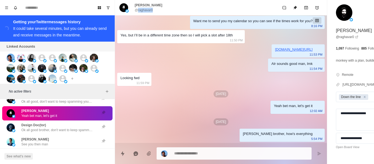
click at [146, 10] on p "@raghavar0" at bounding box center [144, 10] width 18 height 5
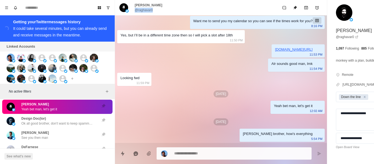
click at [57, 126] on div "Design Doc(tor) Ok all good brother, don't want to keep spamming you with follo…" at bounding box center [56, 121] width 71 height 10
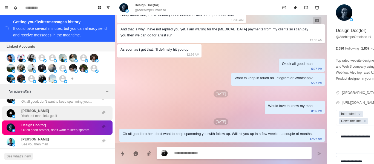
scroll to position [710, 0]
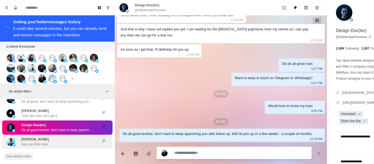
click at [53, 141] on div "[PERSON_NAME] See you then man" at bounding box center [52, 142] width 90 height 10
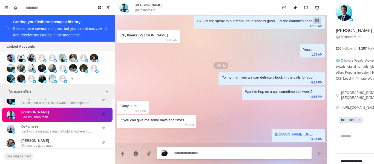
scroll to position [341, 0]
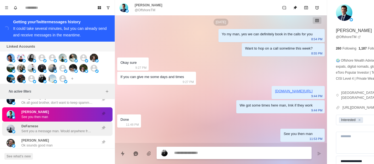
click at [56, 133] on p "Sent you a message man. Would anywhere from 7-9 pm est work for you [DATE]? If …" at bounding box center [56, 131] width 71 height 5
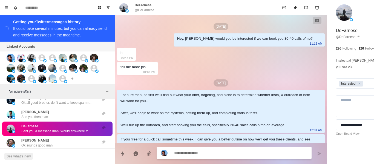
scroll to position [127, 0]
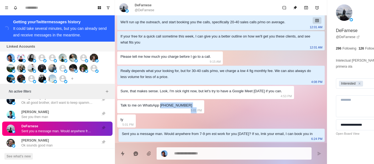
drag, startPoint x: 160, startPoint y: 99, endPoint x: 195, endPoint y: 102, distance: 35.2
click at [195, 102] on div "Talk to me on WhatsApp +54 9 [PHONE_NUMBER]:01 PM" at bounding box center [160, 106] width 87 height 13
click at [192, 100] on div "Talk to me on WhatsApp +54 9 [PHONE_NUMBER]:01 PM" at bounding box center [160, 106] width 87 height 13
click at [194, 100] on div "Talk to me on WhatsApp +54 9 [PHONE_NUMBER]:01 PM" at bounding box center [160, 106] width 87 height 13
drag, startPoint x: 195, startPoint y: 100, endPoint x: 161, endPoint y: 100, distance: 34.5
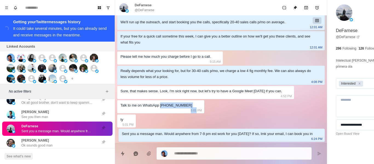
click at [161, 100] on div "Talk to me on WhatsApp +54 9 [PHONE_NUMBER]:01 PM" at bounding box center [160, 106] width 87 height 13
click at [179, 102] on div "Talk to me on WhatsApp +54 9 [PHONE_NUMBER]:01 PM" at bounding box center [160, 106] width 87 height 13
click at [358, 82] on icon "Remove Interested" at bounding box center [360, 84] width 4 height 4
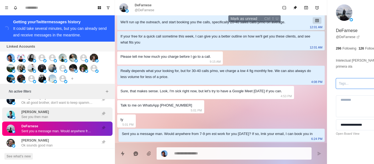
click at [290, 5] on button "Unpin" at bounding box center [295, 7] width 11 height 11
click at [61, 141] on div "[PERSON_NAME] Ok sounds good man" at bounding box center [57, 143] width 110 height 14
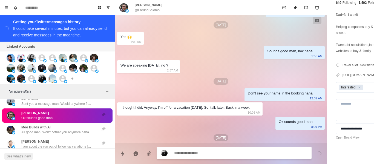
scroll to position [318, 0]
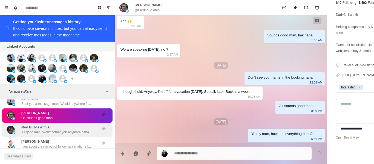
drag, startPoint x: 64, startPoint y: 134, endPoint x: 73, endPoint y: 115, distance: 20.7
click at [65, 133] on div "Moo Builds with AI All good man. Won't bother you anymore haha." at bounding box center [55, 130] width 68 height 10
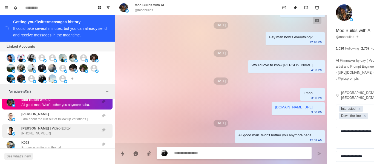
scroll to position [276, 0]
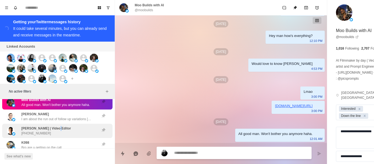
click at [55, 131] on p "[PERSON_NAME] | Video Editor" at bounding box center [46, 128] width 50 height 5
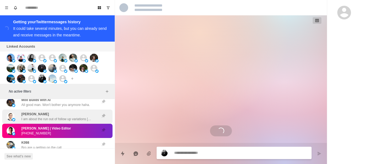
scroll to position [0, 0]
drag, startPoint x: 54, startPoint y: 125, endPoint x: 88, endPoint y: 115, distance: 35.7
click at [55, 122] on p "I am about the run out of follow up variations [PERSON_NAME]" at bounding box center [56, 119] width 71 height 5
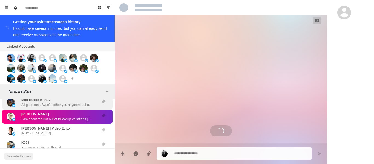
click at [42, 102] on p "Moo Builds with AI" at bounding box center [35, 99] width 29 height 5
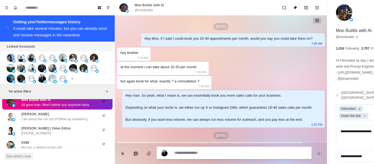
scroll to position [276, 0]
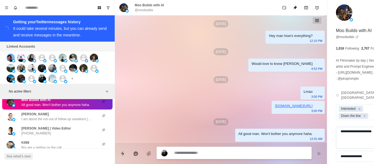
click at [336, 132] on textarea "**********" at bounding box center [363, 138] width 55 height 22
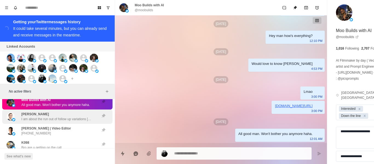
drag, startPoint x: 67, startPoint y: 116, endPoint x: 95, endPoint y: 120, distance: 28.2
click at [68, 116] on div "[PERSON_NAME] I am about the run out of follow up variations [PERSON_NAME]" at bounding box center [57, 117] width 110 height 14
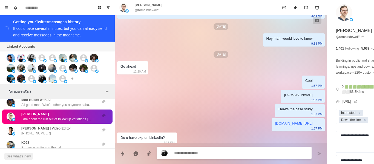
scroll to position [724, 0]
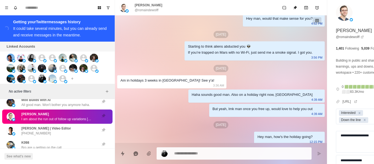
scroll to position [614, 0]
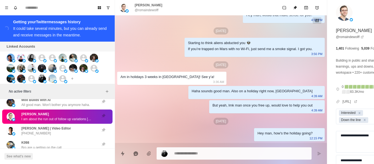
click at [197, 161] on div at bounding box center [221, 153] width 212 height 21
click at [197, 155] on textarea at bounding box center [225, 153] width 103 height 8
click at [292, 148] on div "**********" at bounding box center [221, 151] width 212 height 17
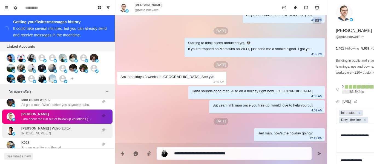
click at [60, 131] on p "[PERSON_NAME] | Video Editor" at bounding box center [46, 128] width 50 height 5
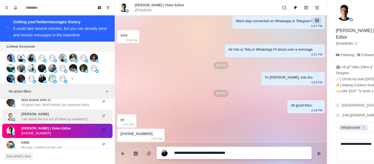
click at [57, 117] on div "[PERSON_NAME] I am about the run out of follow up variations [PERSON_NAME]" at bounding box center [56, 117] width 71 height 10
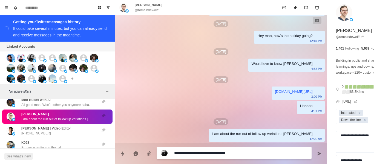
scroll to position [724, 0]
drag, startPoint x: 290, startPoint y: 151, endPoint x: 286, endPoint y: 155, distance: 5.0
click at [317, 152] on icon "Send message" at bounding box center [319, 153] width 4 height 4
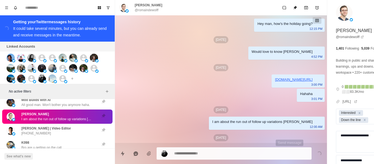
scroll to position [752, 0]
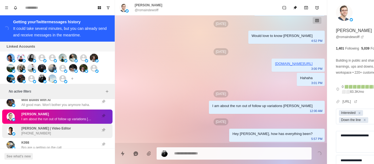
click at [63, 134] on div "[PERSON_NAME] | Video Editor [PHONE_NUMBER]" at bounding box center [52, 131] width 90 height 10
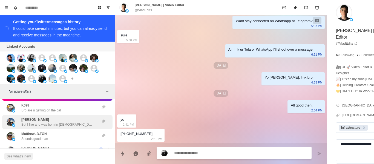
scroll to position [2025, 0]
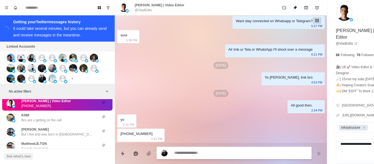
click at [61, 120] on div "K098 Bro are u getting on the call" at bounding box center [41, 118] width 40 height 10
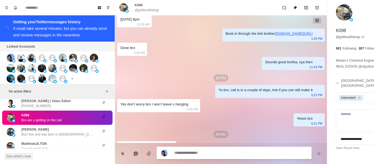
scroll to position [433, 0]
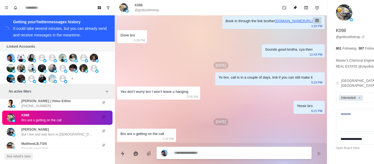
click at [198, 149] on textarea at bounding box center [225, 153] width 103 height 8
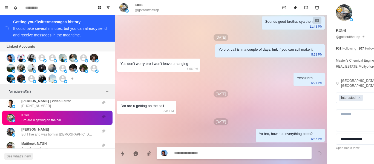
scroll to position [461, 0]
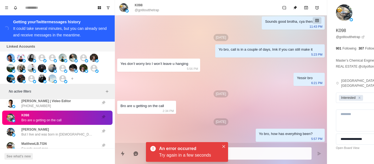
drag, startPoint x: 80, startPoint y: 140, endPoint x: 79, endPoint y: 124, distance: 16.2
click at [79, 137] on p "But I live and was born in [DEMOGRAPHIC_DATA] after my parents immigrated to [G…" at bounding box center [56, 134] width 71 height 5
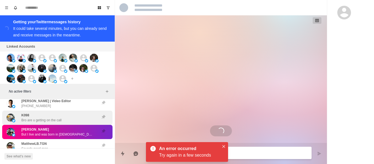
scroll to position [0, 0]
drag, startPoint x: 78, startPoint y: 119, endPoint x: 206, endPoint y: 146, distance: 130.6
click at [78, 119] on div "K098 Bro are u getting on the call" at bounding box center [52, 118] width 90 height 10
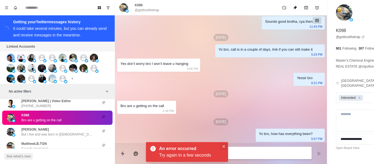
scroll to position [433, 0]
click at [226, 144] on button "Close" at bounding box center [223, 146] width 7 height 7
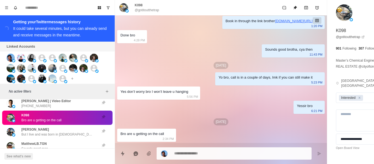
click at [152, 10] on p "@gotitoutthetrap" at bounding box center [147, 10] width 24 height 5
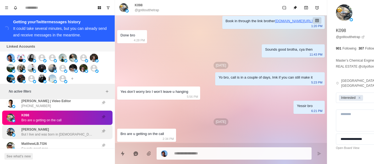
click at [71, 133] on div "[PERSON_NAME] But I live and was born in [DEMOGRAPHIC_DATA] after my parents im…" at bounding box center [56, 132] width 71 height 10
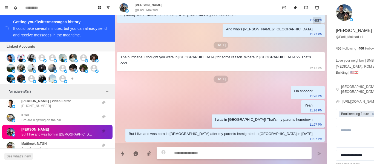
scroll to position [365, 0]
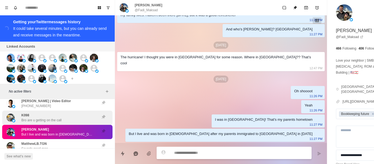
click at [64, 123] on div "K098 Bro are u getting on the call" at bounding box center [52, 118] width 90 height 10
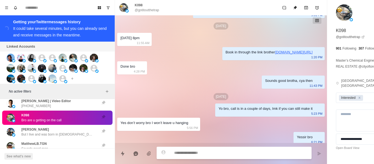
scroll to position [433, 0]
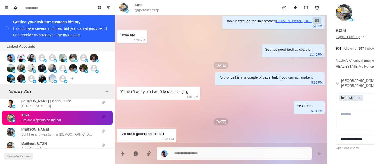
click at [336, 38] on link "@ gotitoutthetrap" at bounding box center [350, 36] width 29 height 5
drag, startPoint x: 135, startPoint y: 5, endPoint x: 145, endPoint y: 5, distance: 10.4
click at [145, 5] on div "K098 @gotitoutthetrap" at bounding box center [147, 8] width 24 height 10
drag, startPoint x: 138, startPoint y: 5, endPoint x: 135, endPoint y: 7, distance: 3.5
click at [132, 9] on div "K098 @gotitoutthetrap" at bounding box center [139, 8] width 40 height 10
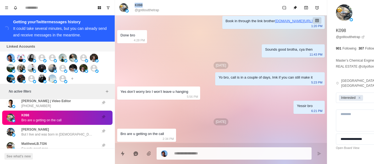
drag, startPoint x: 142, startPoint y: 4, endPoint x: 133, endPoint y: 4, distance: 9.0
click at [133, 4] on div "K098 @gotitoutthetrap" at bounding box center [139, 8] width 40 height 10
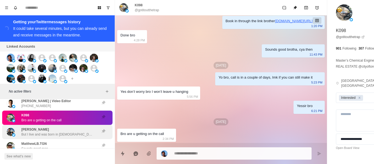
click at [24, 132] on p "[PERSON_NAME]" at bounding box center [35, 129] width 28 height 5
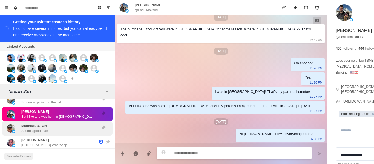
scroll to position [2052, 0]
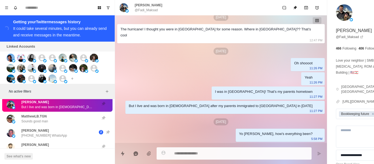
drag, startPoint x: 47, startPoint y: 121, endPoint x: 94, endPoint y: 113, distance: 47.6
click at [47, 121] on div "MatthewLB.TGN Sounds good man" at bounding box center [34, 119] width 27 height 10
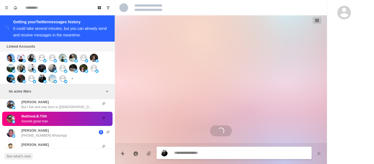
scroll to position [8, 0]
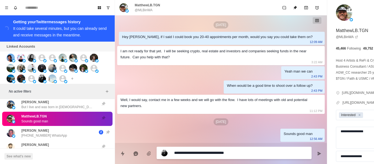
click at [220, 151] on textarea "**********" at bounding box center [225, 153] width 103 height 8
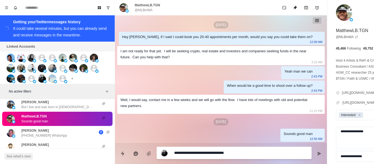
click at [220, 151] on textarea "**********" at bounding box center [225, 153] width 103 height 8
click at [318, 154] on icon "Send message" at bounding box center [320, 153] width 4 height 4
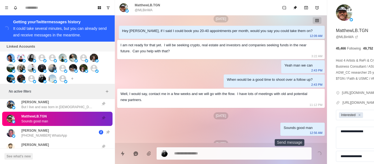
scroll to position [36, 0]
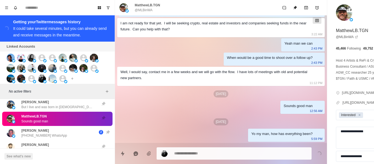
click at [30, 133] on p "[PERSON_NAME]" at bounding box center [35, 130] width 28 height 5
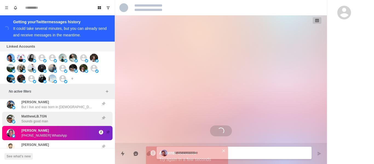
scroll to position [0, 0]
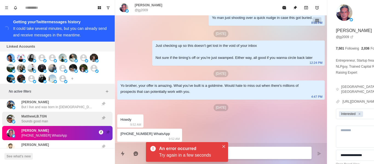
click at [47, 122] on div "MatthewLB.TGN Sounds good man" at bounding box center [34, 119] width 27 height 10
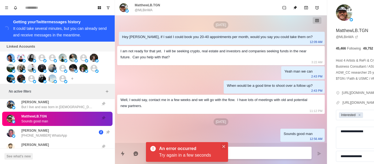
scroll to position [8, 0]
click at [226, 146] on button "Close" at bounding box center [223, 146] width 7 height 7
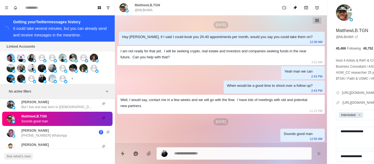
click at [147, 10] on p "@MLBinWA" at bounding box center [144, 10] width 18 height 5
click at [146, 10] on p "@MLBinWA" at bounding box center [144, 10] width 18 height 5
click at [41, 124] on p "Sounds good man" at bounding box center [34, 121] width 27 height 5
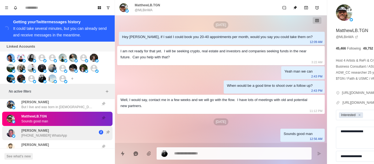
click at [39, 133] on p "[PERSON_NAME]" at bounding box center [35, 130] width 28 height 5
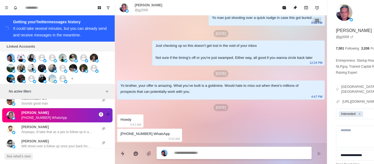
scroll to position [2080, 0]
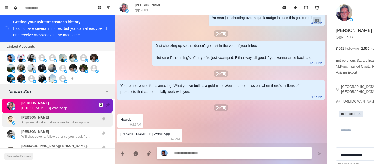
click at [45, 125] on p "Anyways, ill take that as a yes to follow up in a couple months [PERSON_NAME]" at bounding box center [56, 122] width 71 height 5
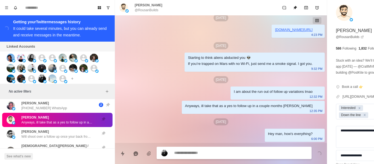
scroll to position [499, 0]
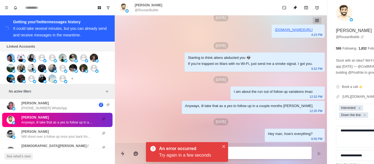
click at [226, 146] on button "Close" at bounding box center [223, 146] width 7 height 7
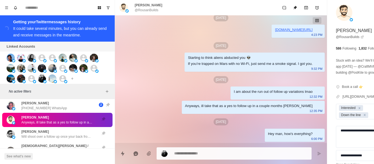
click at [146, 9] on p "@RousanBuilds" at bounding box center [147, 10] width 24 height 5
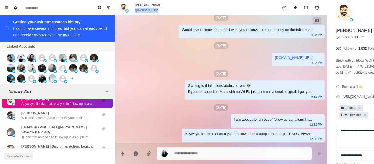
scroll to position [2116, 0]
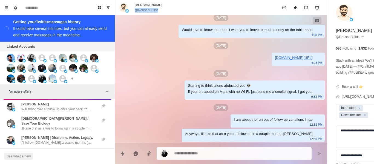
click at [32, 112] on p "Will shoot over a follow up once your back from the holidays" at bounding box center [56, 109] width 71 height 5
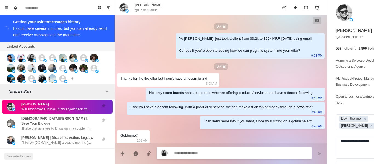
scroll to position [844, 0]
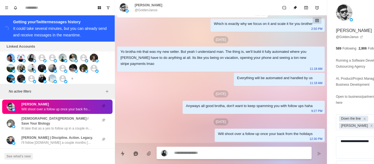
click at [215, 154] on textarea at bounding box center [225, 153] width 103 height 8
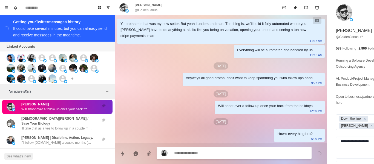
scroll to position [872, 0]
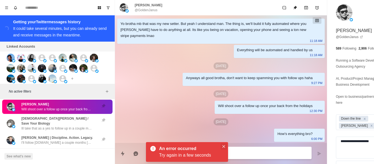
click at [226, 144] on button "Close" at bounding box center [223, 146] width 7 height 7
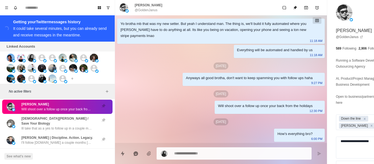
click at [154, 10] on p "@GoldenJanus" at bounding box center [146, 10] width 23 height 5
drag, startPoint x: 146, startPoint y: 85, endPoint x: 138, endPoint y: 123, distance: 38.9
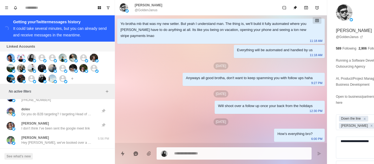
scroll to position [2335, 0]
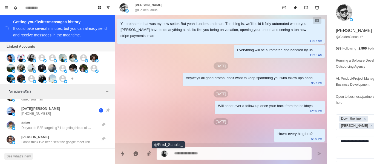
drag, startPoint x: 209, startPoint y: 99, endPoint x: 282, endPoint y: 119, distance: 75.5
drag, startPoint x: 344, startPoint y: 144, endPoint x: 214, endPoint y: 135, distance: 130.6
click at [261, 143] on div "[PERSON_NAME] @GoldenJanus [DATE][DEMOGRAPHIC_DATA] [PERSON_NAME], just took a …" at bounding box center [261, 82] width 292 height 164
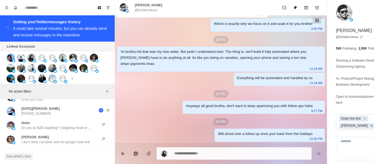
click at [370, 126] on icon "Remove Andrew" at bounding box center [372, 126] width 4 height 4
click at [362, 120] on div "Remove Down the line" at bounding box center [365, 120] width 6 height 6
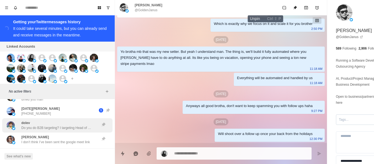
drag, startPoint x: 263, startPoint y: 12, endPoint x: 47, endPoint y: 117, distance: 240.0
click at [290, 12] on button "Unpin" at bounding box center [295, 7] width 11 height 11
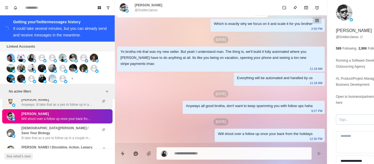
scroll to position [2116, 0]
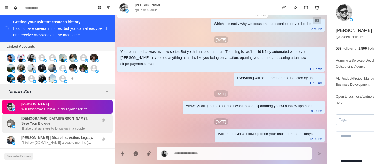
click at [55, 124] on p "[DEMOGRAPHIC_DATA][PERSON_NAME] / Save Your Biology" at bounding box center [58, 121] width 75 height 10
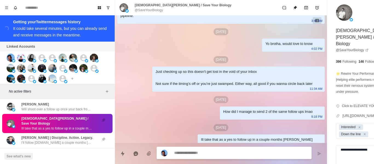
scroll to position [359, 0]
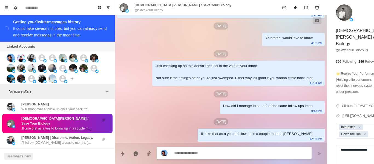
paste textarea "**********"
click at [193, 94] on div "[DATE]" at bounding box center [221, 93] width 208 height 7
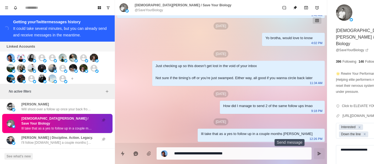
click at [318, 154] on icon "Send message" at bounding box center [320, 153] width 4 height 4
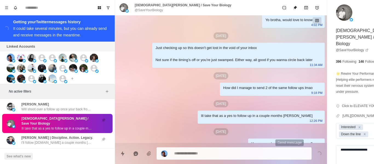
scroll to position [387, 0]
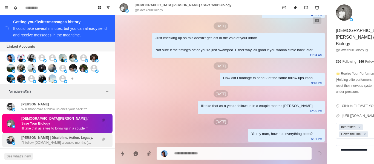
click at [69, 139] on p "[PERSON_NAME] | Discipline. Action. Legacy." at bounding box center [56, 137] width 71 height 5
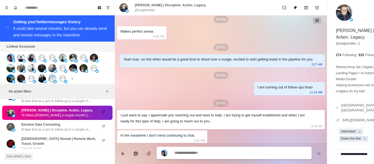
scroll to position [754, 0]
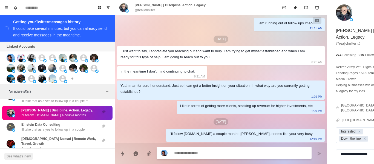
paste textarea "**********"
click at [178, 153] on textarea "**********" at bounding box center [225, 153] width 103 height 8
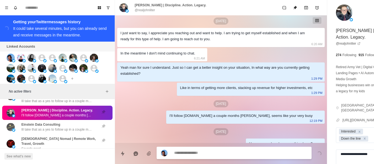
scroll to position [782, 0]
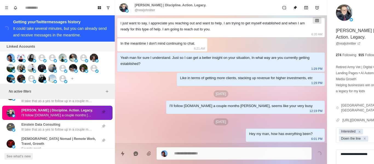
drag, startPoint x: 48, startPoint y: 126, endPoint x: 86, endPoint y: 95, distance: 49.4
click at [48, 127] on p "Ill take that as a yes to follow up in a couple months [PERSON_NAME]" at bounding box center [56, 129] width 71 height 5
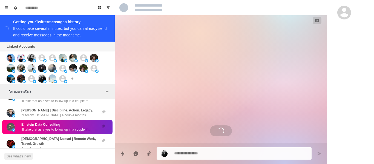
scroll to position [492, 0]
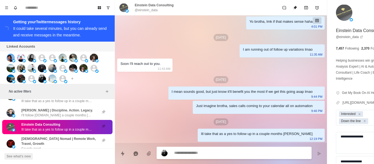
paste textarea "**********"
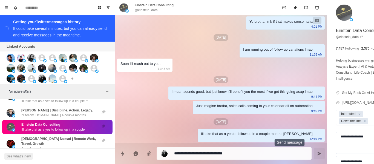
click at [317, 154] on icon "Send message" at bounding box center [319, 153] width 4 height 4
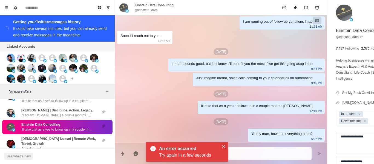
drag, startPoint x: 227, startPoint y: 146, endPoint x: 223, endPoint y: 146, distance: 3.8
click at [227, 146] on div "An error occurred Try again in a few seconds" at bounding box center [187, 152] width 82 height 20
click at [223, 145] on icon "Close" at bounding box center [223, 146] width 3 height 3
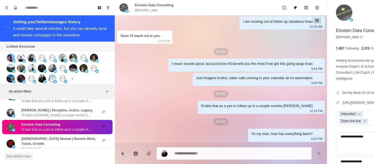
click at [203, 150] on textarea at bounding box center [225, 153] width 103 height 8
drag, startPoint x: 197, startPoint y: 152, endPoint x: 200, endPoint y: 136, distance: 16.8
paste textarea "**********"
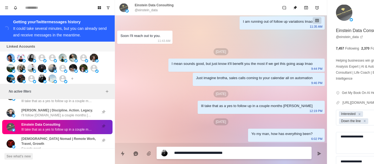
drag, startPoint x: 244, startPoint y: 154, endPoint x: 162, endPoint y: 149, distance: 83.1
click at [160, 150] on div "**********" at bounding box center [234, 153] width 155 height 12
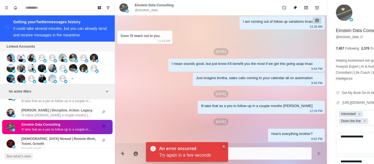
click at [222, 145] on icon "Close" at bounding box center [223, 146] width 3 height 3
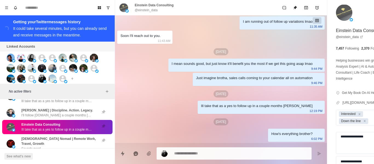
click at [271, 134] on div "How's everything brother?" at bounding box center [291, 134] width 41 height 6
drag, startPoint x: 246, startPoint y: 134, endPoint x: 198, endPoint y: 144, distance: 49.1
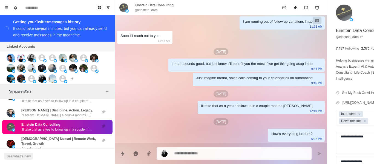
click at [140, 10] on p "@einstein_data" at bounding box center [146, 10] width 23 height 5
drag, startPoint x: 168, startPoint y: 96, endPoint x: 226, endPoint y: 162, distance: 87.1
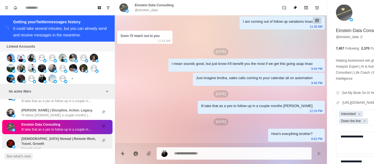
click at [57, 140] on p "[DEMOGRAPHIC_DATA] Nomad | Remote Work, Travel, Growth" at bounding box center [58, 141] width 75 height 10
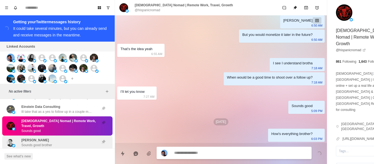
scroll to position [2171, 0]
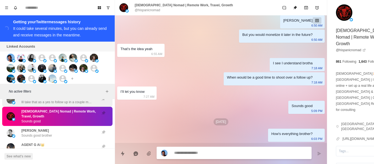
click at [44, 133] on p "Sounds good brother" at bounding box center [36, 135] width 31 height 5
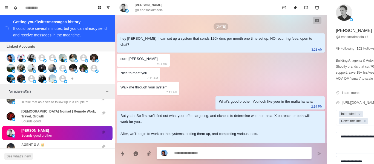
scroll to position [777, 0]
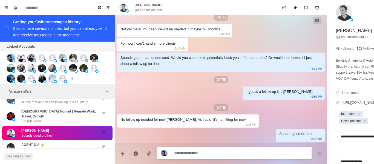
click at [185, 155] on textarea at bounding box center [225, 153] width 103 height 8
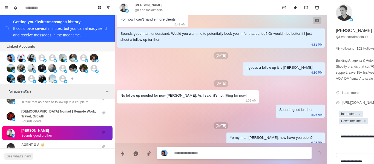
scroll to position [805, 0]
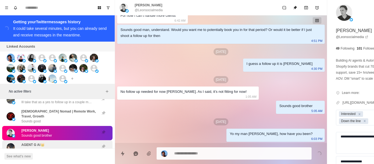
click at [66, 143] on div "AGENT [PERSON_NAME]👑 Np at all G, looking forward to staying in touch, I'm sure…" at bounding box center [56, 147] width 71 height 10
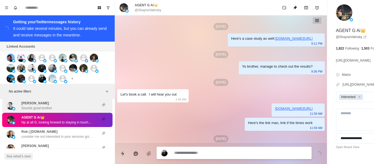
scroll to position [903, 0]
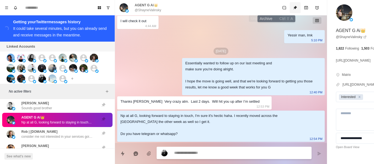
click at [293, 7] on icon "Unpin" at bounding box center [295, 8] width 4 height 4
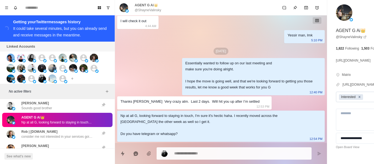
click at [358, 96] on icon "Remove Interested" at bounding box center [360, 97] width 4 height 4
click at [73, 132] on div "[PERSON_NAME] | [DOMAIN_NAME] consider me not interested in your services going…" at bounding box center [56, 134] width 71 height 10
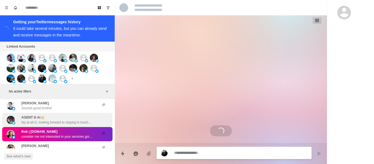
scroll to position [659, 0]
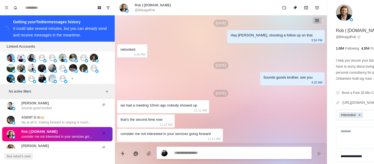
click at [358, 117] on icon "Remove Interested" at bounding box center [360, 115] width 4 height 4
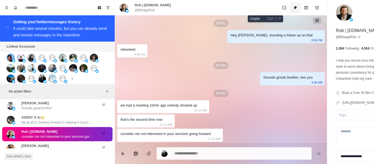
click at [293, 9] on icon "Unpin" at bounding box center [295, 7] width 4 height 4
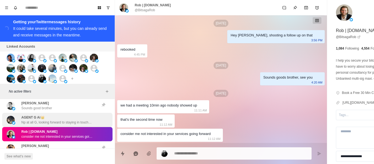
scroll to position [2225, 0]
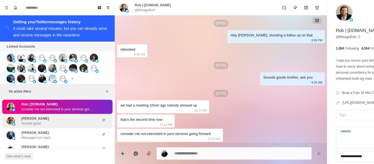
drag, startPoint x: 37, startPoint y: 124, endPoint x: 89, endPoint y: 116, distance: 52.7
click at [37, 124] on p "Sounds good" at bounding box center [30, 123] width 19 height 5
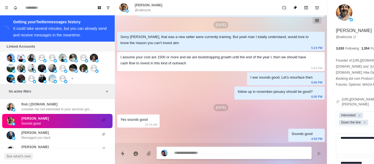
scroll to position [777, 0]
click at [199, 154] on textarea at bounding box center [225, 153] width 103 height 8
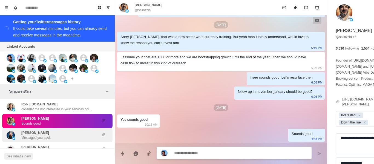
click at [48, 133] on div "[PERSON_NAME] Messaged you back" at bounding box center [35, 135] width 29 height 10
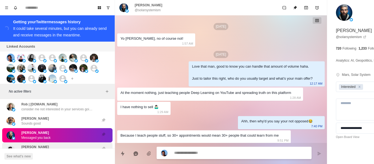
scroll to position [973, 0]
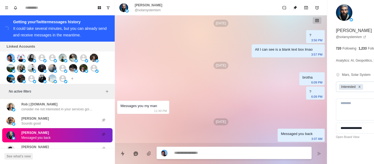
click at [358, 87] on icon "Remove Interested" at bounding box center [360, 87] width 4 height 4
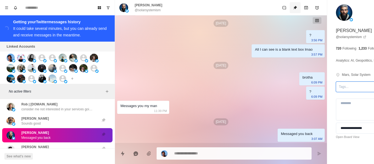
click at [290, 5] on button "Unpin" at bounding box center [295, 7] width 11 height 11
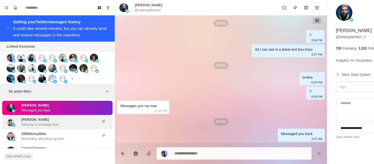
click at [53, 122] on p "Sent you a message man" at bounding box center [39, 124] width 37 height 5
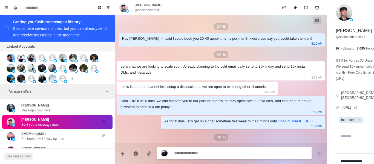
scroll to position [208, 0]
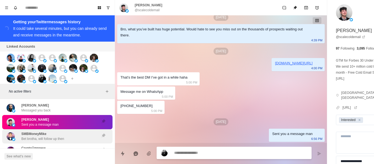
click at [45, 131] on p "SMBMoneyMike" at bounding box center [33, 133] width 25 height 5
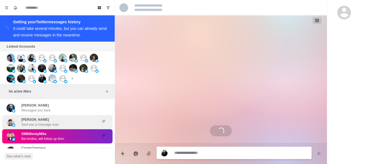
scroll to position [0, 0]
click at [50, 124] on p "Sent you a message man" at bounding box center [39, 124] width 37 height 5
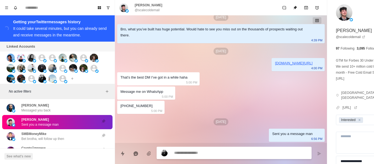
drag, startPoint x: 45, startPoint y: 132, endPoint x: 56, endPoint y: 125, distance: 12.1
click at [46, 132] on p "SMBMoneyMike" at bounding box center [33, 133] width 25 height 5
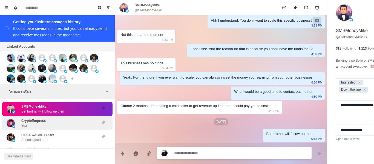
scroll to position [2253, 0]
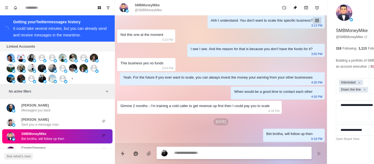
click at [207, 151] on textarea at bounding box center [225, 153] width 103 height 8
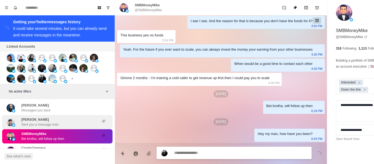
scroll to position [2280, 0]
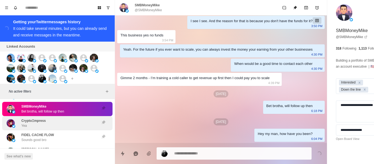
click at [52, 124] on div "CryptoΞmpress Yea" at bounding box center [52, 123] width 90 height 10
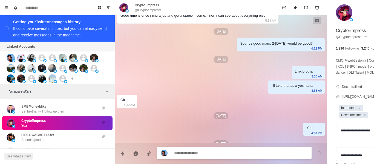
scroll to position [182, 0]
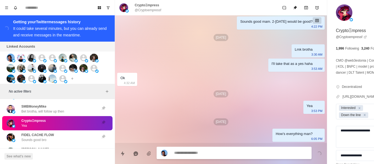
click at [44, 133] on p "FIDEL CACHE FLOW" at bounding box center [37, 135] width 33 height 5
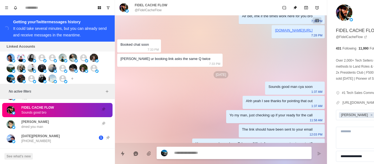
scroll to position [309, 0]
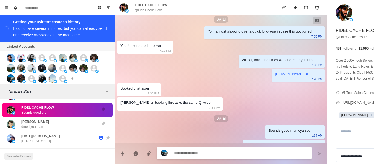
click at [68, 122] on div "[PERSON_NAME] dmed you man" at bounding box center [52, 124] width 90 height 10
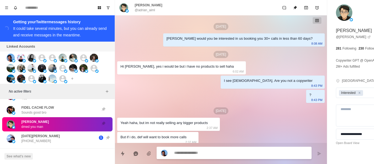
scroll to position [556, 0]
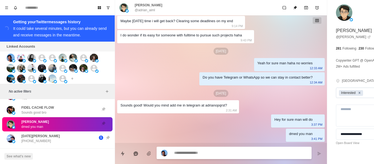
click at [358, 94] on icon "Remove Interested" at bounding box center [360, 93] width 4 height 4
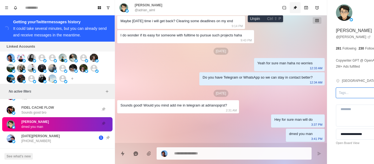
click at [290, 7] on button "Unpin" at bounding box center [295, 7] width 11 height 11
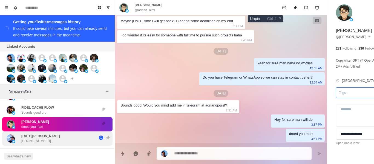
click at [31, 146] on div "dolev Do you do B2B targeting? I targeting Head of DevOps and DevOps group mana…" at bounding box center [57, 153] width 110 height 14
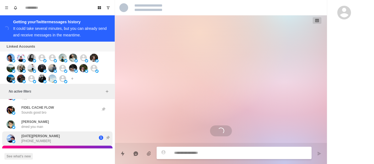
scroll to position [188, 0]
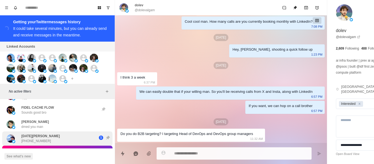
click at [40, 137] on p "[DATE][PERSON_NAME]" at bounding box center [40, 136] width 38 height 5
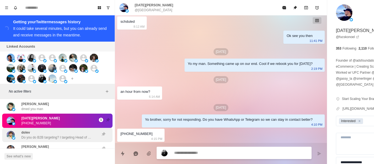
scroll to position [2335, 0]
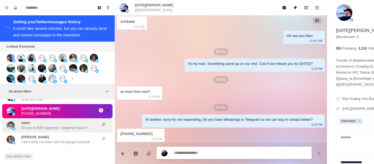
click at [52, 128] on p "Do you do B2B targeting? I targeting Head of DevOps and DevOps group managers" at bounding box center [56, 127] width 71 height 5
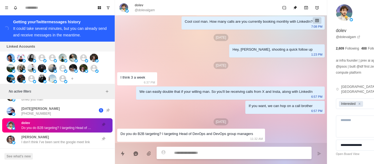
scroll to position [2362, 0]
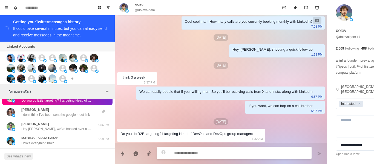
drag, startPoint x: 77, startPoint y: 111, endPoint x: 175, endPoint y: 125, distance: 98.7
click at [77, 111] on div "[PERSON_NAME] 🚀 I don’t think I’ve been sent the google meet link" at bounding box center [55, 112] width 68 height 10
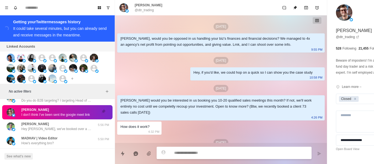
scroll to position [480, 0]
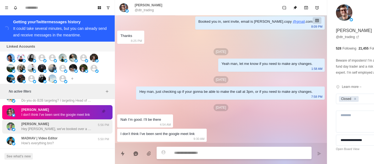
click at [88, 125] on div "[PERSON_NAME] Hey [PERSON_NAME], we've booked over a 1000+ sales calls for our …" at bounding box center [56, 127] width 71 height 10
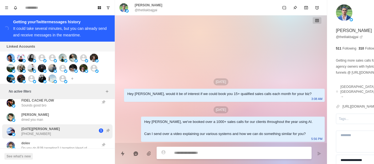
scroll to position [2335, 0]
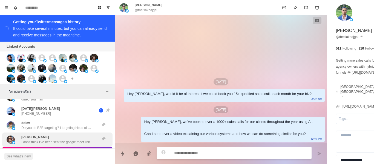
click at [70, 133] on div "[PERSON_NAME] 🚀 I don’t think I’ve been sent the google meet link" at bounding box center [57, 140] width 110 height 14
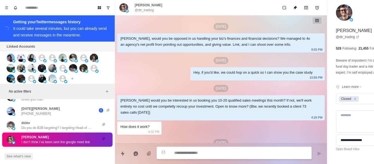
scroll to position [480, 0]
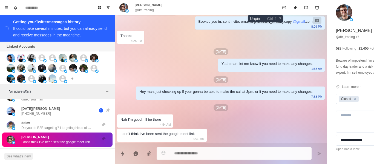
drag, startPoint x: 261, startPoint y: 10, endPoint x: 312, endPoint y: 104, distance: 107.1
click at [290, 10] on button "Unpin" at bounding box center [295, 7] width 11 height 11
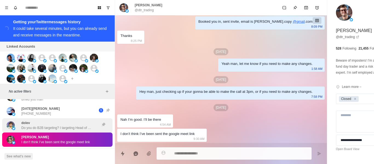
click at [90, 121] on div "dolev Do you do B2B targeting? I targeting Head of DevOps and DevOps group mana…" at bounding box center [56, 125] width 71 height 10
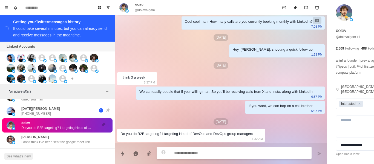
scroll to position [188, 0]
click at [184, 148] on div at bounding box center [234, 153] width 155 height 12
click at [190, 157] on textarea at bounding box center [225, 153] width 103 height 8
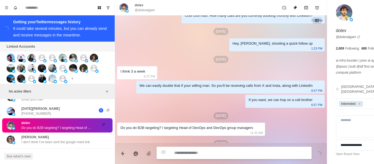
scroll to position [216, 0]
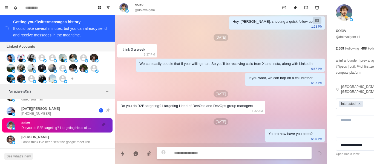
click at [358, 102] on icon "Remove Interested" at bounding box center [360, 104] width 4 height 4
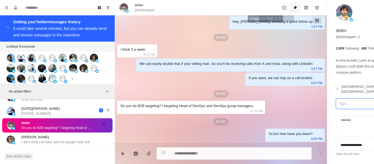
click at [293, 7] on icon "Unpin" at bounding box center [295, 8] width 4 height 4
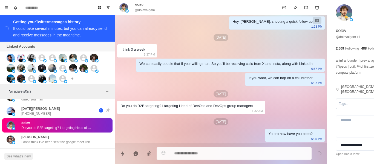
click at [108, 11] on button "Show unread conversations" at bounding box center [108, 7] width 9 height 9
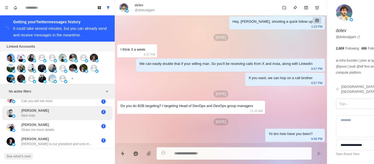
scroll to position [150, 0]
